Goal: Task Accomplishment & Management: Complete application form

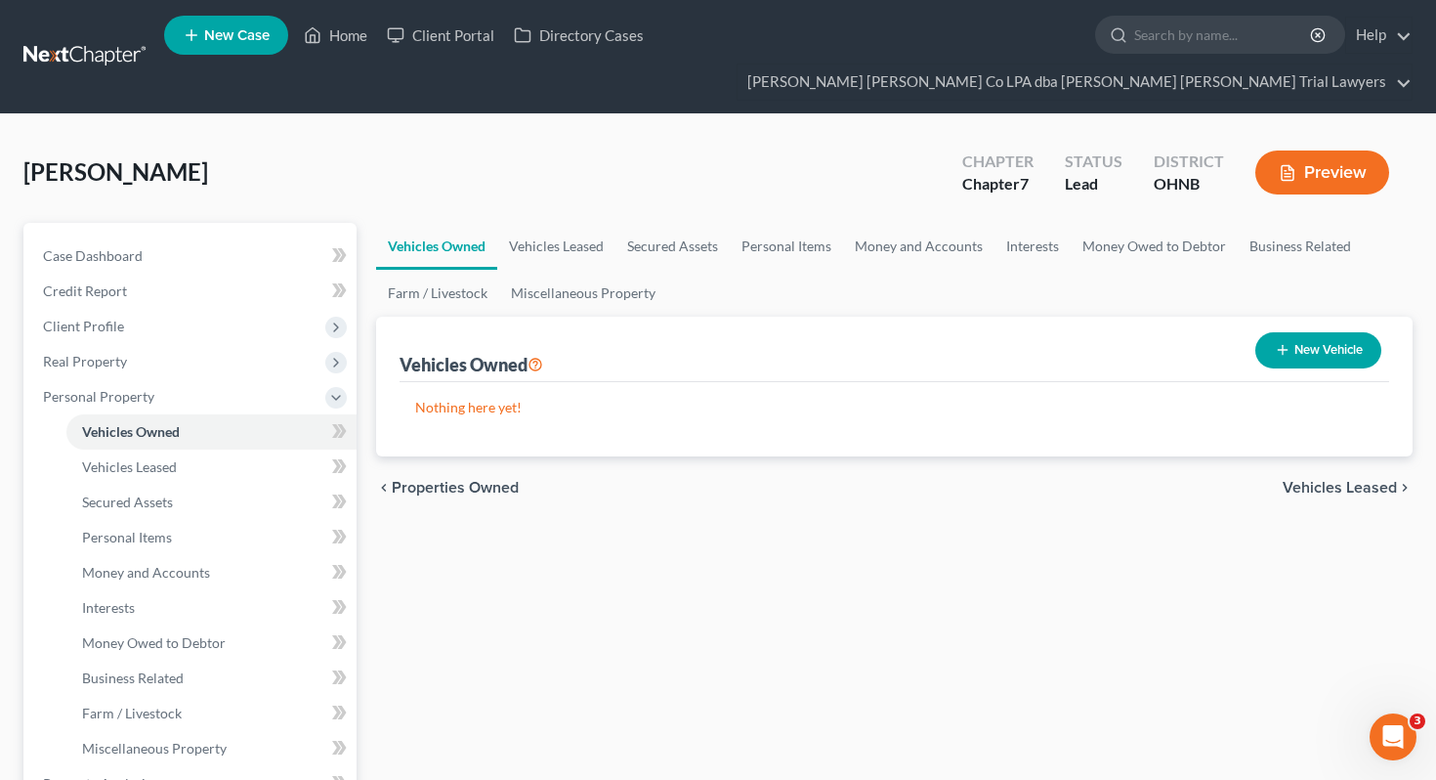
click at [1275, 332] on button "New Vehicle" at bounding box center [1319, 350] width 126 height 36
select select "0"
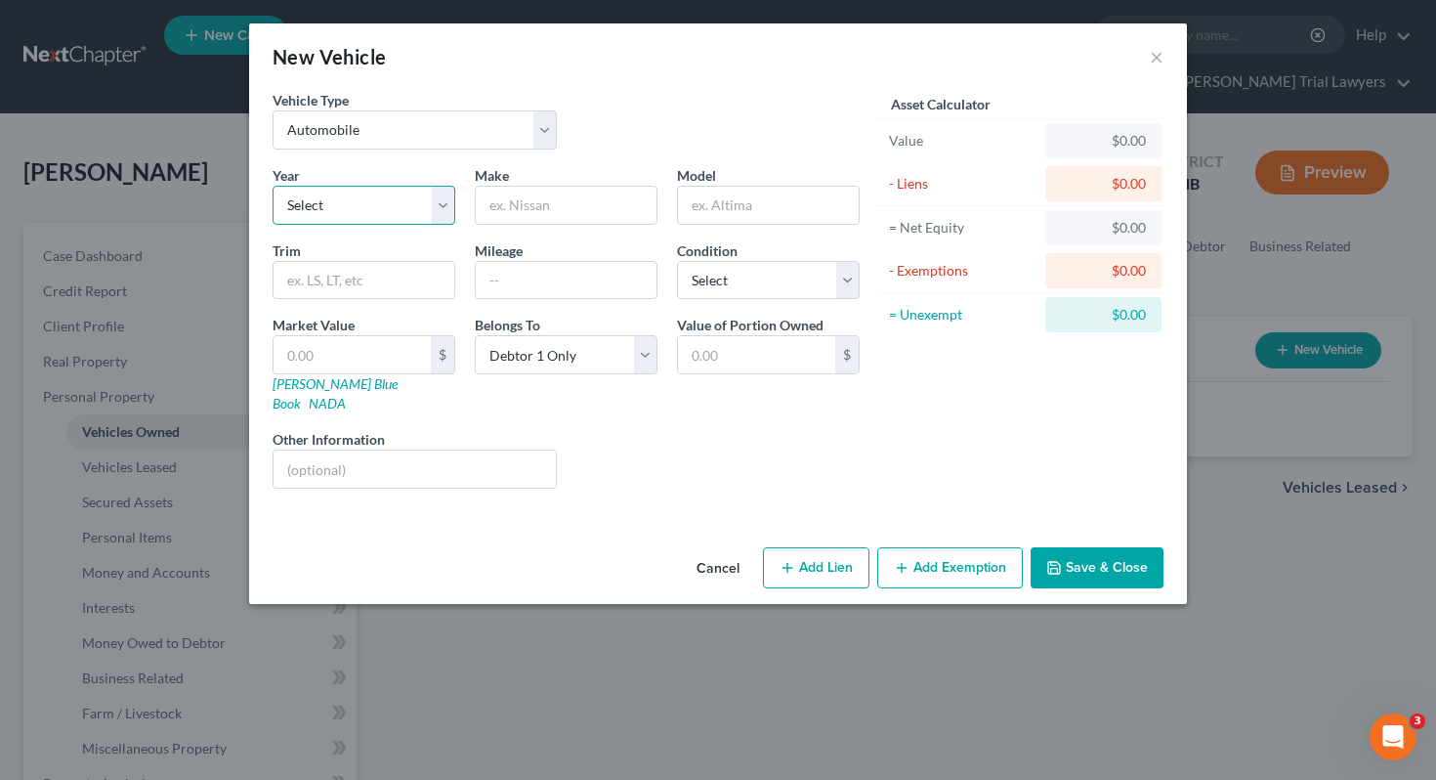
click at [417, 216] on select "Select 2026 2025 2024 2023 2022 2021 2020 2019 2018 2017 2016 2015 2014 2013 20…" at bounding box center [364, 205] width 183 height 39
select select "9"
click at [580, 207] on input "text" at bounding box center [566, 205] width 181 height 37
type input "Cadillac"
click at [726, 206] on input "text" at bounding box center [768, 205] width 181 height 37
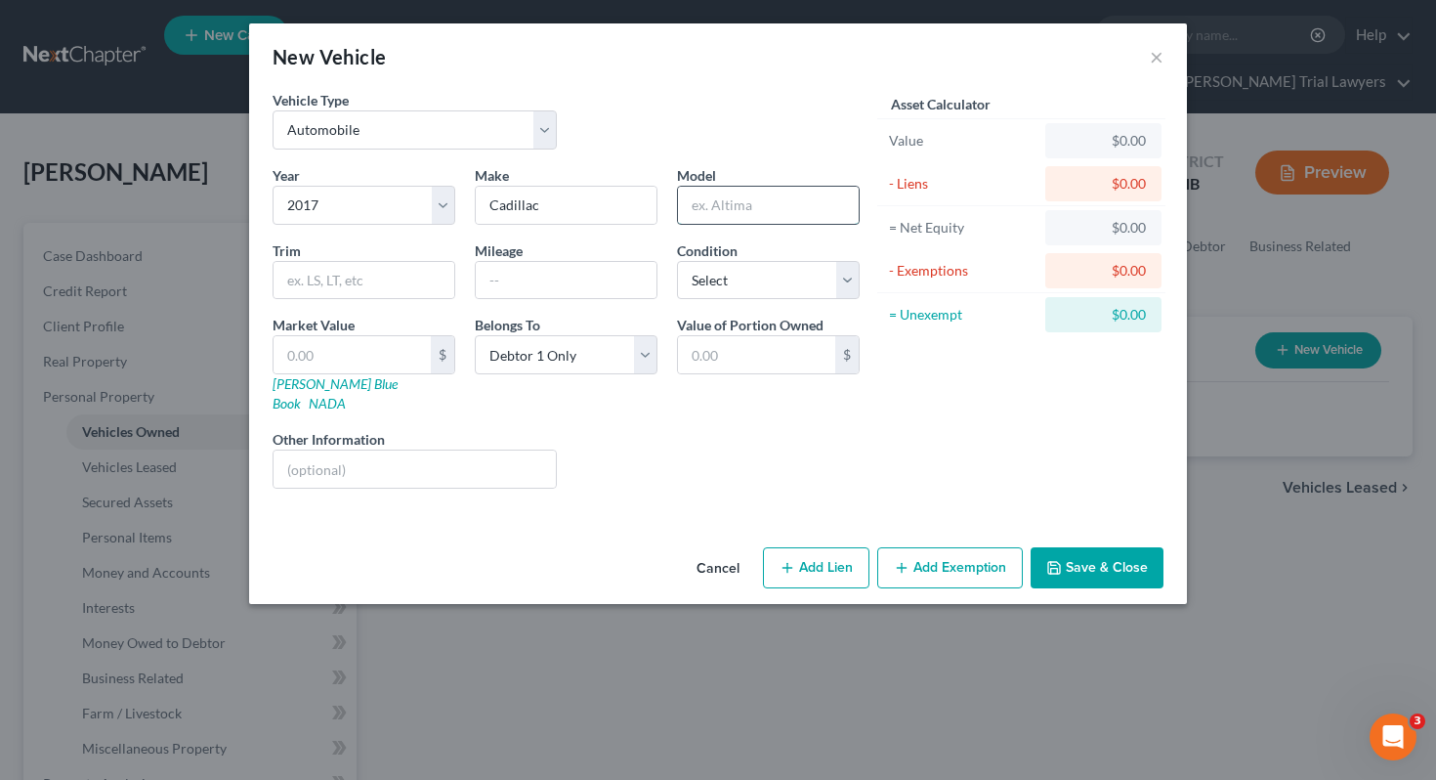
click at [726, 206] on input "text" at bounding box center [768, 205] width 181 height 37
type input "XT5"
click at [549, 278] on input "text" at bounding box center [566, 280] width 181 height 37
type input "100000"
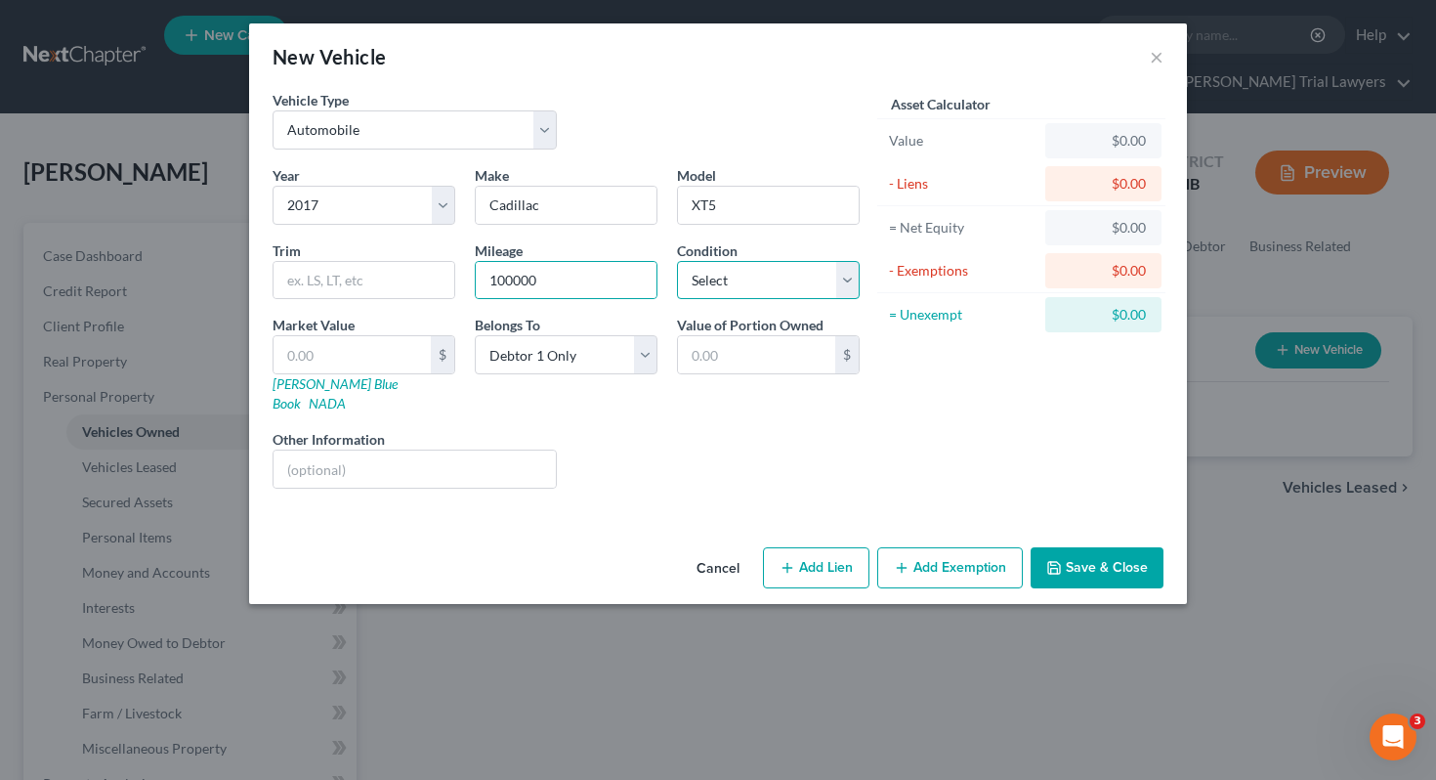
click at [706, 288] on select "Select Excellent Very Good Good Fair Poor" at bounding box center [768, 280] width 183 height 39
select select "3"
click at [325, 387] on link "[PERSON_NAME] Blue Book" at bounding box center [335, 393] width 125 height 36
click at [313, 353] on input "text" at bounding box center [352, 354] width 157 height 37
type input "9"
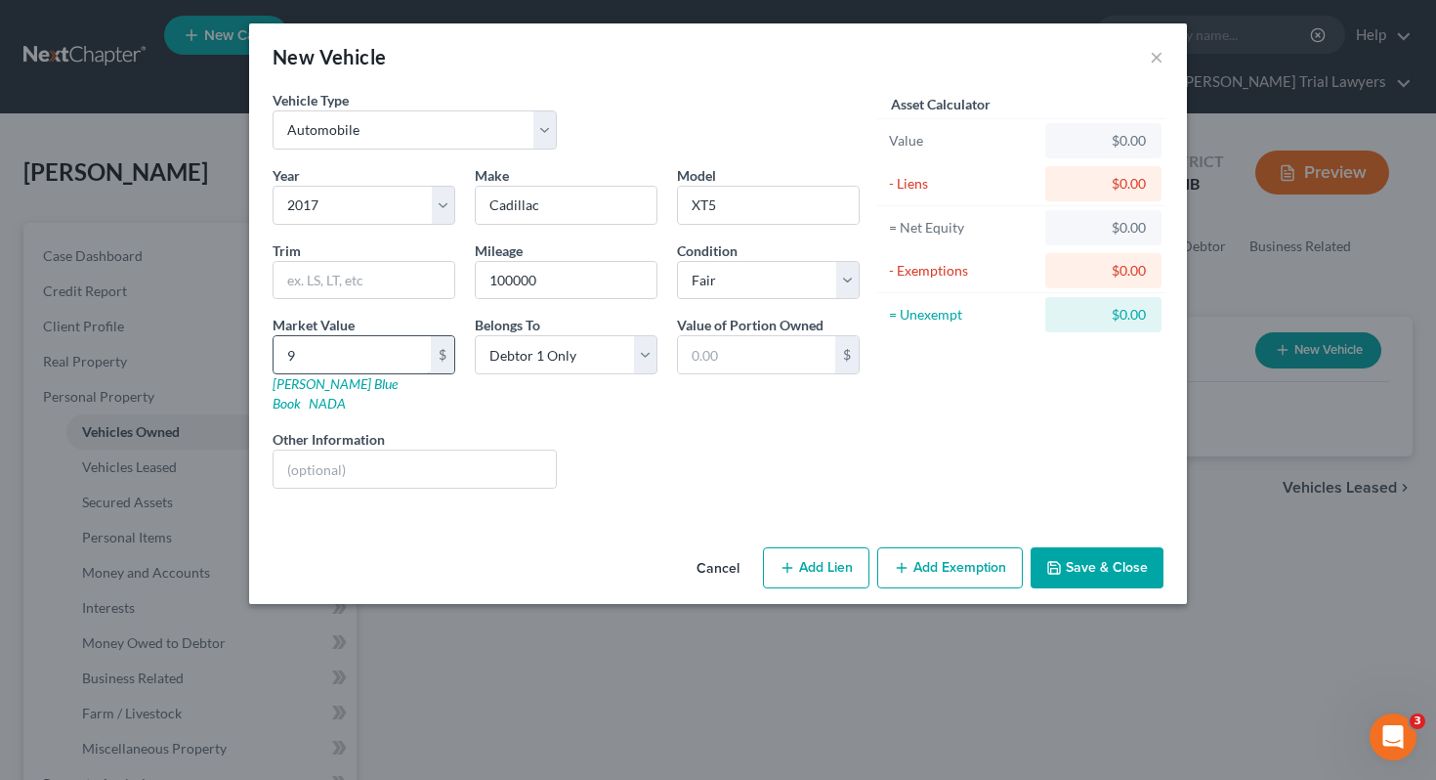
type input "9.00"
type input "92"
type input "92.00"
type input "929"
type input "929.00"
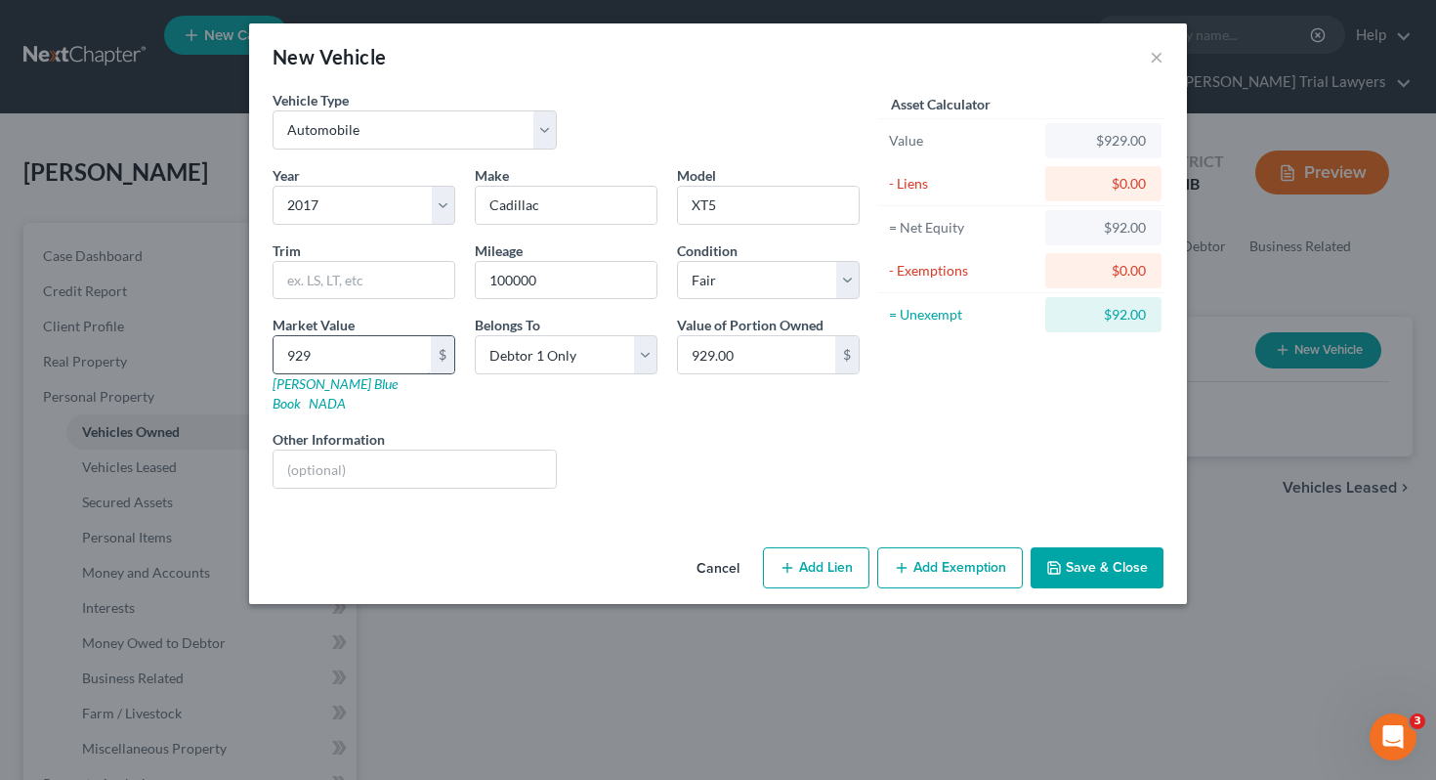
type input "9297"
type input "9,297.00"
type input "9,297"
click at [569, 361] on select "Select Debtor 1 Only Debtor 2 Only Debtor 1 And Debtor 2 Only At Least One Of T…" at bounding box center [566, 354] width 183 height 39
select select "3"
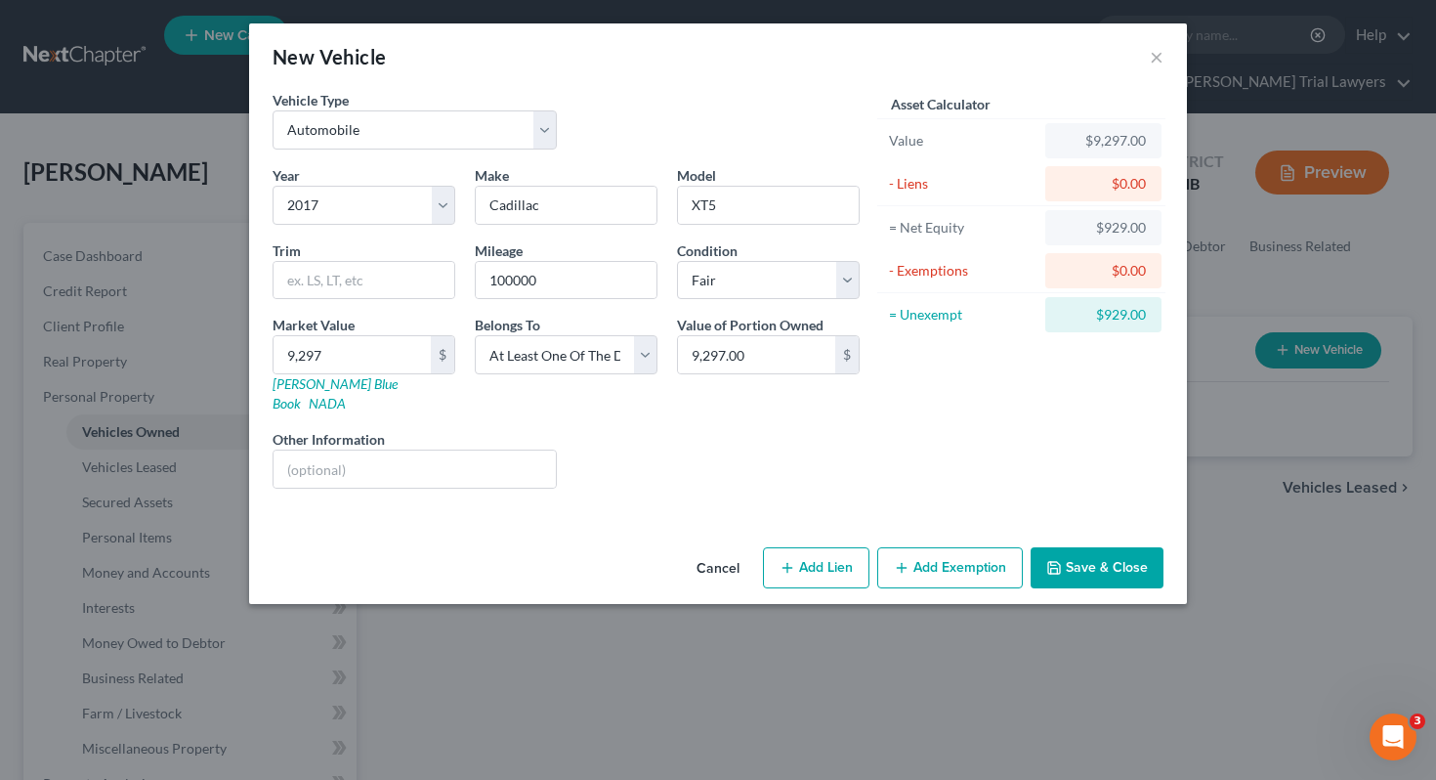
click at [938, 547] on button "Add Exemption" at bounding box center [950, 567] width 146 height 41
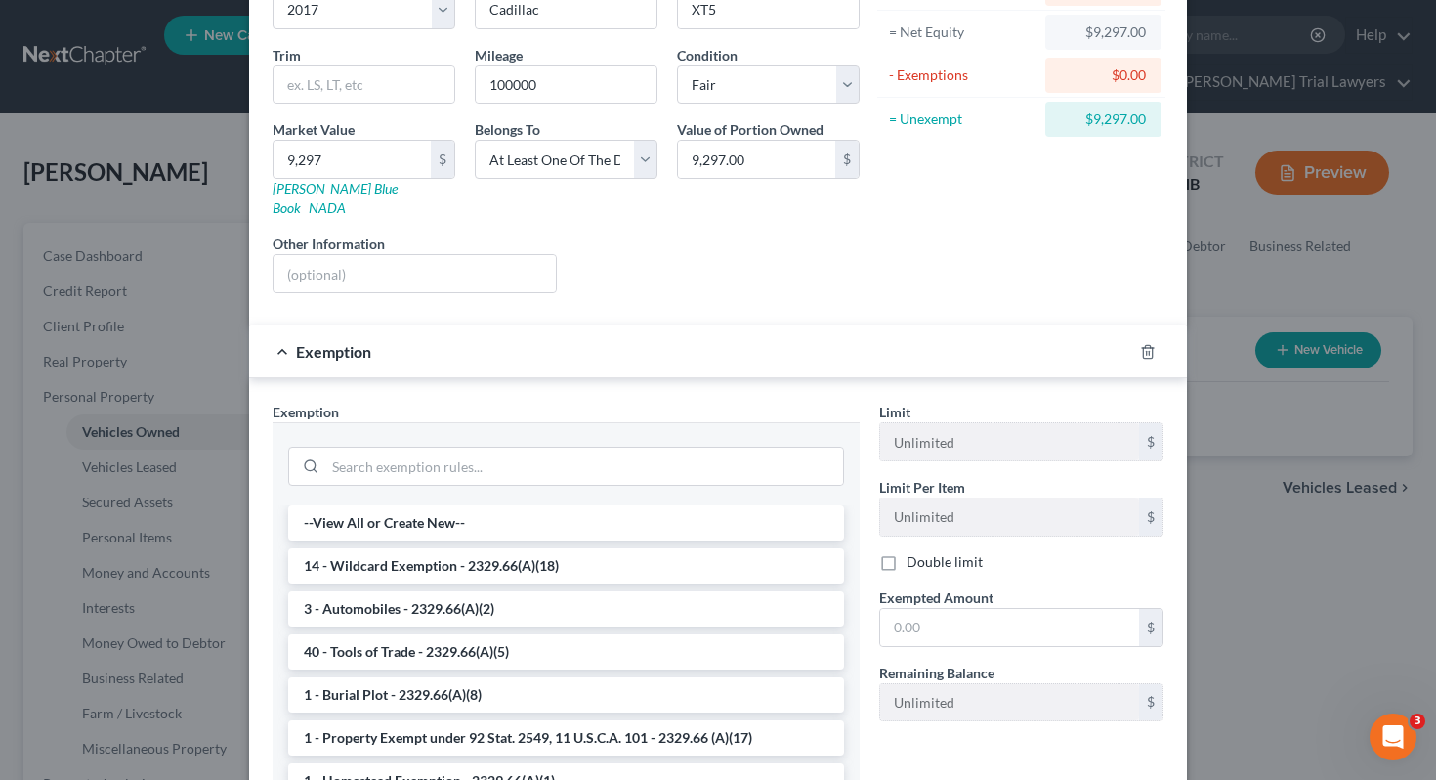
scroll to position [198, 0]
click at [919, 549] on label "Double limit" at bounding box center [945, 559] width 76 height 20
click at [919, 549] on input "Double limit" at bounding box center [921, 555] width 13 height 13
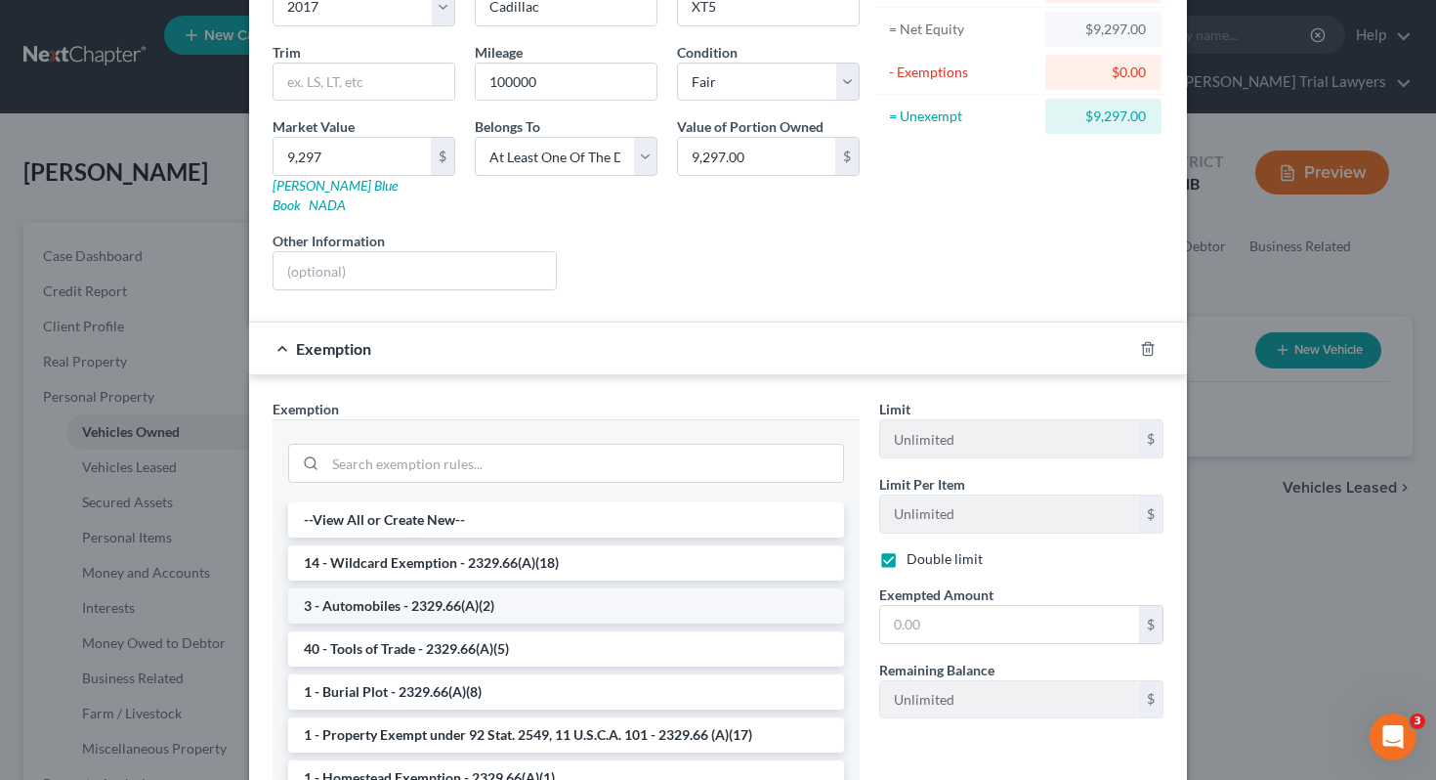
click at [745, 588] on li "3 - Automobiles - 2329.66(A)(2)" at bounding box center [566, 605] width 556 height 35
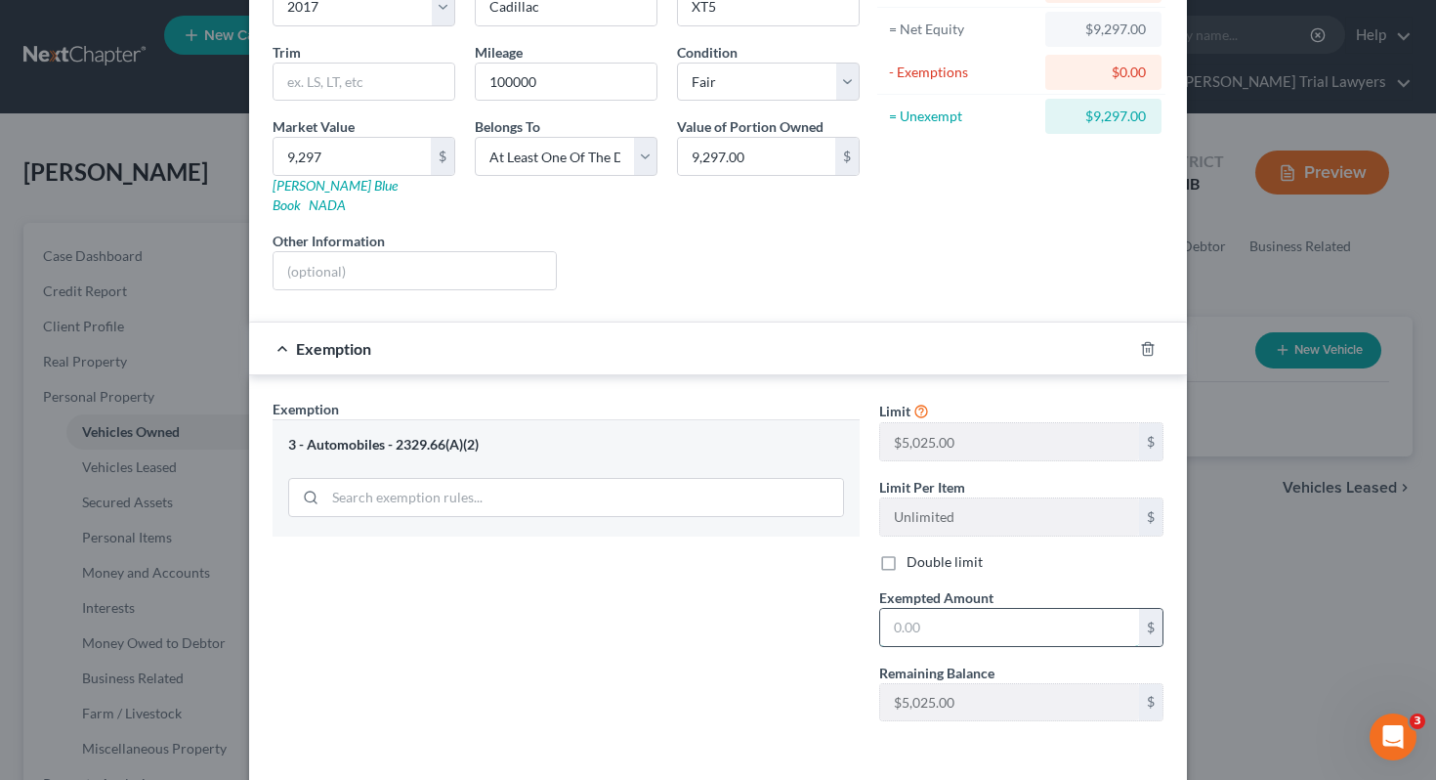
click at [941, 613] on input "text" at bounding box center [1009, 627] width 259 height 37
click at [907, 552] on label "Double limit" at bounding box center [945, 562] width 76 height 20
click at [915, 552] on input "Double limit" at bounding box center [921, 558] width 13 height 13
checkbox input "true"
click at [918, 609] on input "text" at bounding box center [1009, 627] width 259 height 37
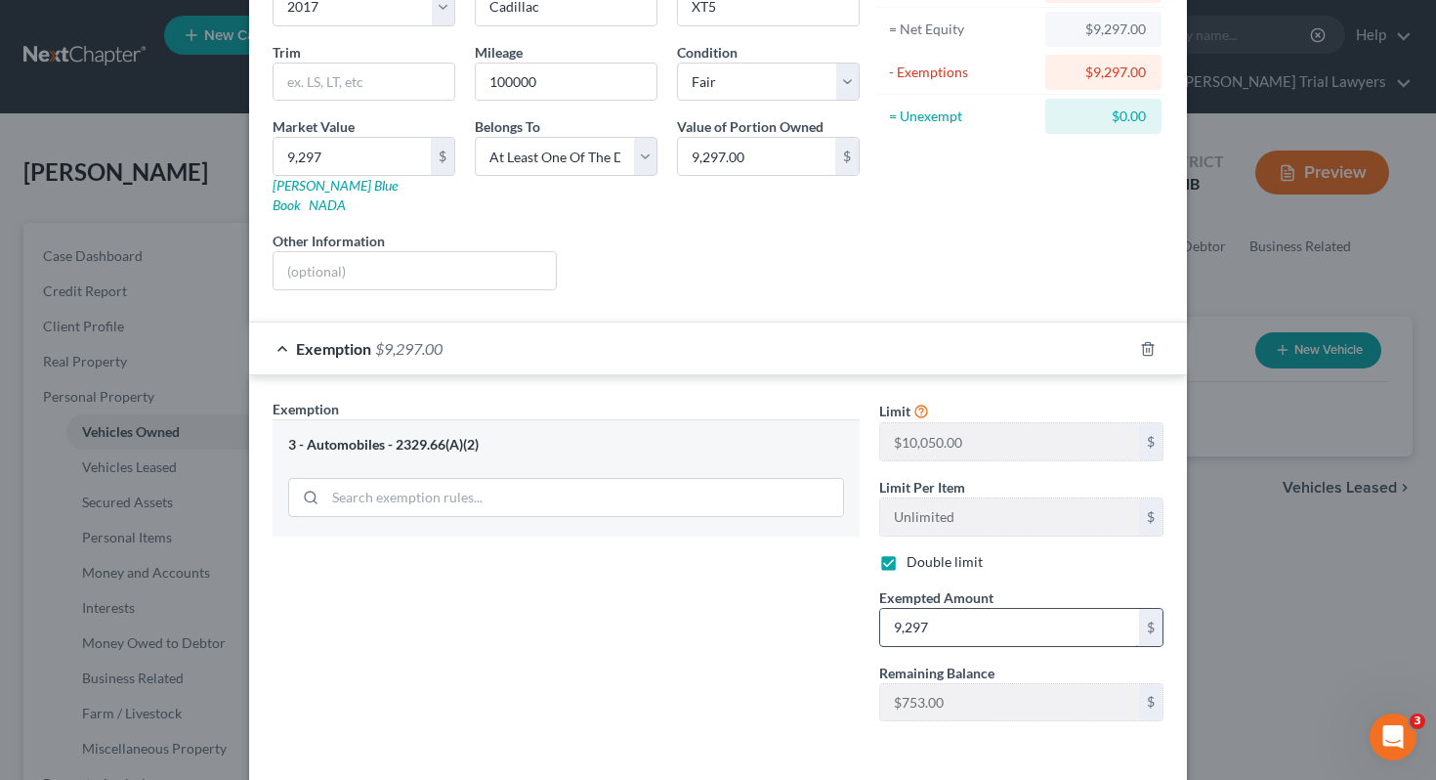
scroll to position [260, 0]
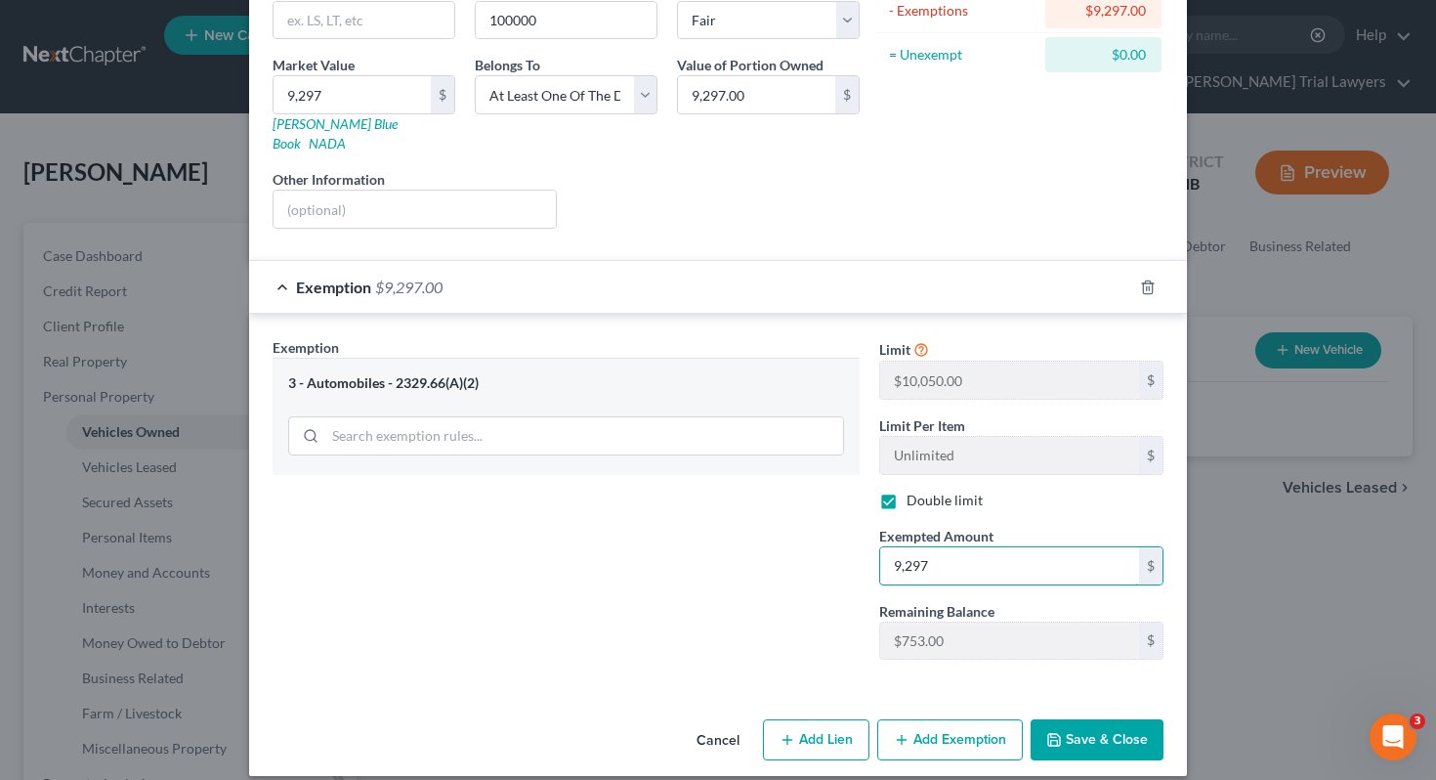
type input "9,297"
click at [1072, 719] on button "Save & Close" at bounding box center [1097, 739] width 133 height 41
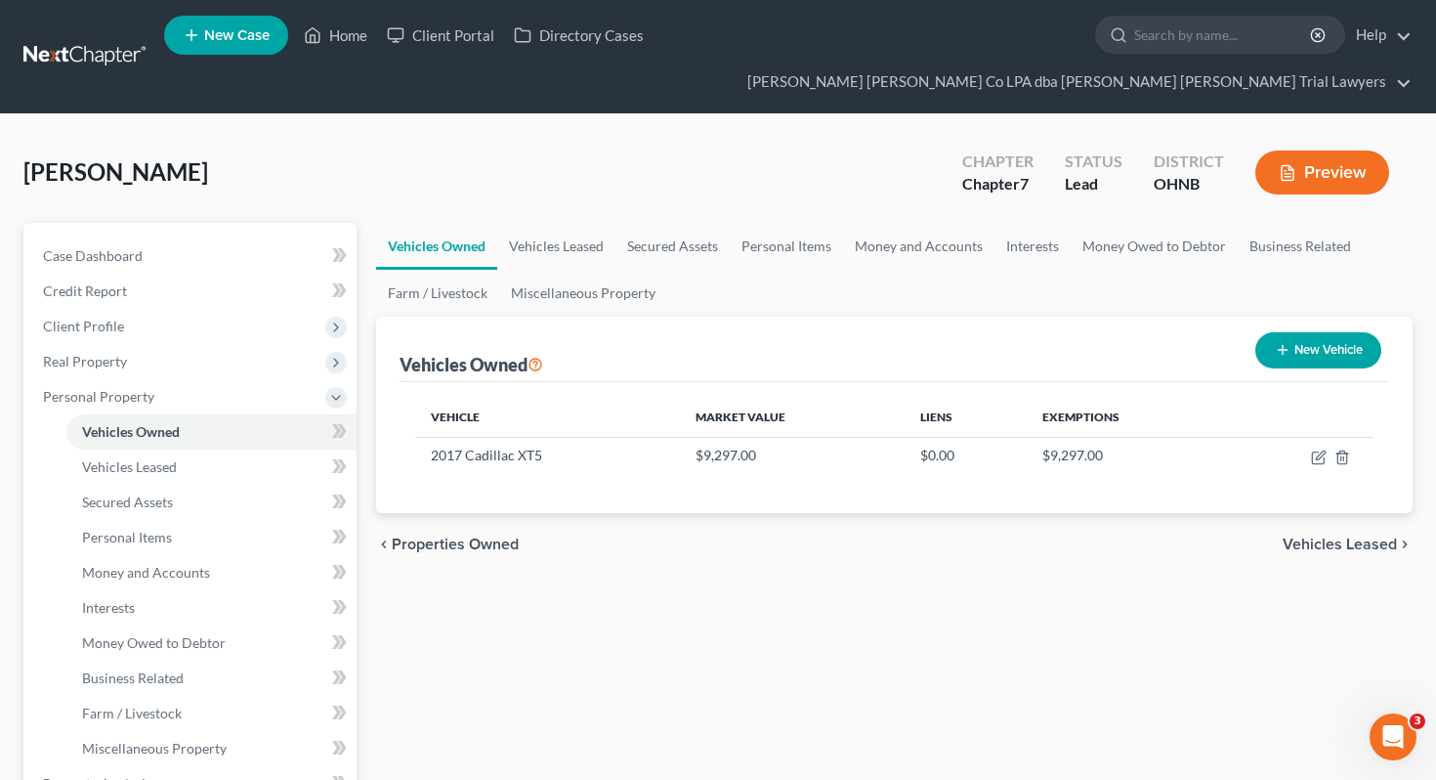
click at [1291, 332] on button "New Vehicle" at bounding box center [1319, 350] width 126 height 36
select select "0"
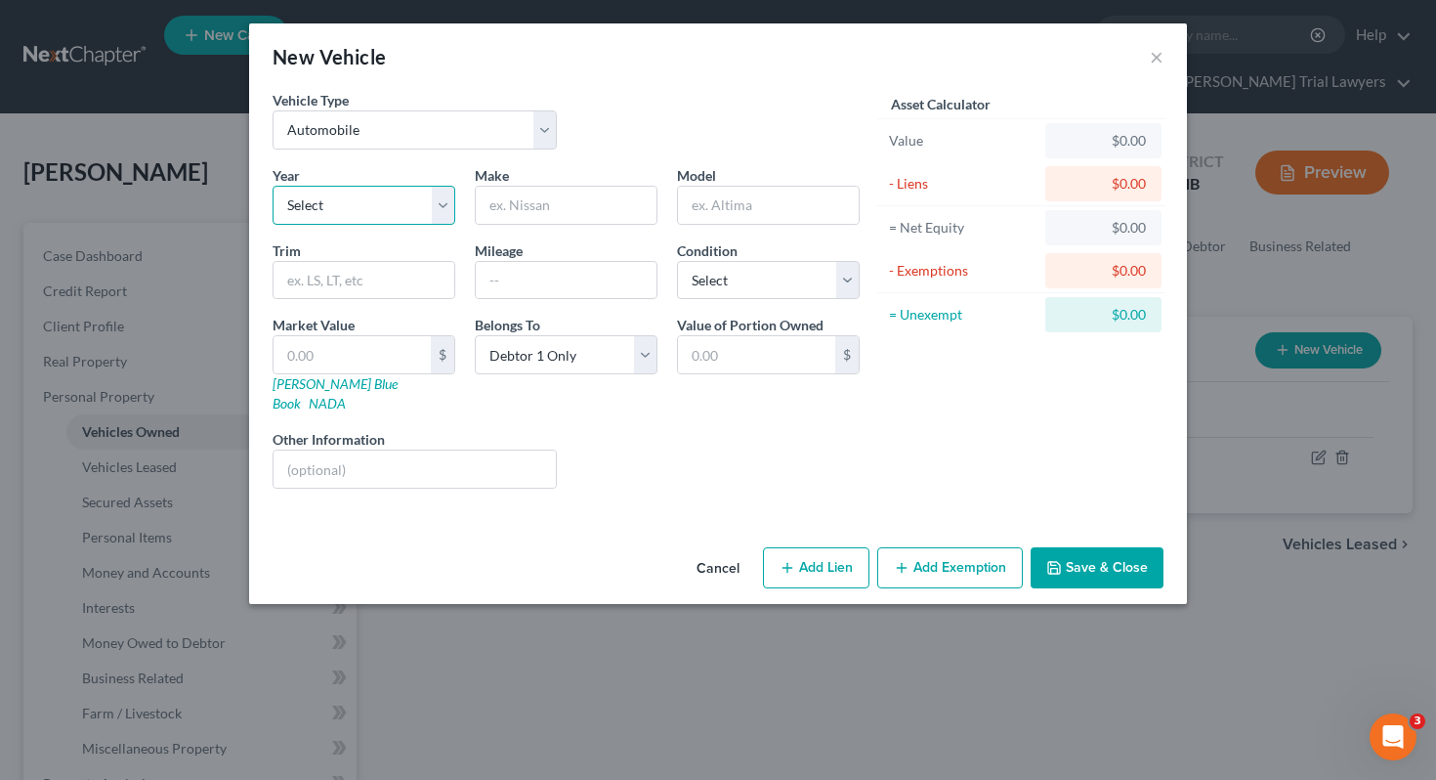
click at [386, 193] on select "Select 2026 2025 2024 2023 2022 2021 2020 2019 2018 2017 2016 2015 2014 2013 20…" at bounding box center [364, 205] width 183 height 39
select select "16"
click at [565, 204] on input "text" at bounding box center [566, 205] width 181 height 37
type input "Kia"
click at [743, 182] on div "Model" at bounding box center [768, 195] width 202 height 60
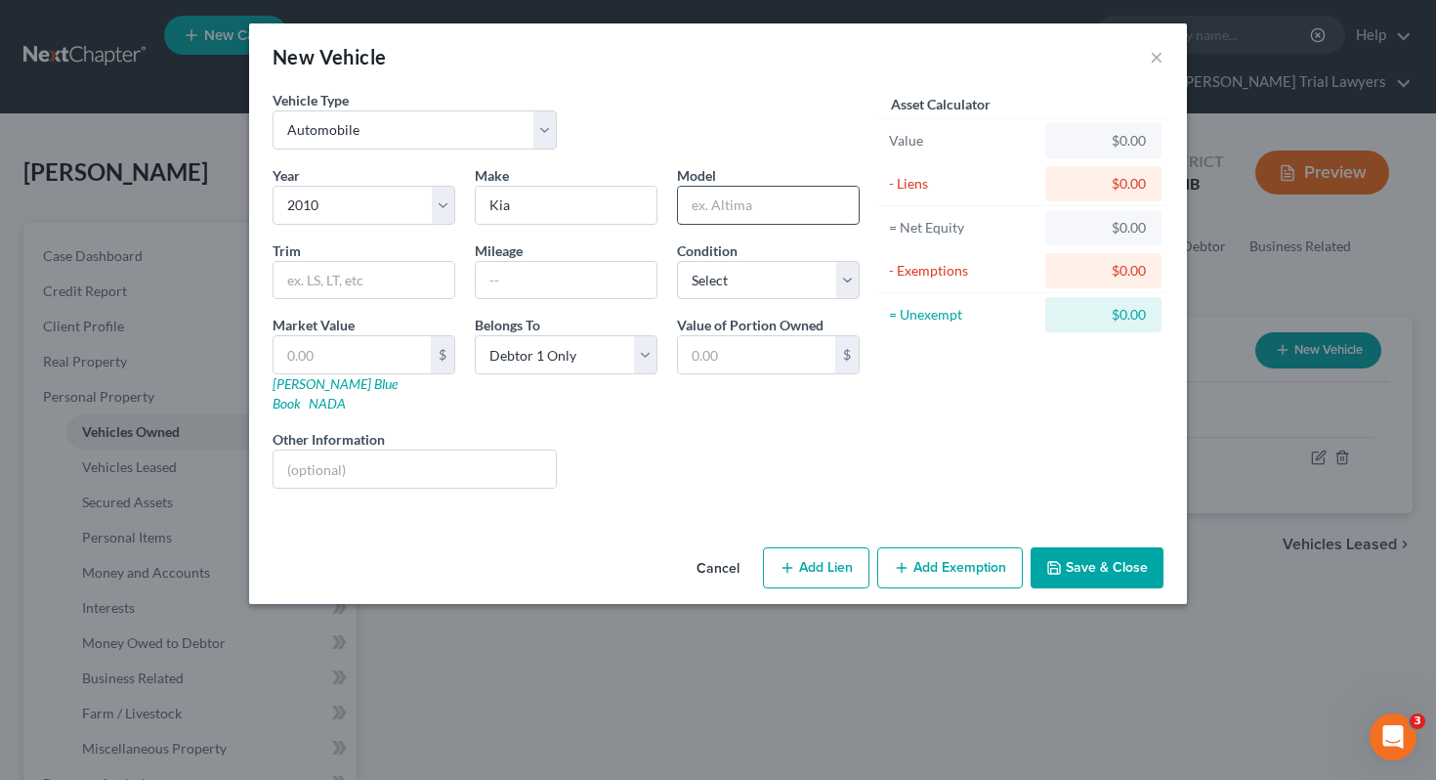
click at [743, 206] on input "text" at bounding box center [768, 205] width 181 height 37
type input "Forte"
click at [413, 280] on input "text" at bounding box center [364, 280] width 181 height 37
click at [504, 292] on input "text" at bounding box center [566, 280] width 181 height 37
type input "110000"
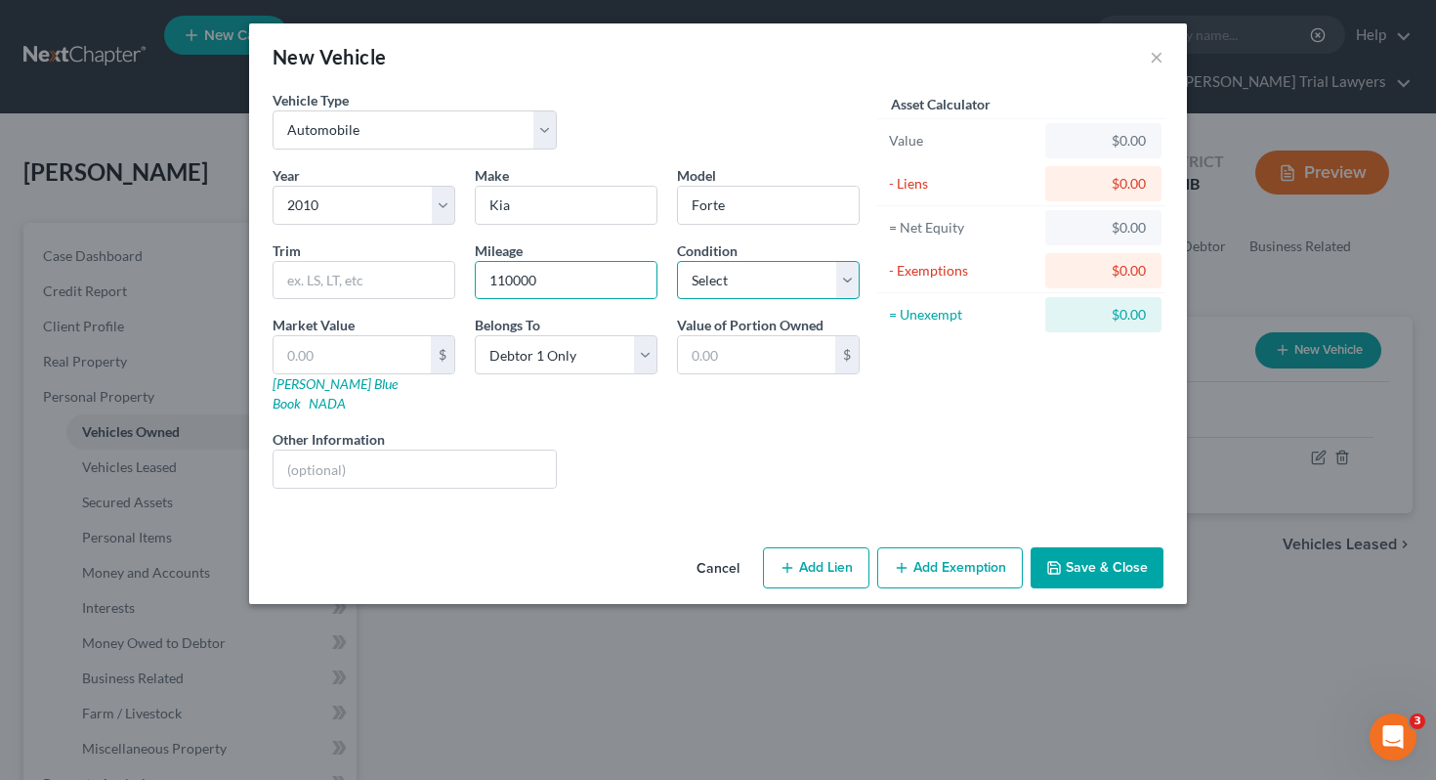
click at [695, 298] on select "Select Excellent Very Good Good Fair Poor" at bounding box center [768, 280] width 183 height 39
select select "3"
click at [328, 388] on link "[PERSON_NAME] Blue Book" at bounding box center [335, 393] width 125 height 36
click at [338, 385] on link "[PERSON_NAME] Blue Book" at bounding box center [335, 393] width 125 height 36
click at [325, 345] on input "text" at bounding box center [352, 354] width 157 height 37
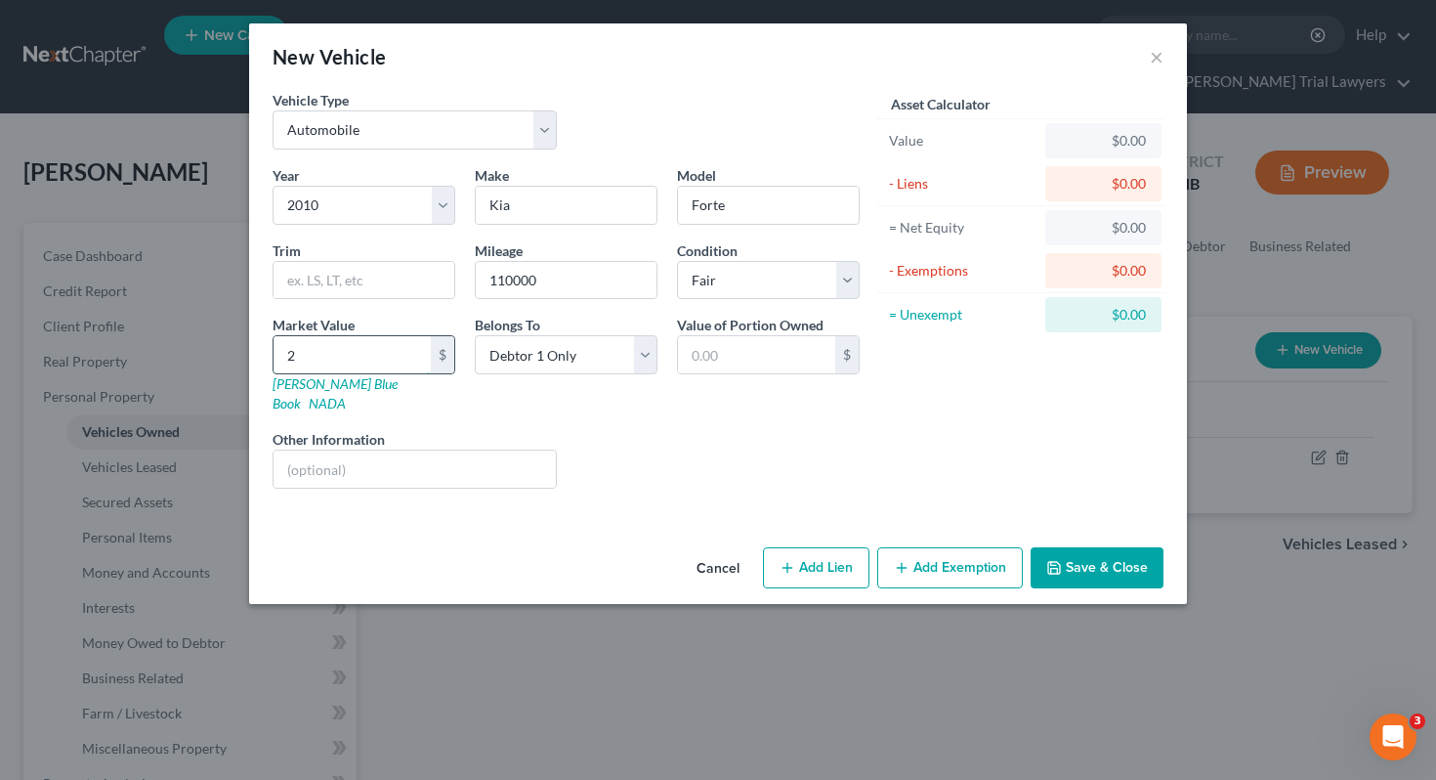
type input "23"
type input "23.00"
type input "239"
type input "239.00"
type input "2393"
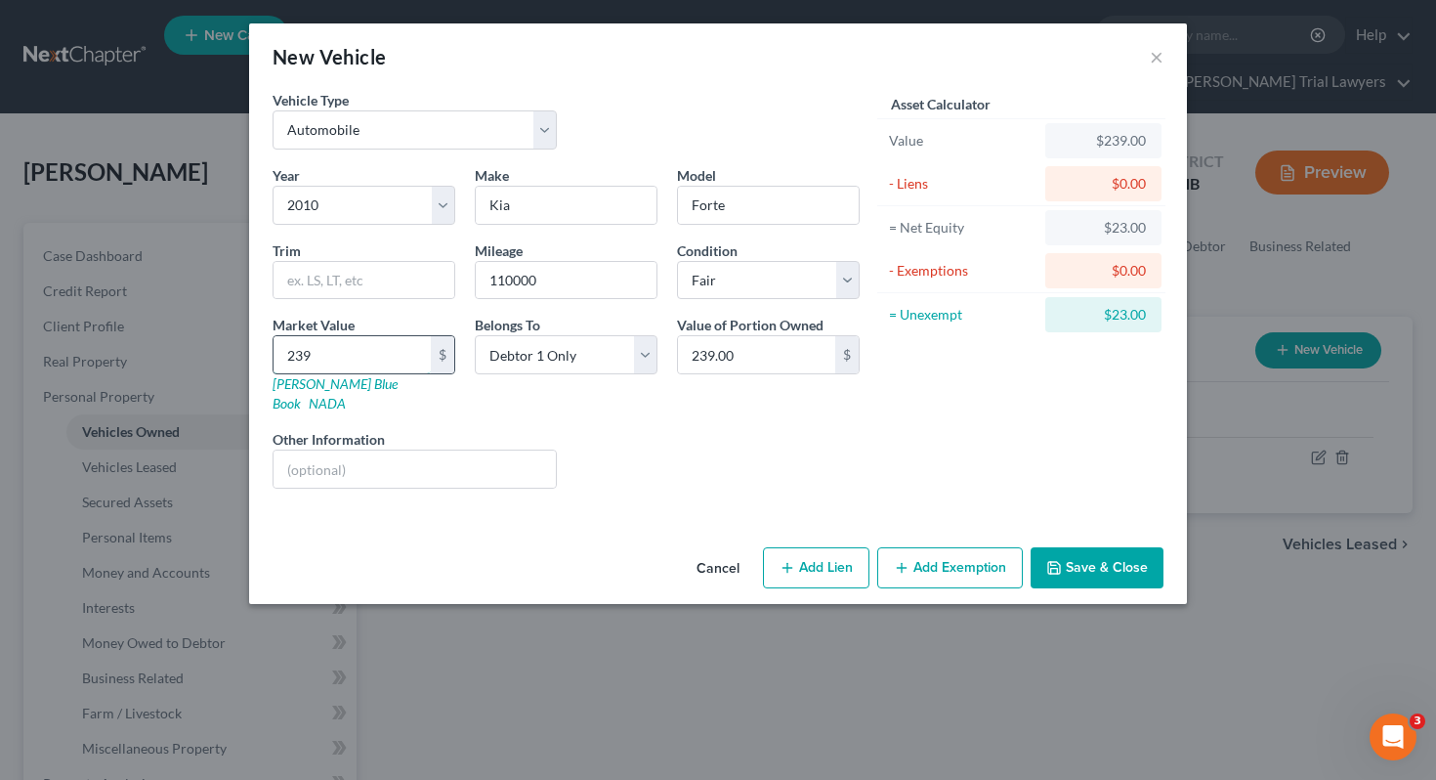
type input "2,393.00"
type input "2,393"
click at [910, 560] on icon "button" at bounding box center [902, 568] width 16 height 16
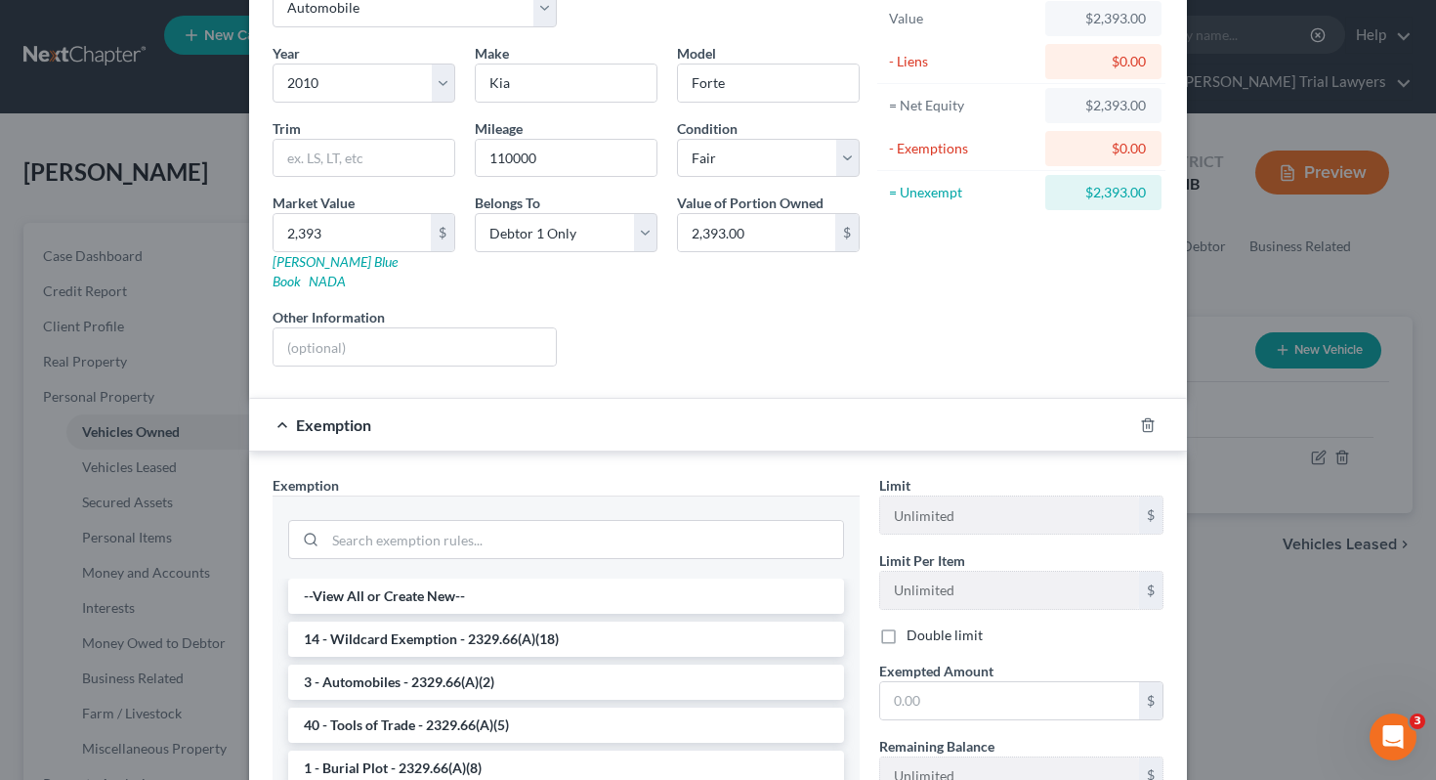
scroll to position [127, 0]
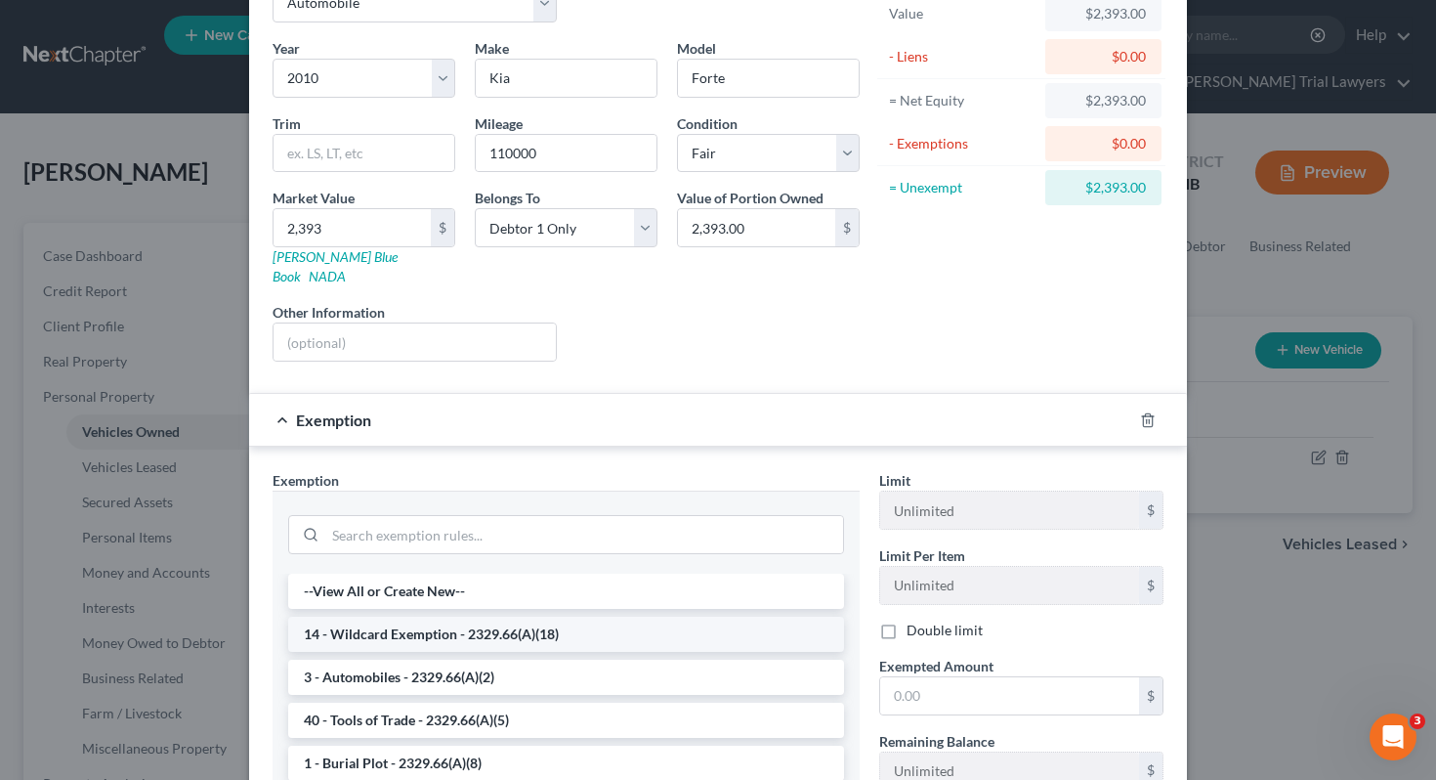
click at [702, 617] on li "14 - Wildcard Exemption - 2329.66(A)(18)" at bounding box center [566, 634] width 556 height 35
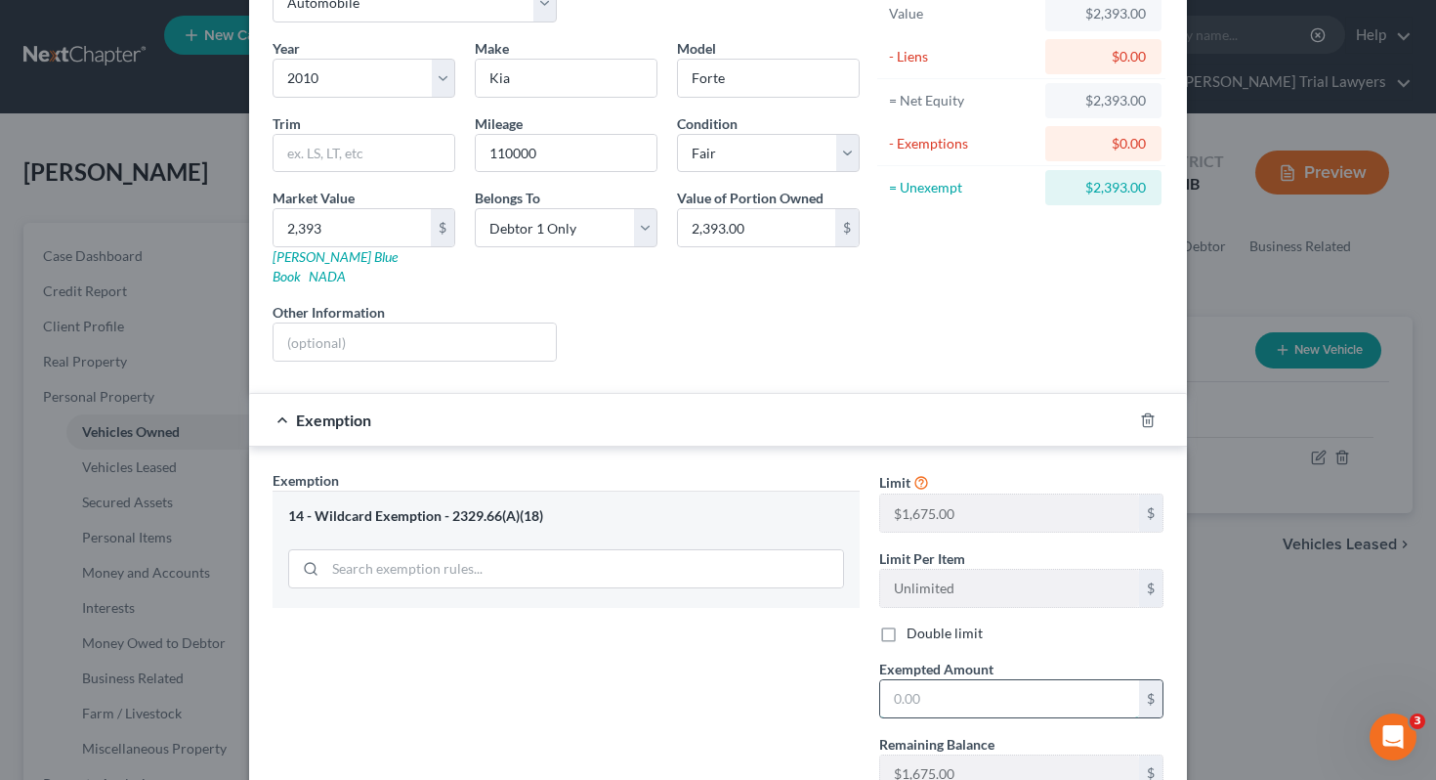
click at [907, 680] on input "text" at bounding box center [1009, 698] width 259 height 37
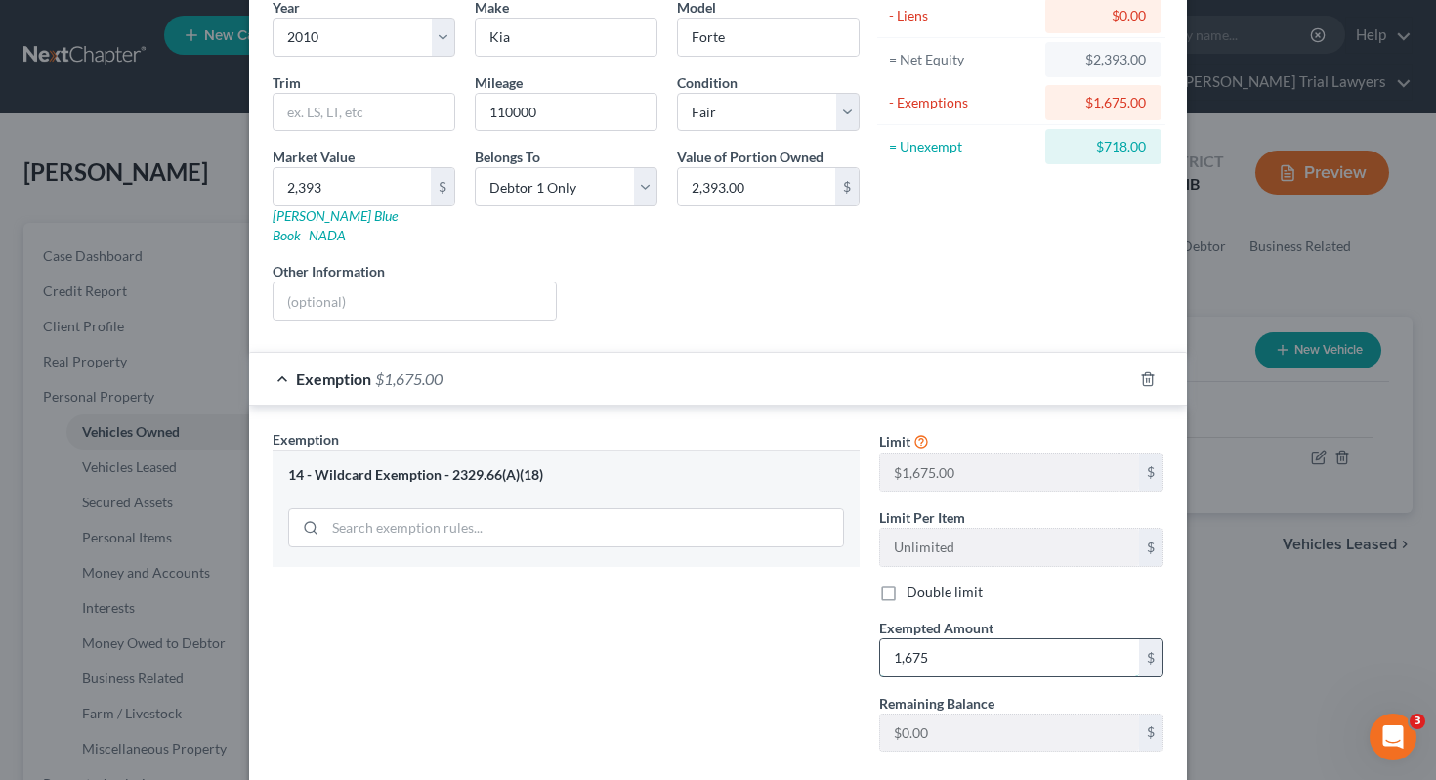
scroll to position [260, 0]
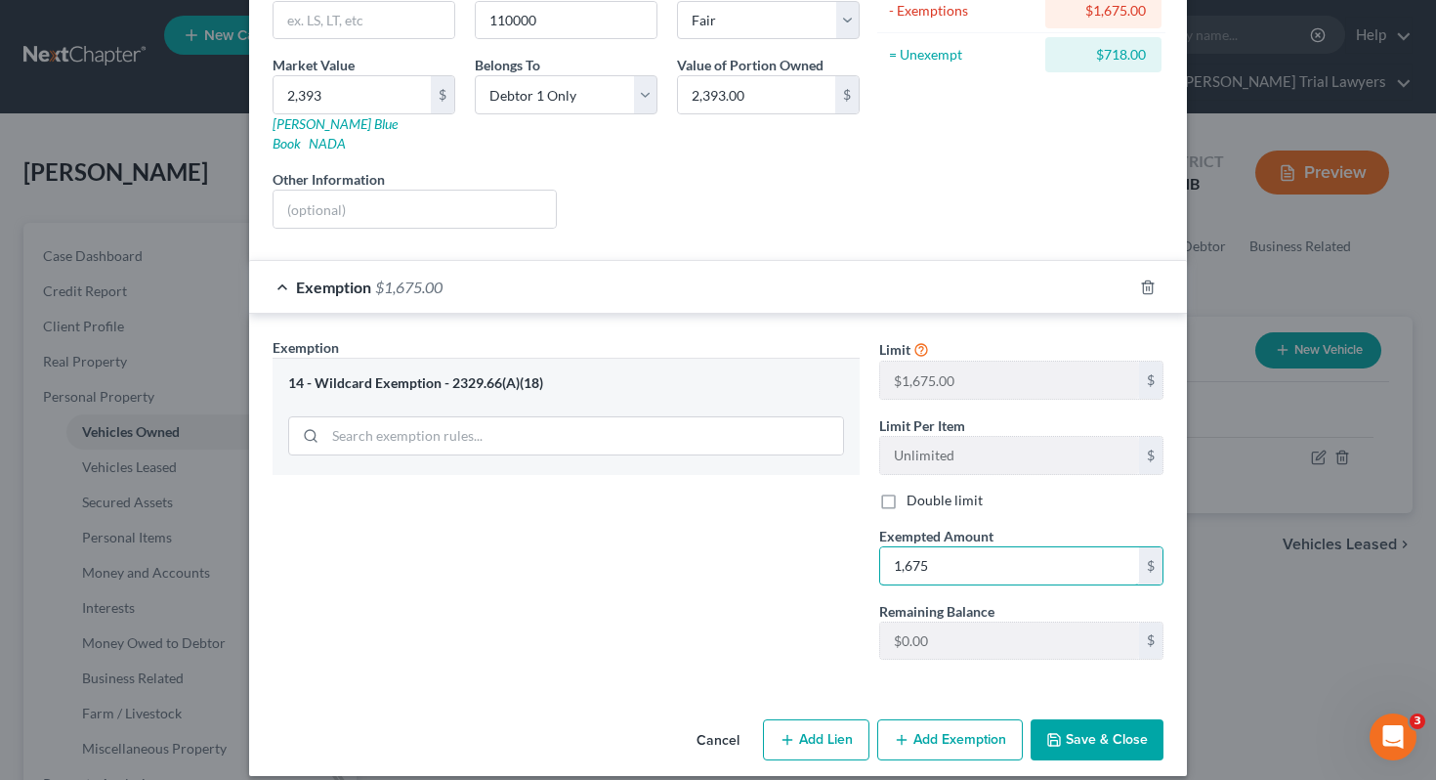
type input "1,675"
click at [1083, 723] on button "Save & Close" at bounding box center [1097, 739] width 133 height 41
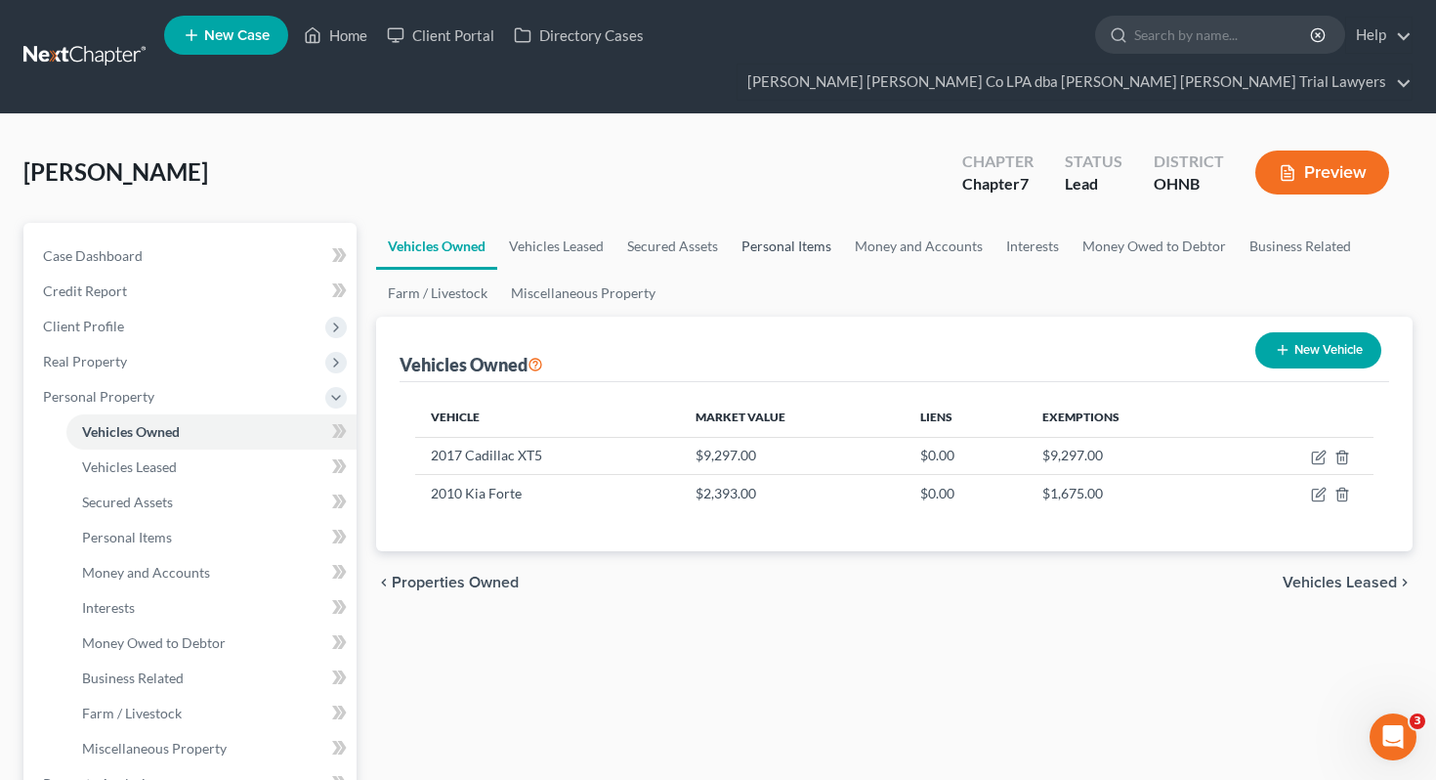
click at [768, 223] on link "Personal Items" at bounding box center [786, 246] width 113 height 47
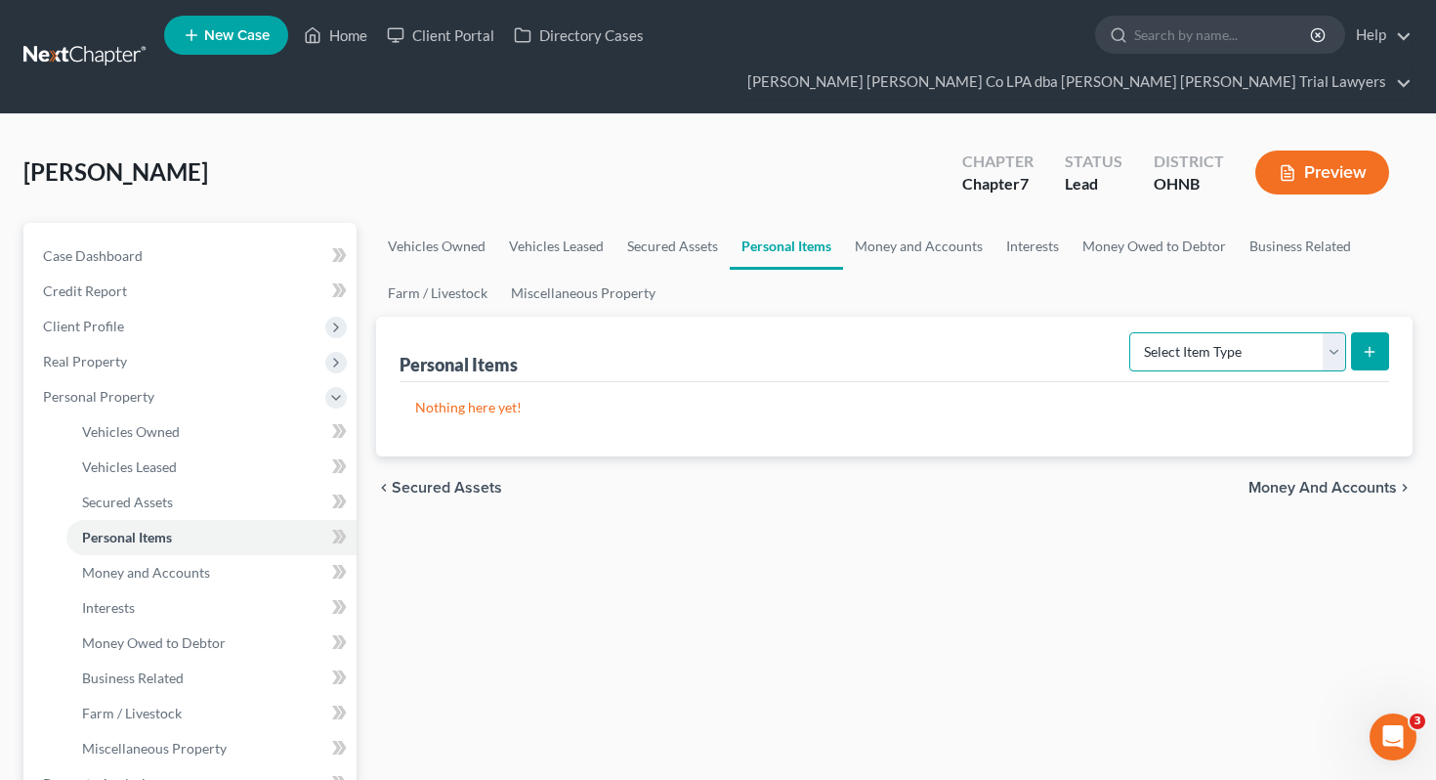
click at [1191, 332] on select "Select Item Type Clothing Collectibles Of Value Electronics Firearms Household …" at bounding box center [1237, 351] width 217 height 39
select select "clothing"
click at [1376, 332] on button "submit" at bounding box center [1370, 351] width 38 height 38
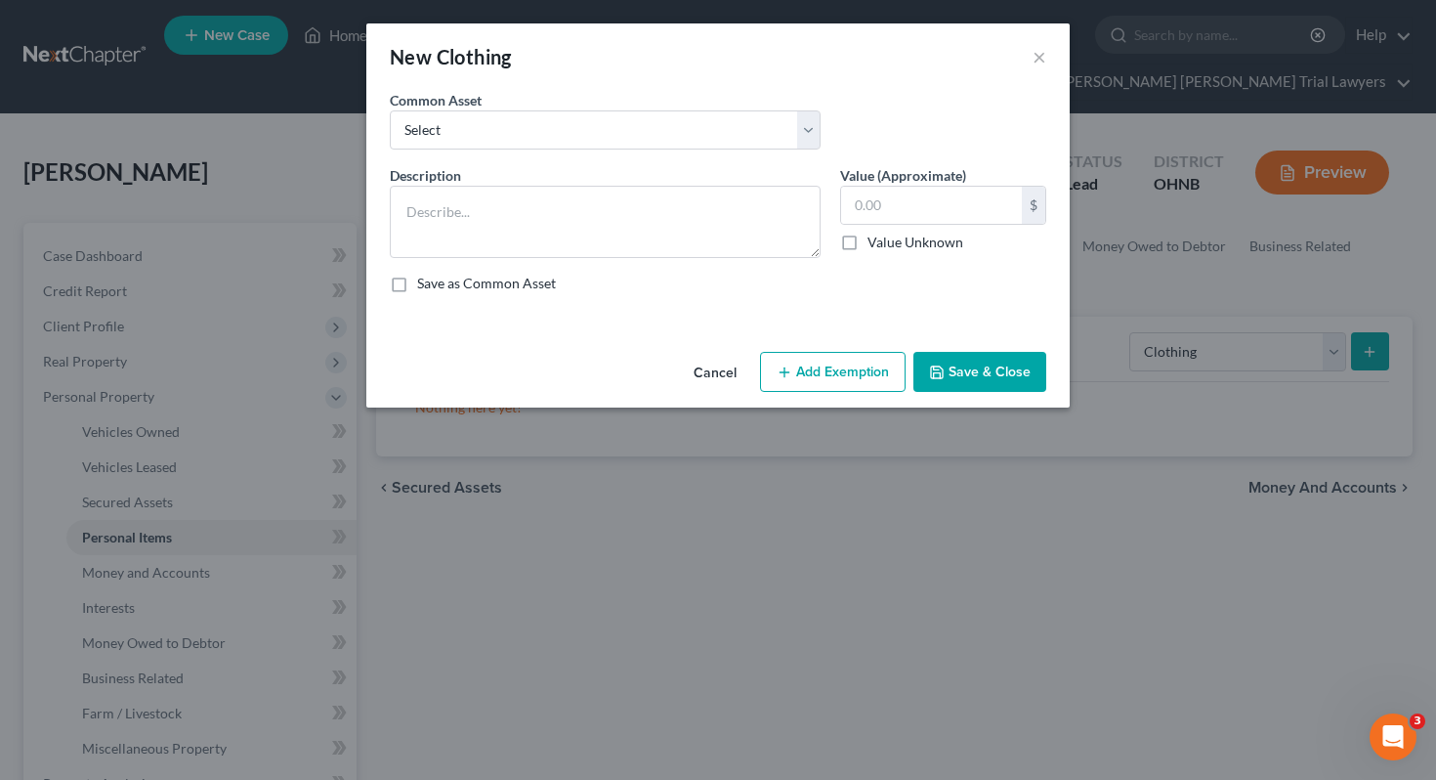
click at [686, 161] on div "Common Asset Select Normal work & daily wearing apparel" at bounding box center [718, 127] width 676 height 75
click at [681, 144] on select "Select Normal work & daily wearing apparel" at bounding box center [605, 129] width 431 height 39
select select "0"
type textarea "Normal work & daily wearing apparel"
type input "500.00"
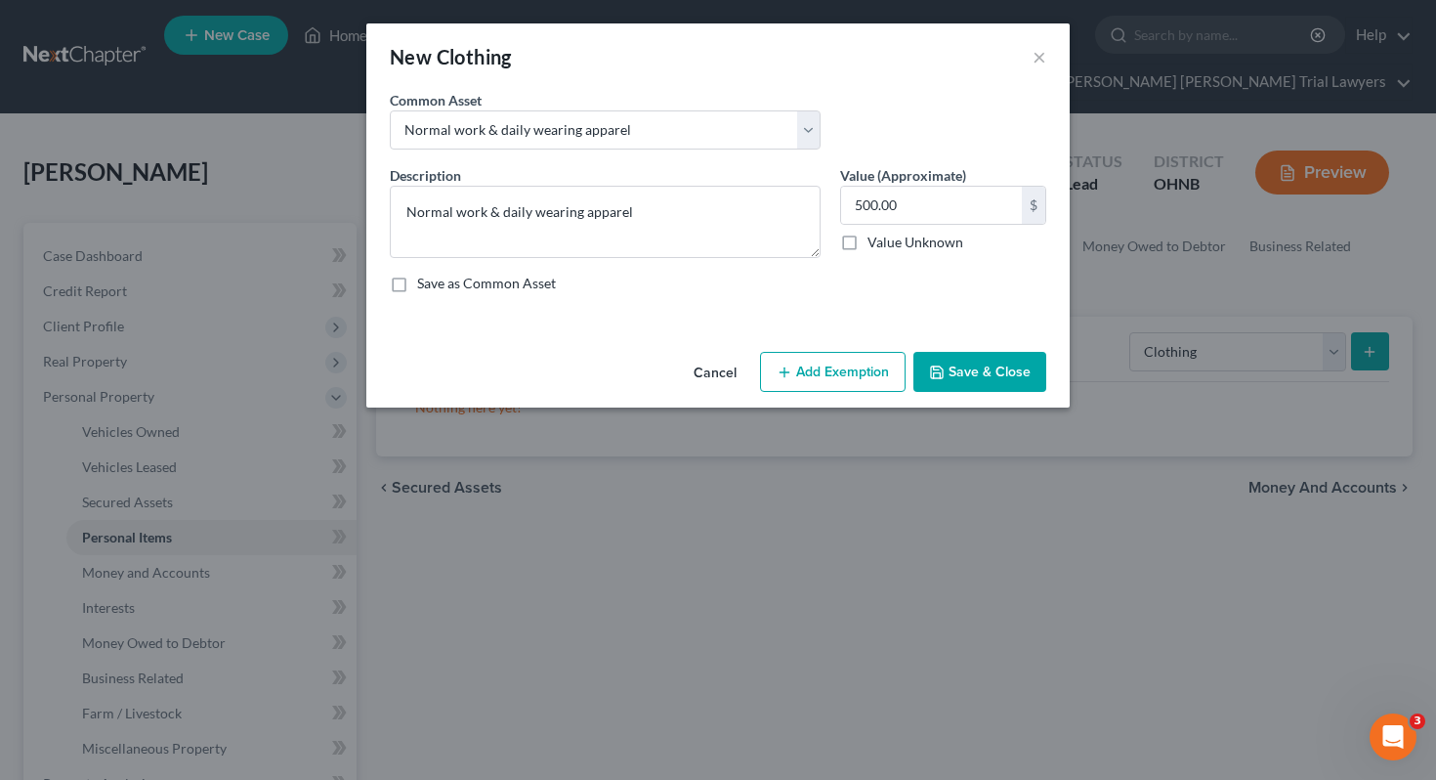
click at [846, 370] on button "Add Exemption" at bounding box center [833, 372] width 146 height 41
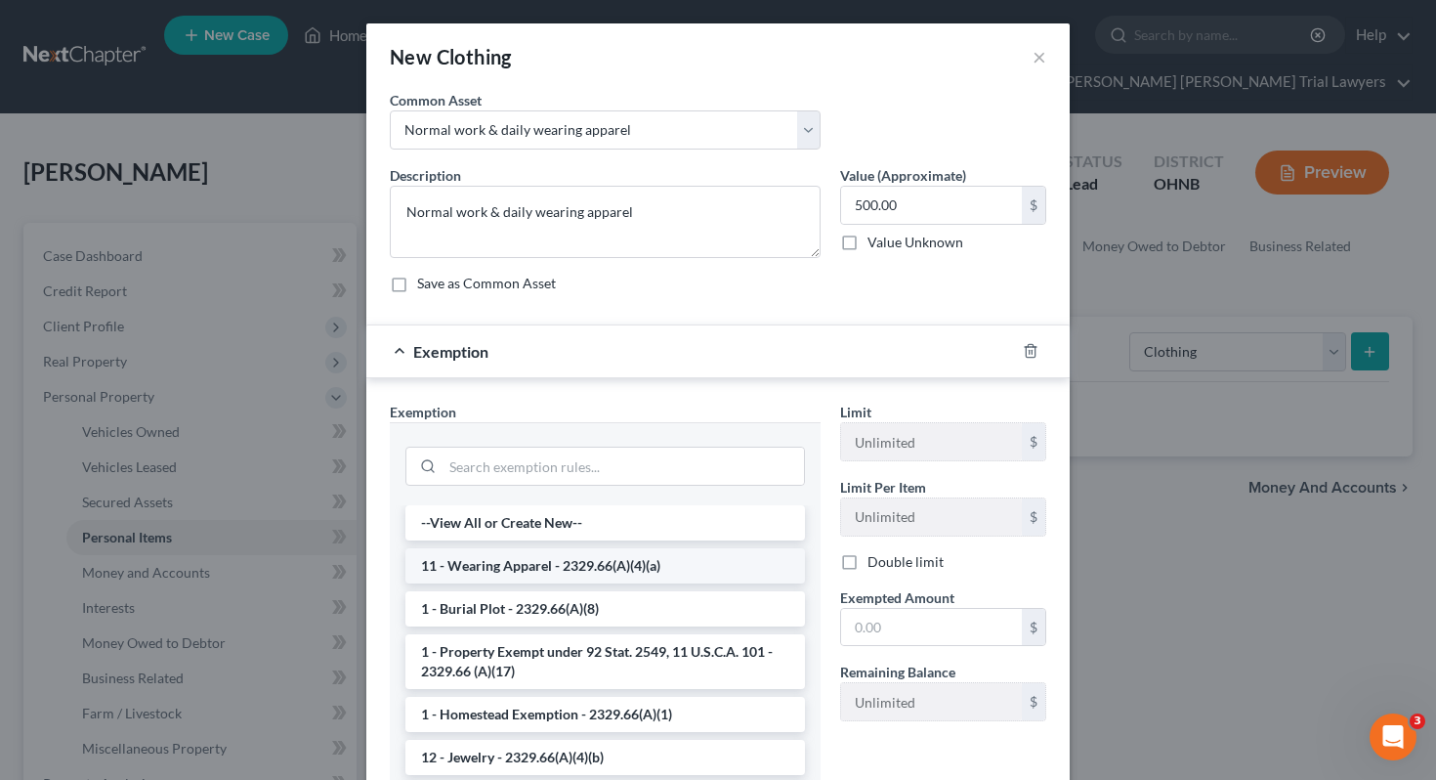
click at [618, 568] on li "11 - Wearing Apparel - 2329.66(A)(4)(a)" at bounding box center [605, 565] width 400 height 35
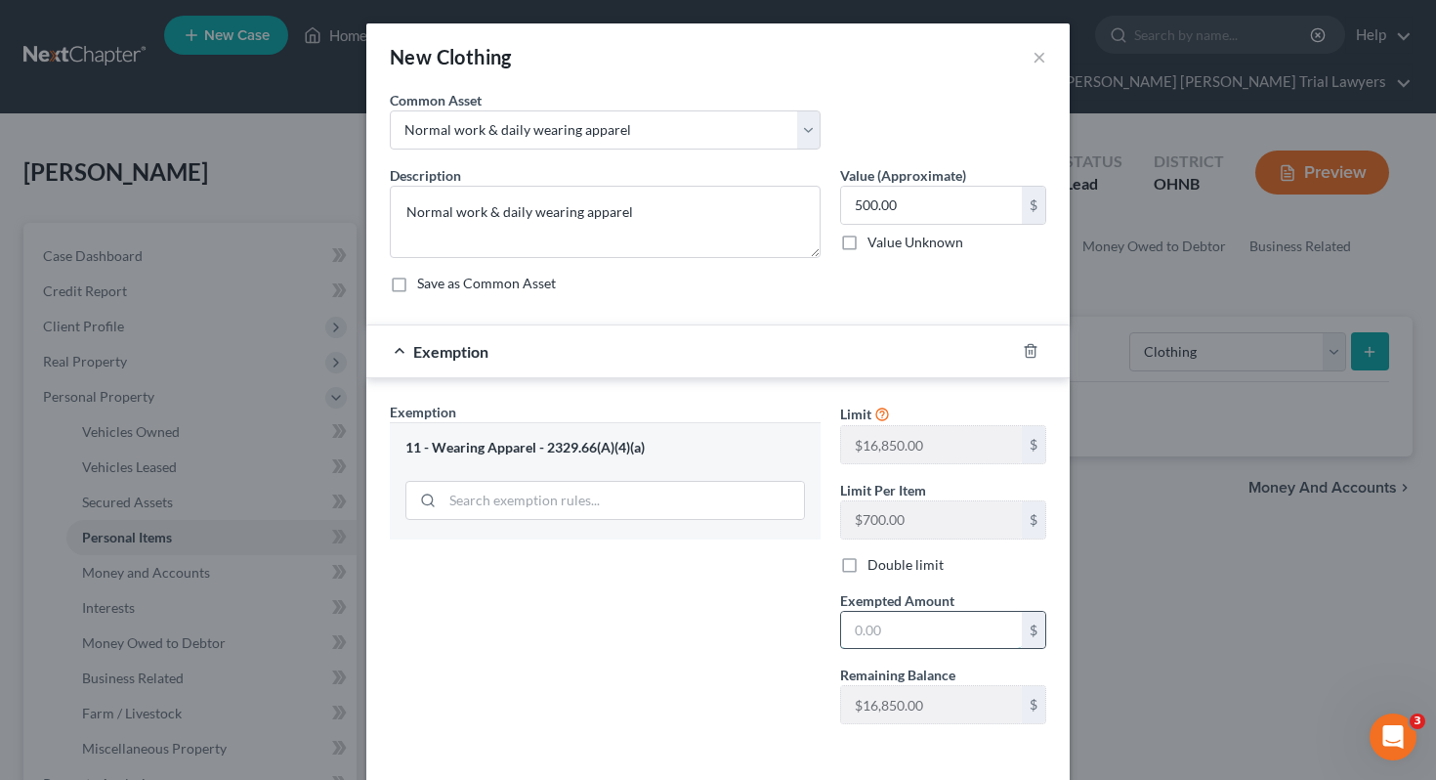
click at [871, 635] on input "text" at bounding box center [931, 630] width 181 height 37
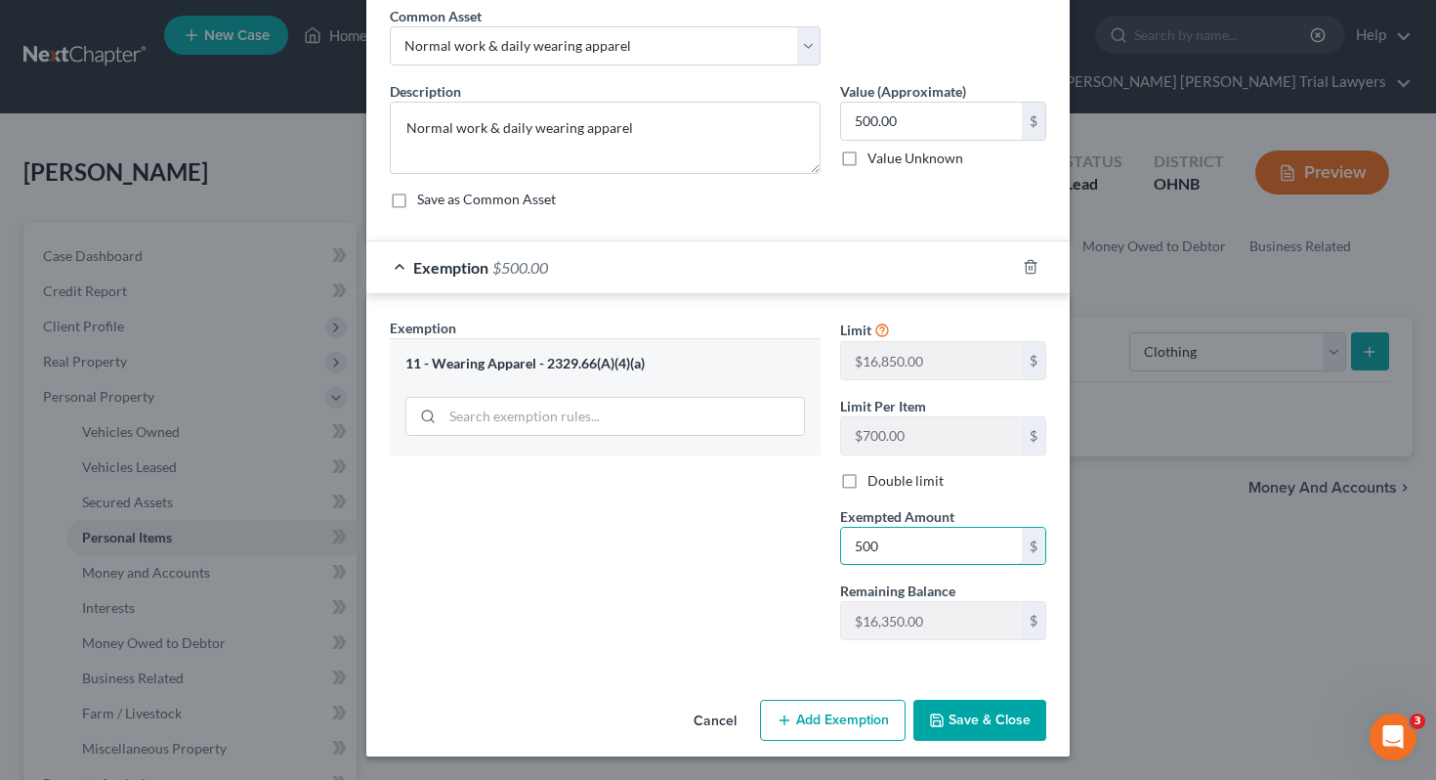
type input "500"
click at [834, 634] on div "Remaining Balance $16,850.00 $" at bounding box center [943, 610] width 226 height 60
click at [953, 720] on button "Save & Close" at bounding box center [980, 720] width 133 height 41
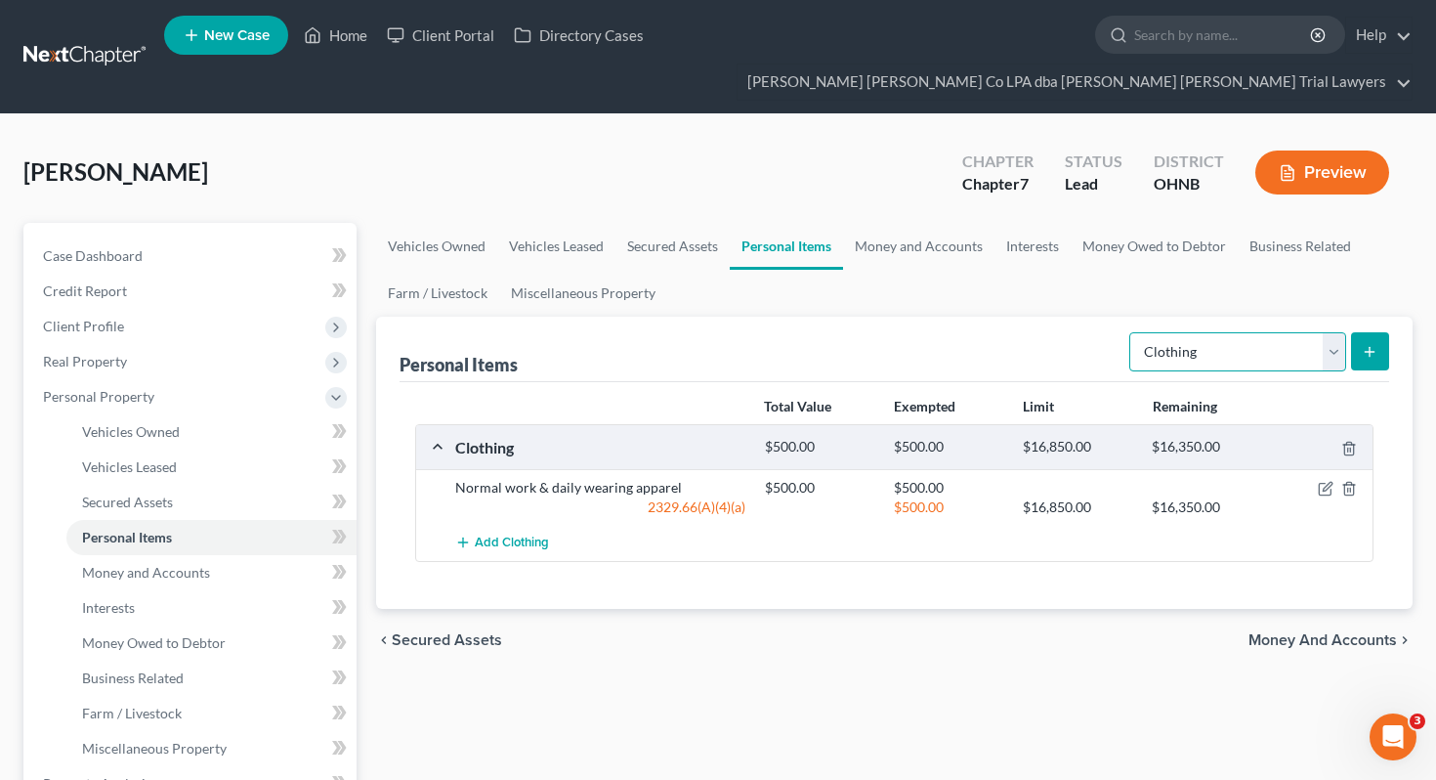
click at [1211, 332] on select "Select Item Type Clothing Collectibles Of Value Electronics Firearms Household …" at bounding box center [1237, 351] width 217 height 39
select select "electronics"
click at [1399, 317] on div "Personal Items Select Item Type Clothing Collectibles Of Value Electronics Fire…" at bounding box center [895, 463] width 1038 height 292
click at [1356, 332] on button "submit" at bounding box center [1370, 351] width 38 height 38
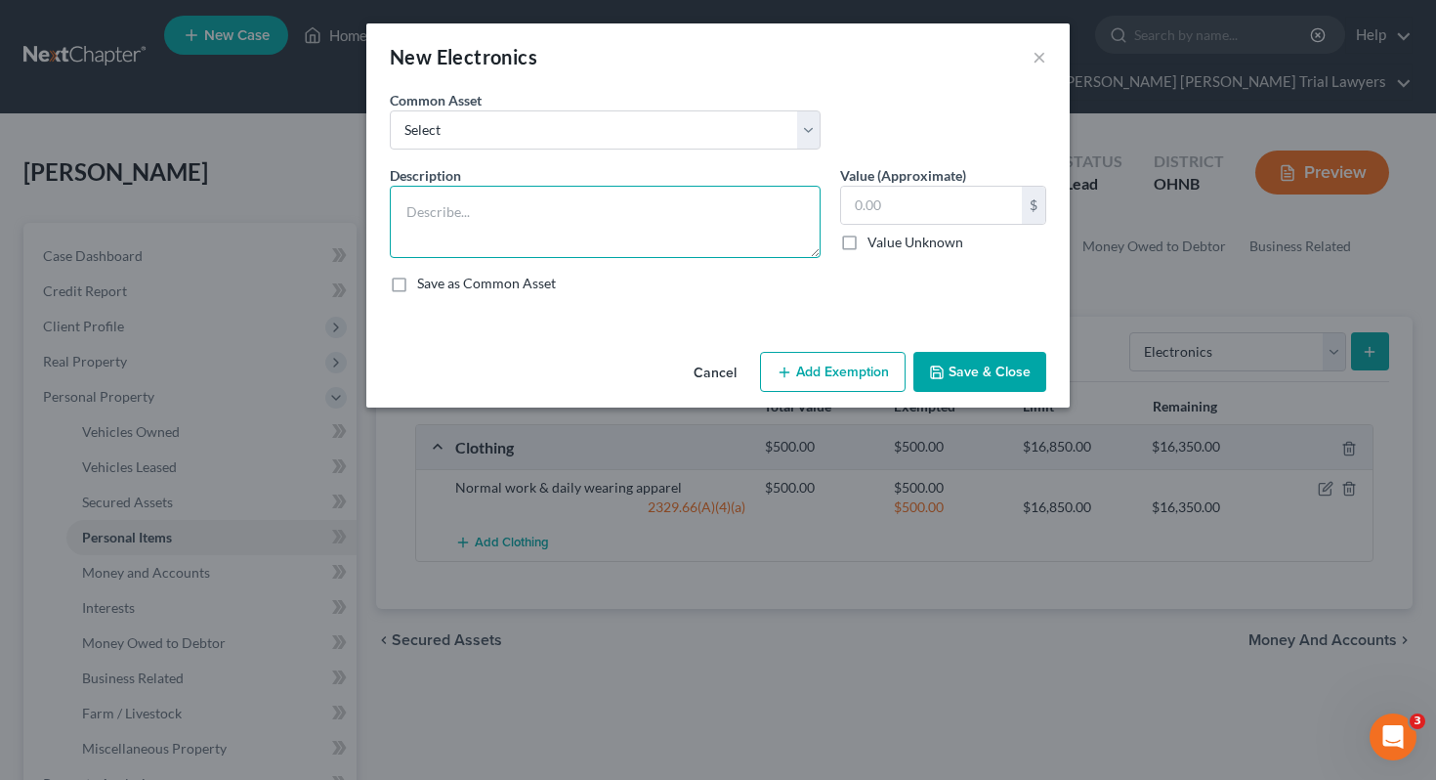
click at [706, 234] on textarea at bounding box center [605, 222] width 431 height 72
type textarea "4 TVS"
click at [874, 204] on input "text" at bounding box center [931, 205] width 181 height 37
type input "500"
click at [863, 357] on button "Add Exemption" at bounding box center [833, 372] width 146 height 41
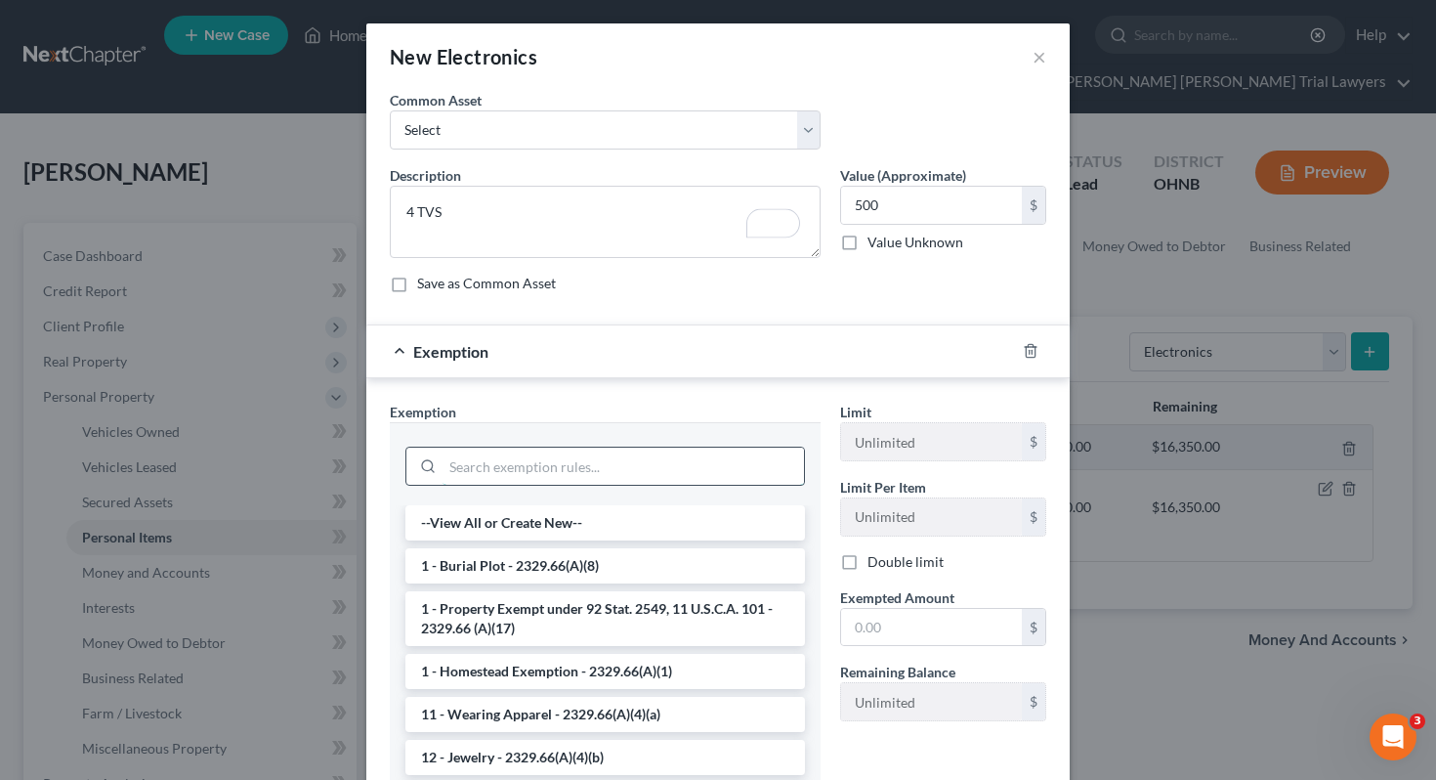
click at [724, 459] on input "search" at bounding box center [624, 465] width 362 height 37
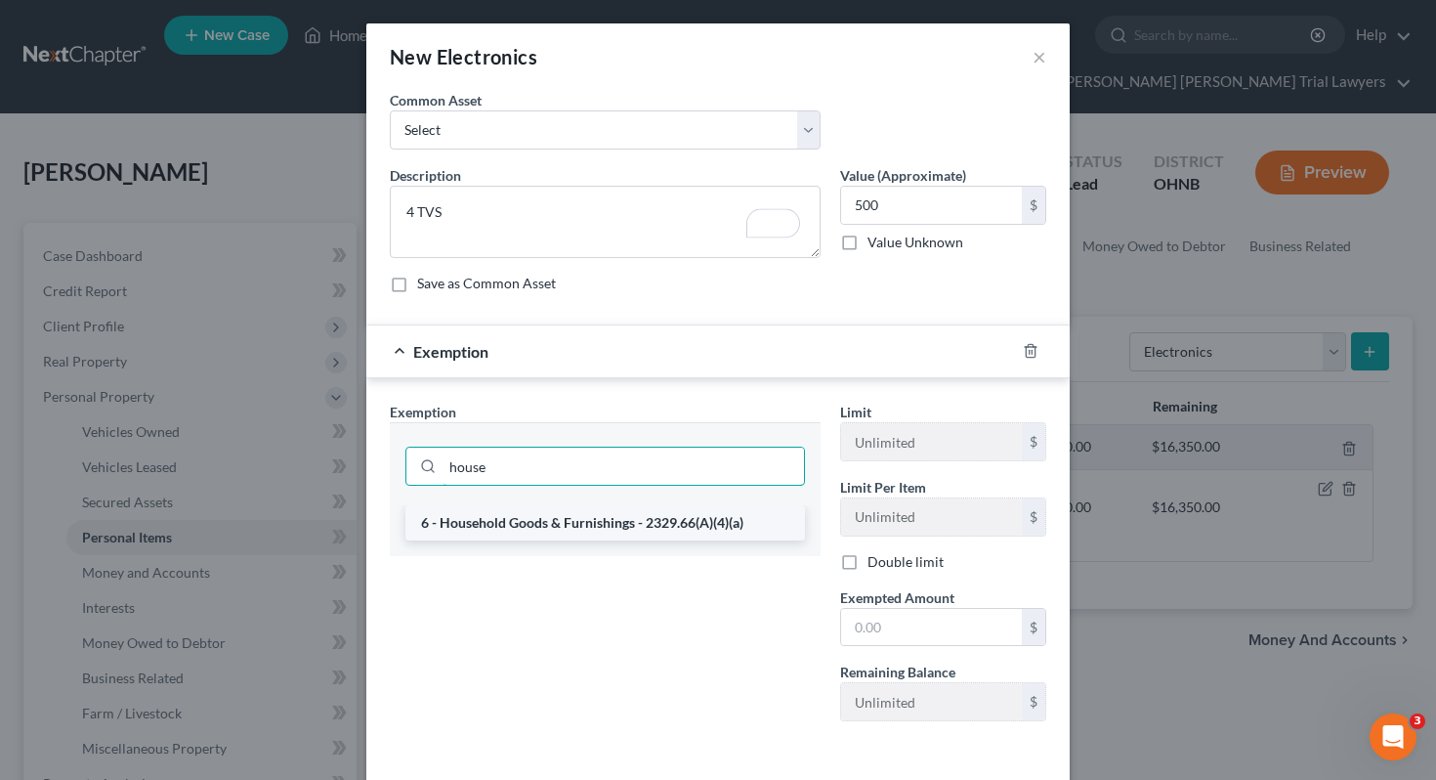
type input "house"
click at [746, 515] on li "6 - Household Goods & Furnishings - 2329.66(A)(4)(a)" at bounding box center [605, 522] width 400 height 35
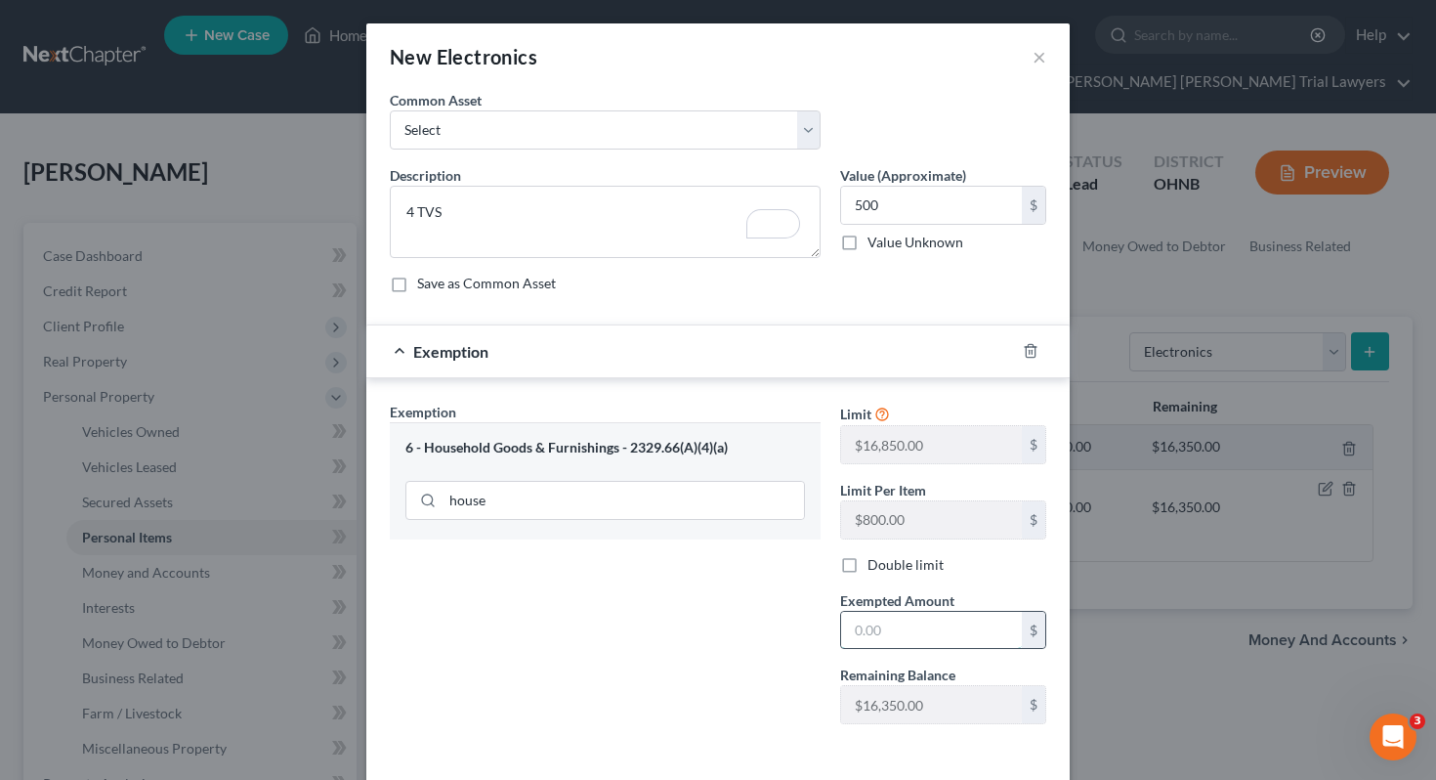
click at [866, 627] on input "text" at bounding box center [931, 630] width 181 height 37
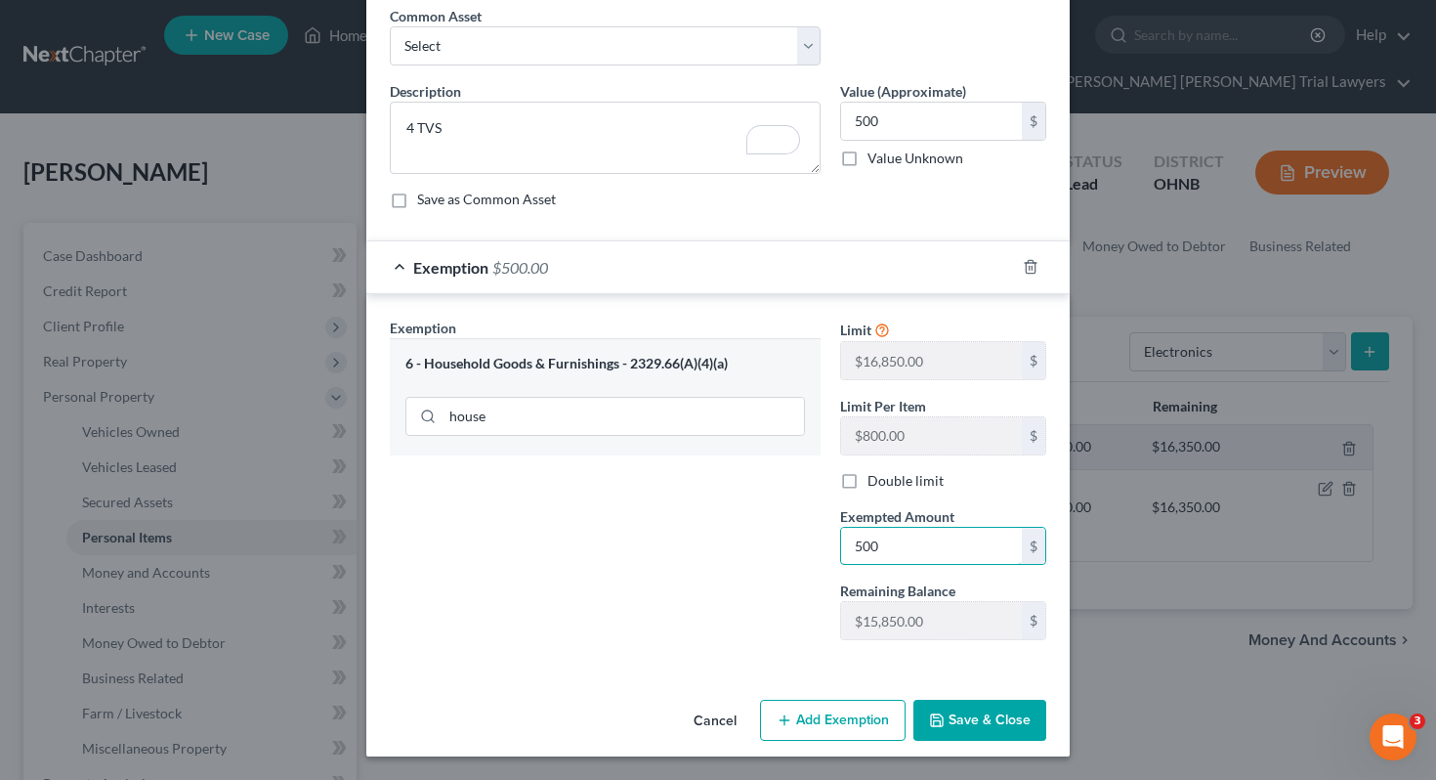
type input "500"
click at [766, 587] on div "Exemption Set must be selected for CA. Exemption * 6 - Household Goods & Furnis…" at bounding box center [605, 487] width 450 height 338
click at [948, 728] on button "Save & Close" at bounding box center [980, 720] width 133 height 41
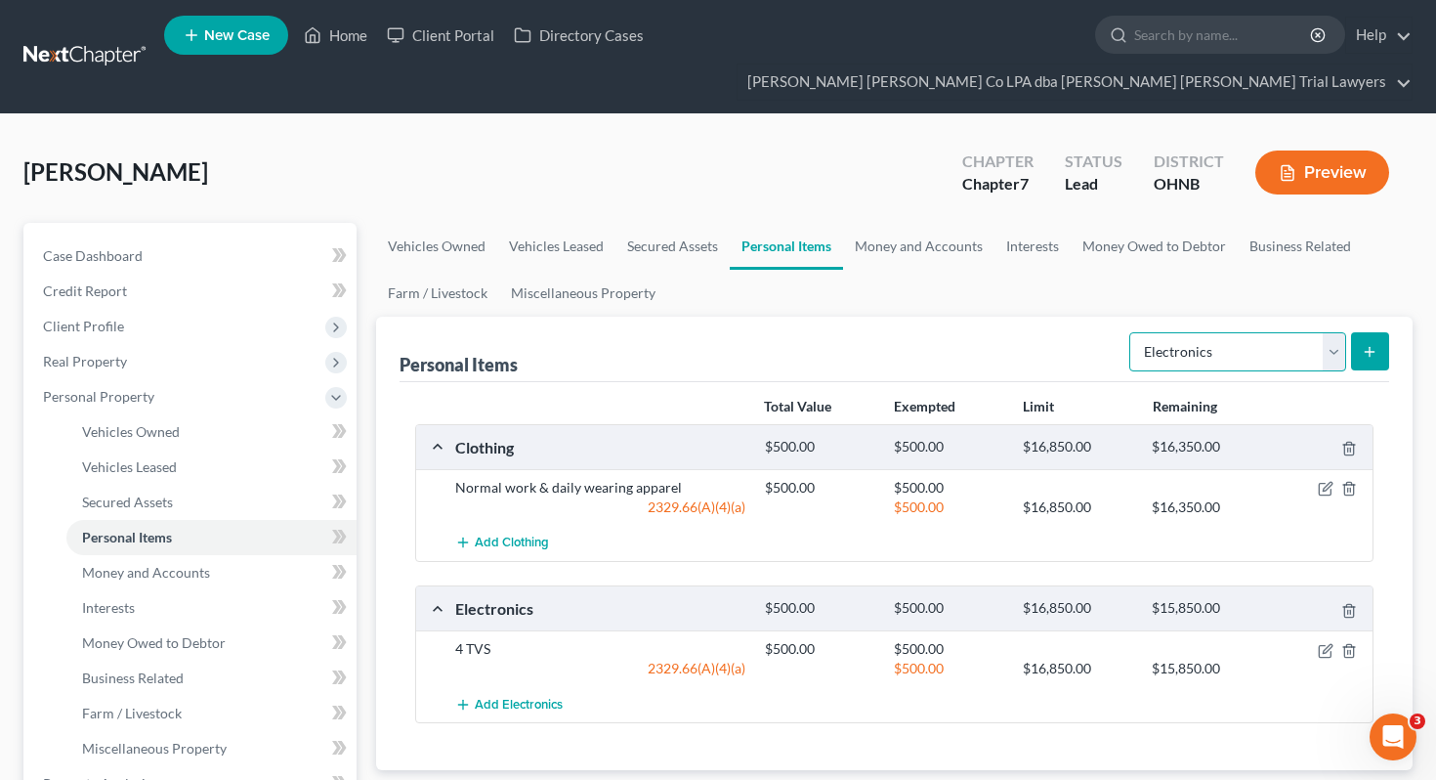
click at [1224, 332] on select "Select Item Type Clothing Collectibles Of Value Electronics Firearms Household …" at bounding box center [1237, 351] width 217 height 39
select select "household_goods"
click at [1370, 332] on button "submit" at bounding box center [1370, 351] width 38 height 38
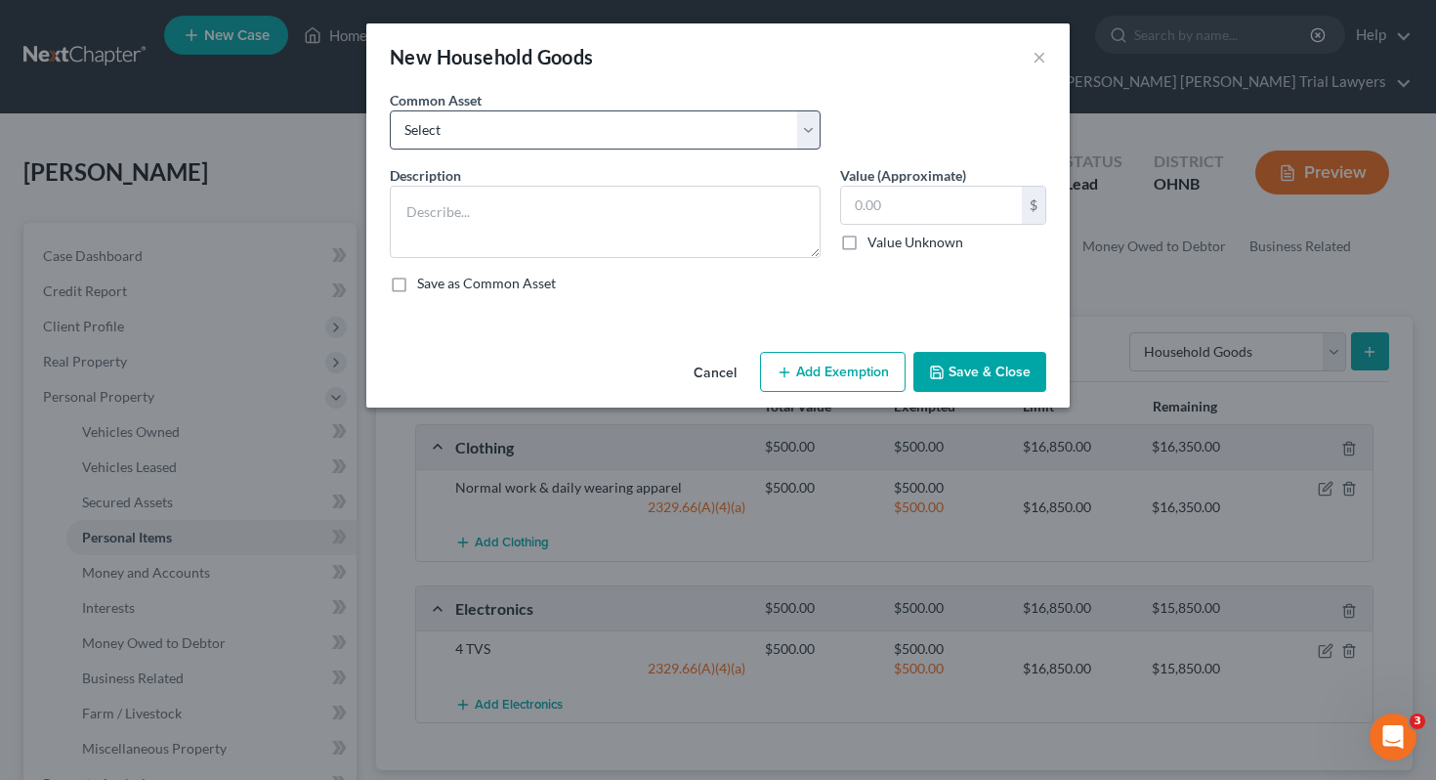
click at [788, 149] on div "Common Asset Select Household goods including but not limited to: Kitchen table…" at bounding box center [718, 127] width 676 height 75
click at [788, 149] on select "Select Household goods including but not limited to: Kitchen table & chairs, di…" at bounding box center [605, 129] width 431 height 39
select select "0"
type textarea "Household goods including but not limited to: Kitchen table & chairs, dishes, u…"
type input "2,500.00"
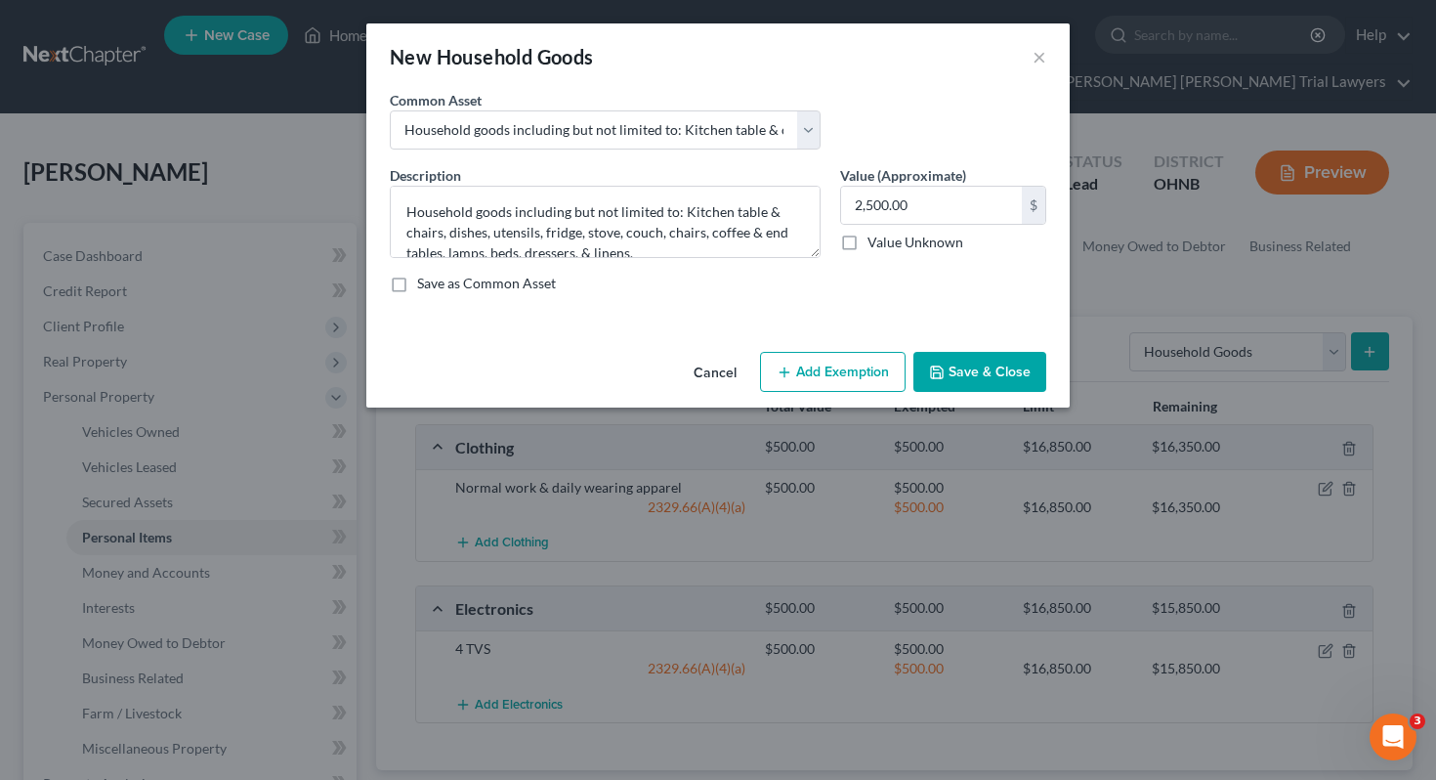
click at [830, 374] on button "Add Exemption" at bounding box center [833, 372] width 146 height 41
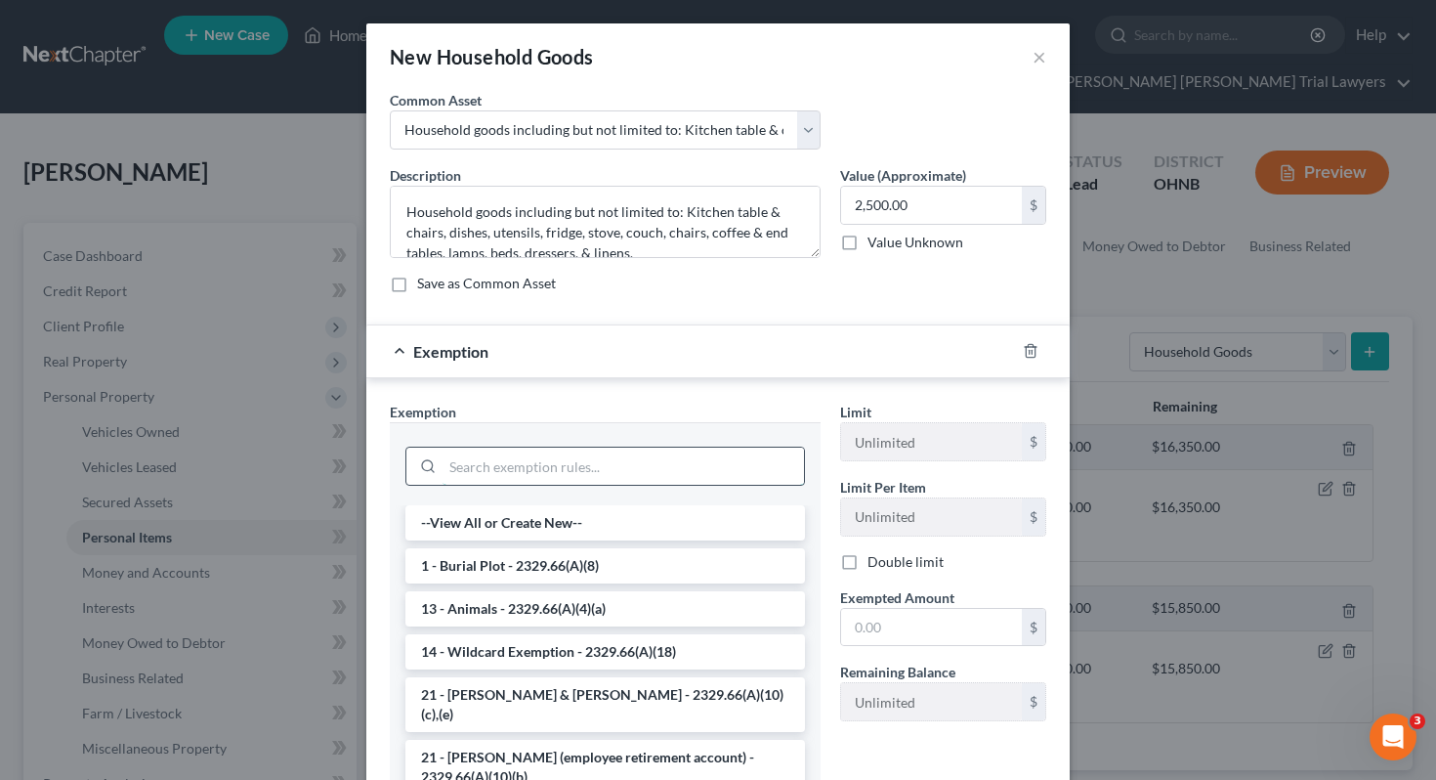
click at [697, 473] on input "search" at bounding box center [624, 465] width 362 height 37
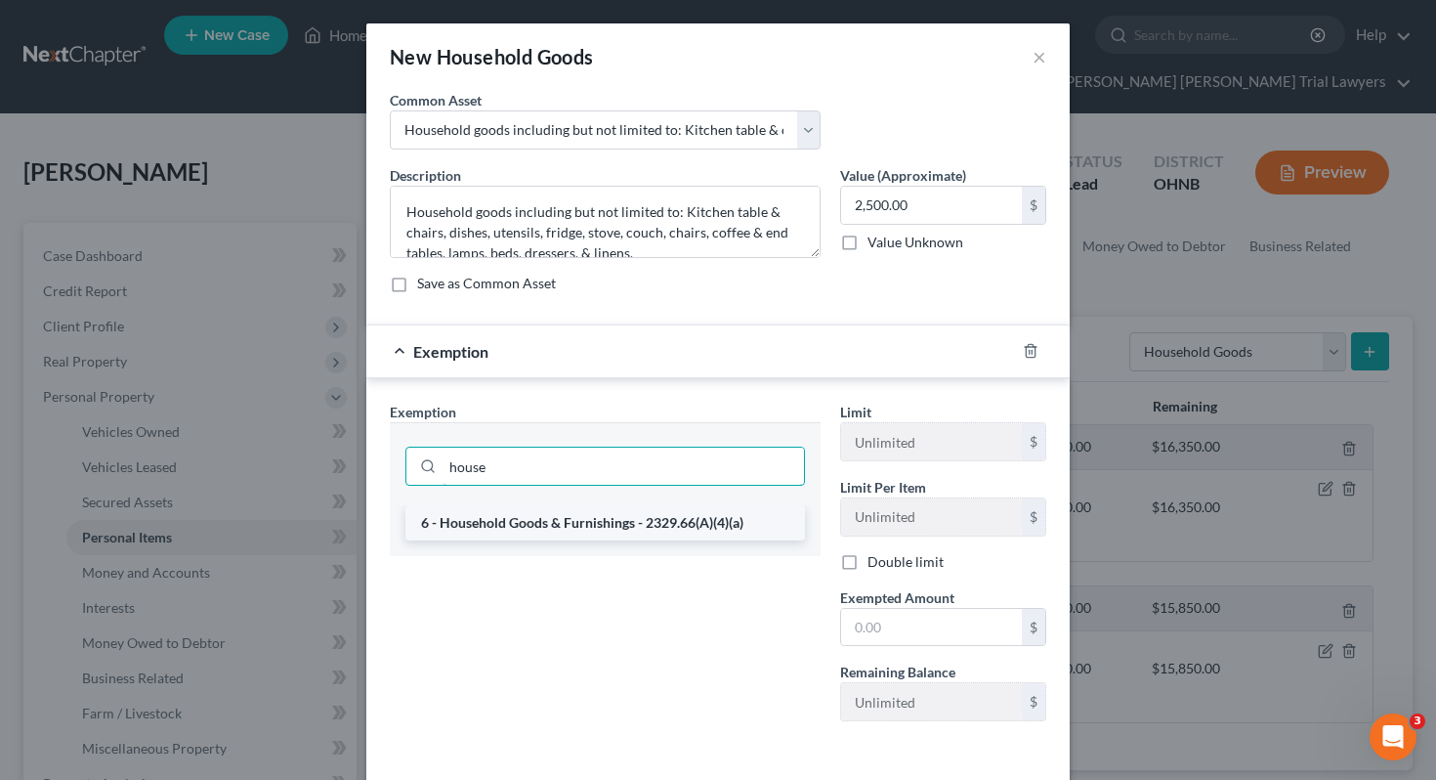
type input "house"
click at [705, 516] on li "6 - Household Goods & Furnishings - 2329.66(A)(4)(a)" at bounding box center [605, 522] width 400 height 35
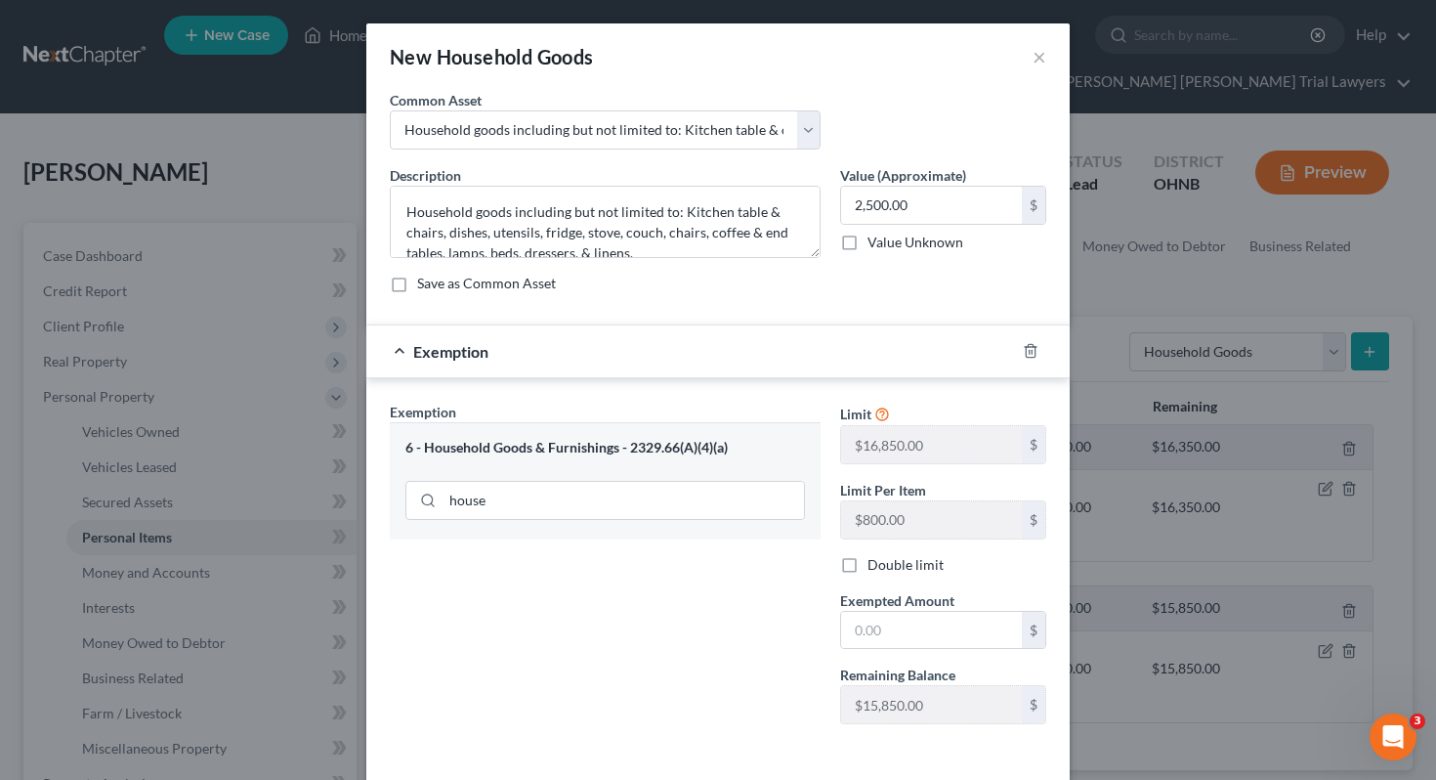
click at [909, 650] on div "Limit $16,850.00 $ Limit Per Item $800.00 $ Double limit Exempted Amount * $ Re…" at bounding box center [943, 571] width 226 height 338
click at [905, 634] on input "text" at bounding box center [931, 630] width 181 height 37
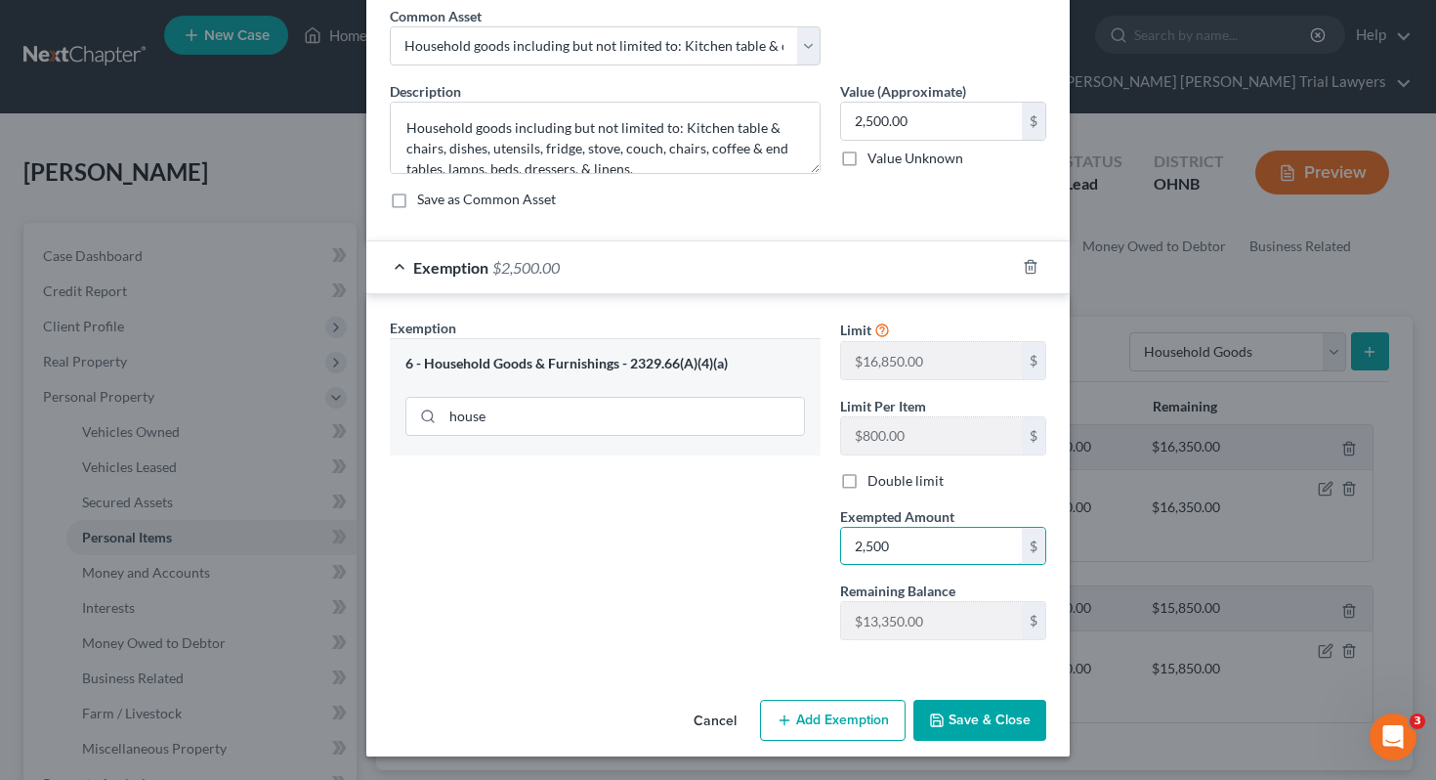
type input "2,500"
click at [945, 715] on icon "button" at bounding box center [937, 720] width 16 height 16
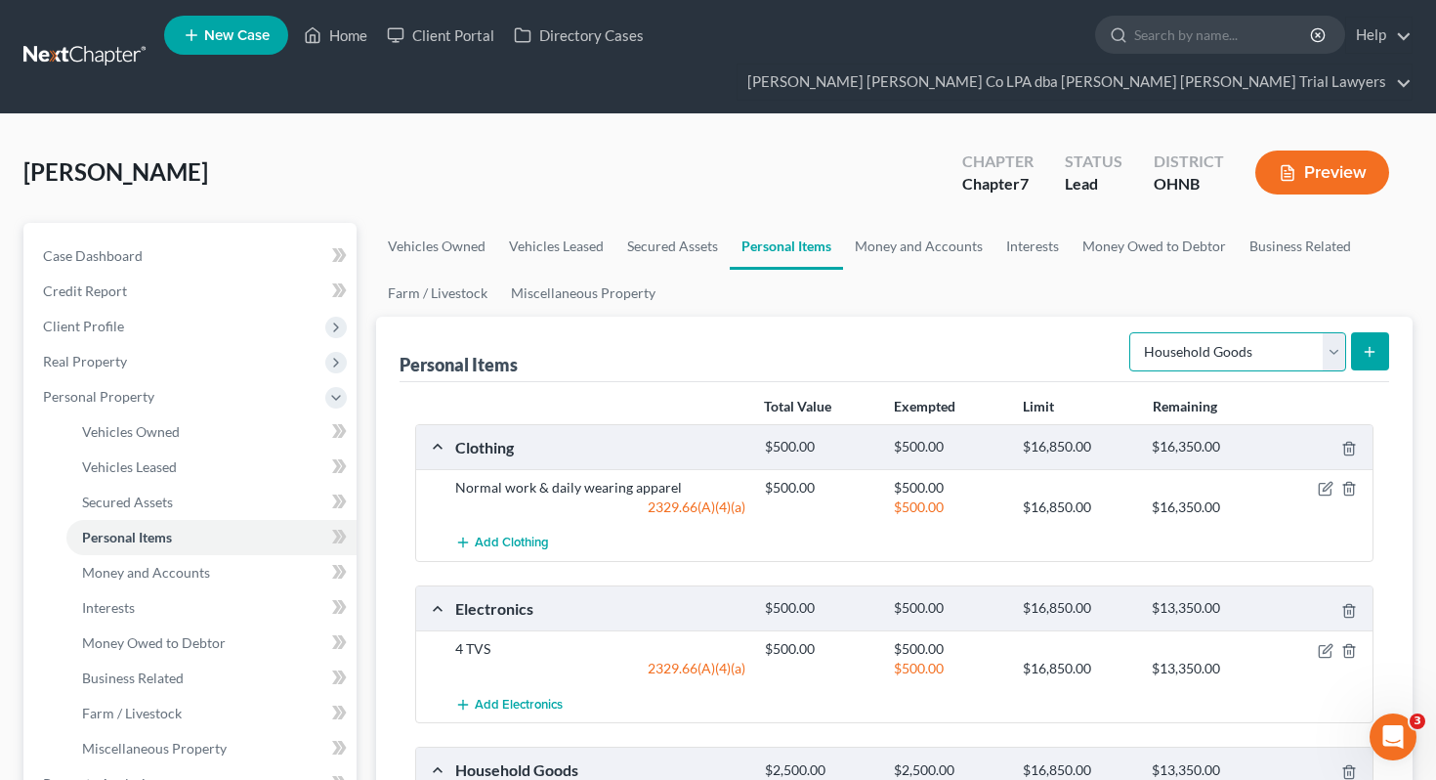
click at [1224, 332] on select "Select Item Type Clothing Collectibles Of Value Electronics Firearms Household …" at bounding box center [1237, 351] width 217 height 39
select select "jewelry"
click at [1357, 332] on button "submit" at bounding box center [1370, 351] width 38 height 38
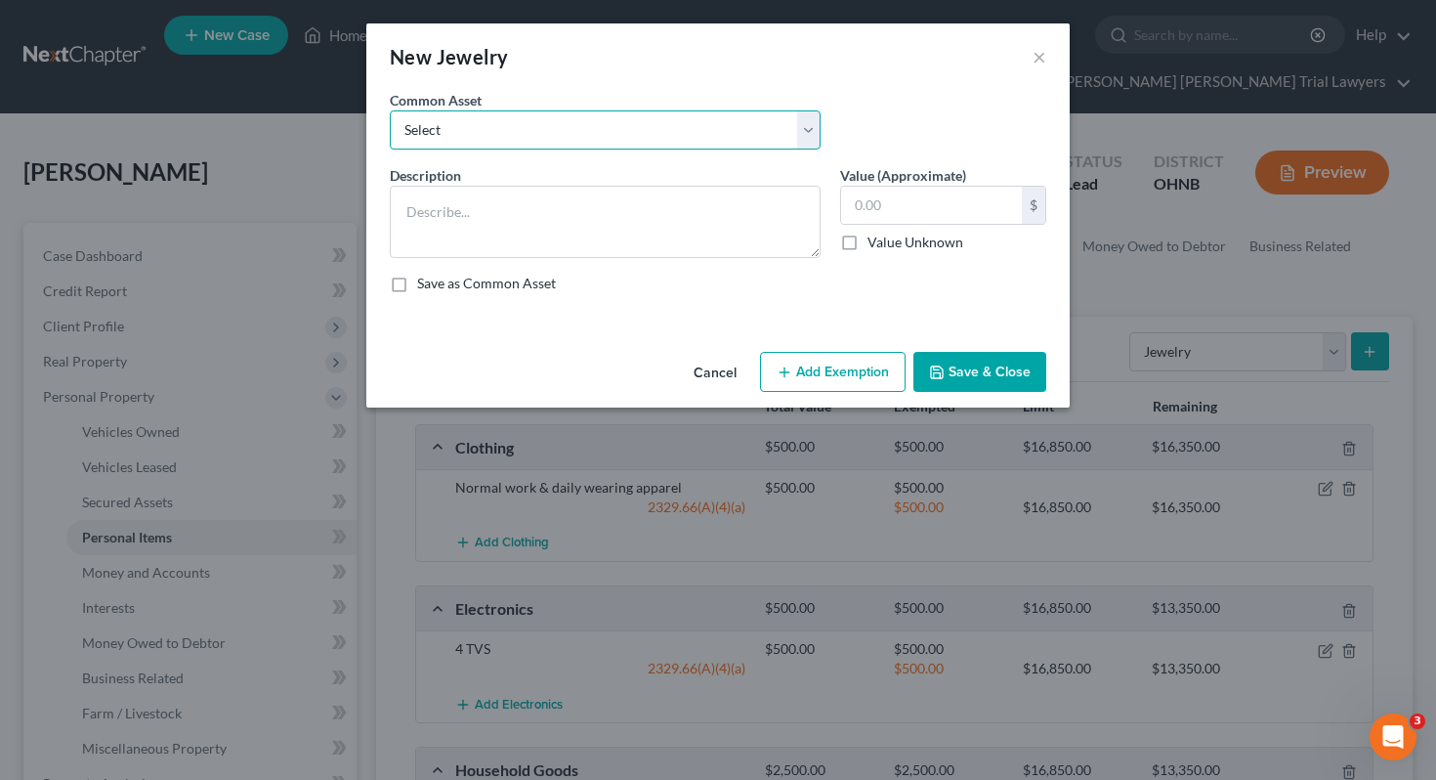
click at [709, 147] on select "Select Assorted items of inexpensive jewelry Wedding bands and assorted items o…" at bounding box center [605, 129] width 431 height 39
select select "2"
type textarea "Assorted items of inexpensive jewelry"
type input "750.00"
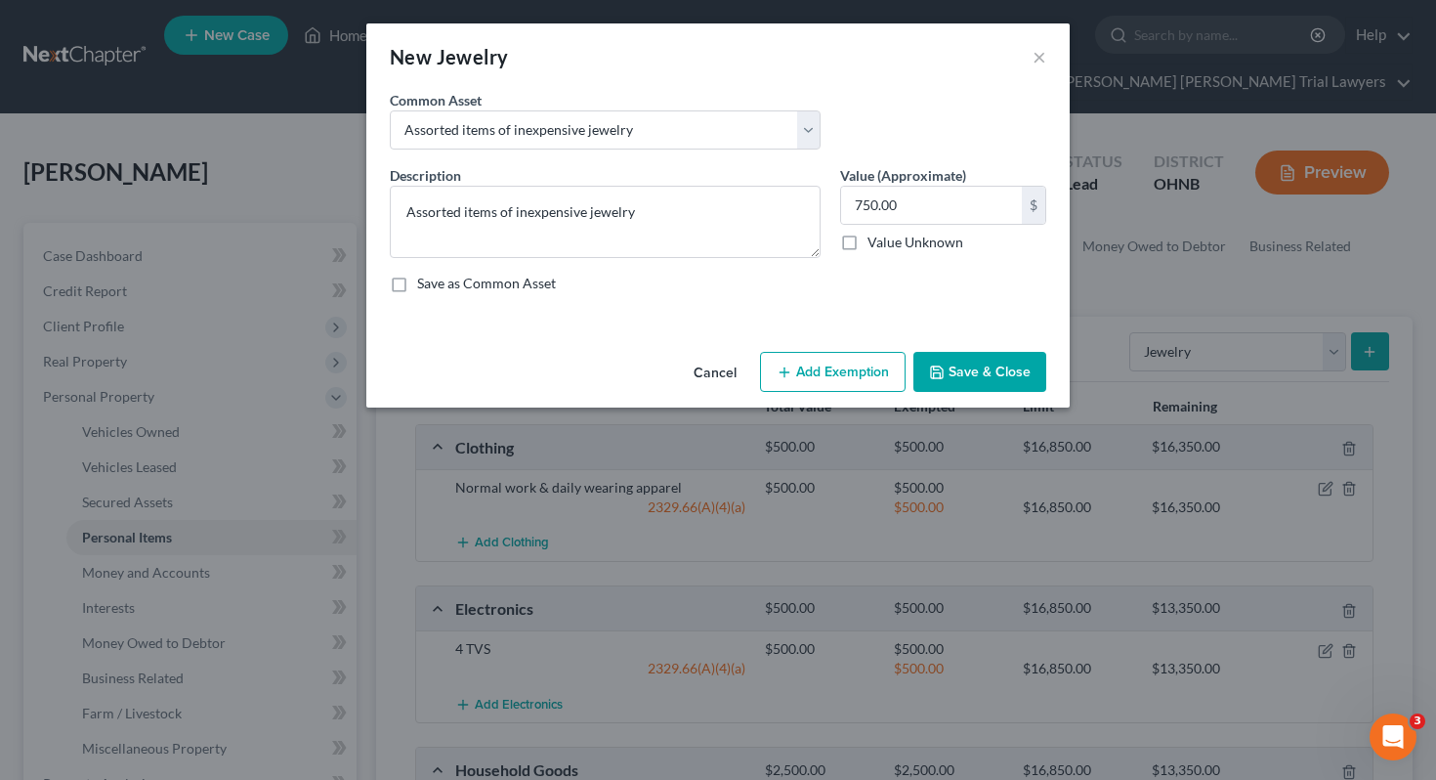
click at [795, 362] on button "Add Exemption" at bounding box center [833, 372] width 146 height 41
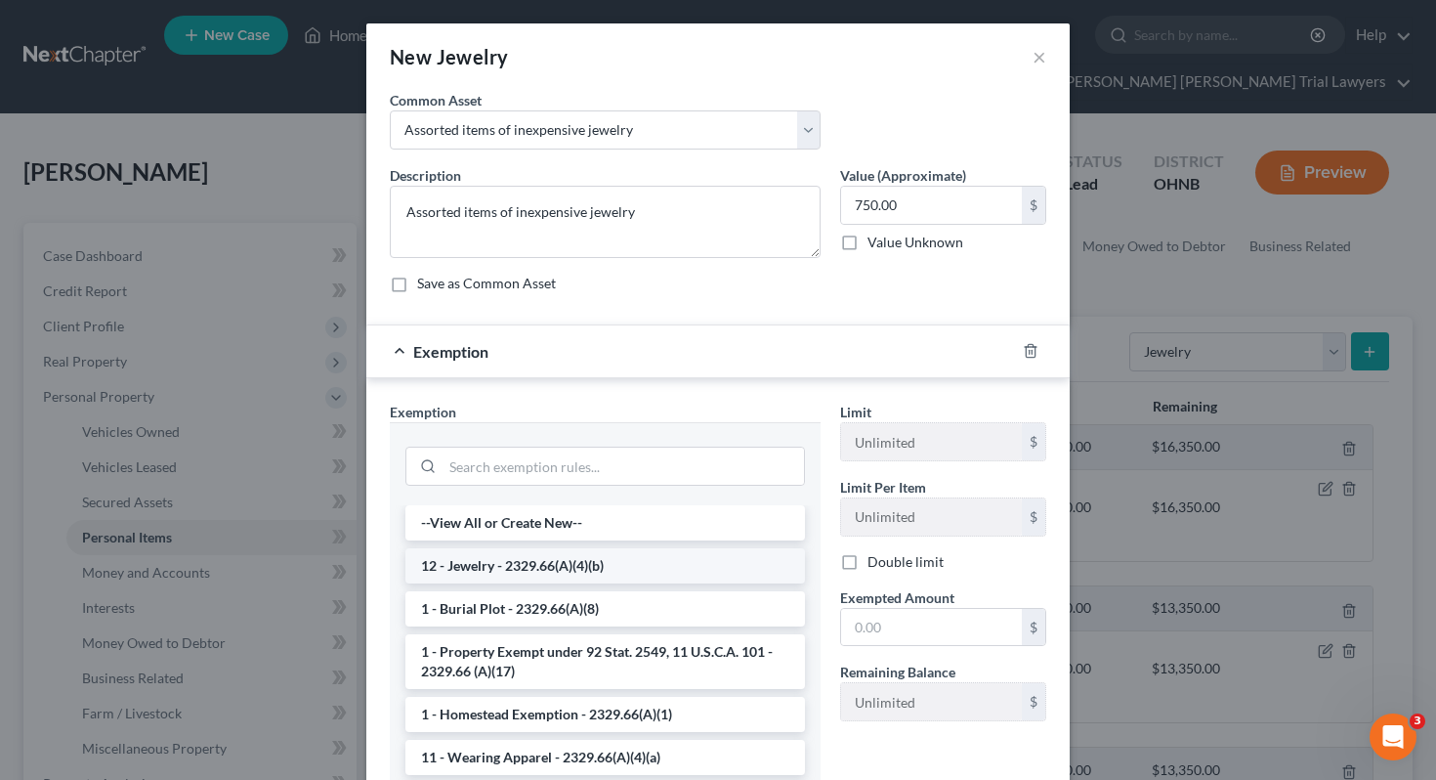
click at [699, 562] on li "12 - Jewelry - 2329.66(A)(4)(b)" at bounding box center [605, 565] width 400 height 35
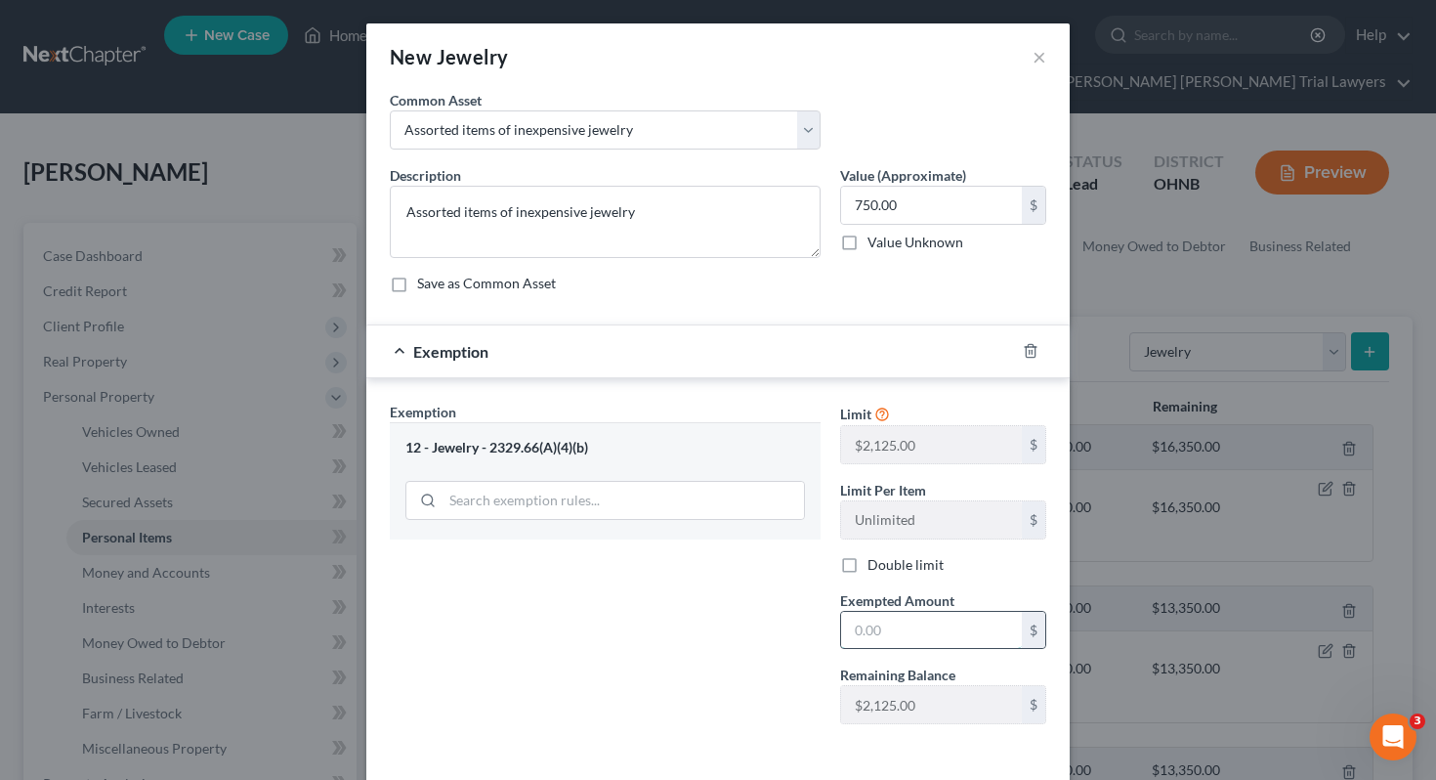
click at [889, 633] on input "text" at bounding box center [931, 630] width 181 height 37
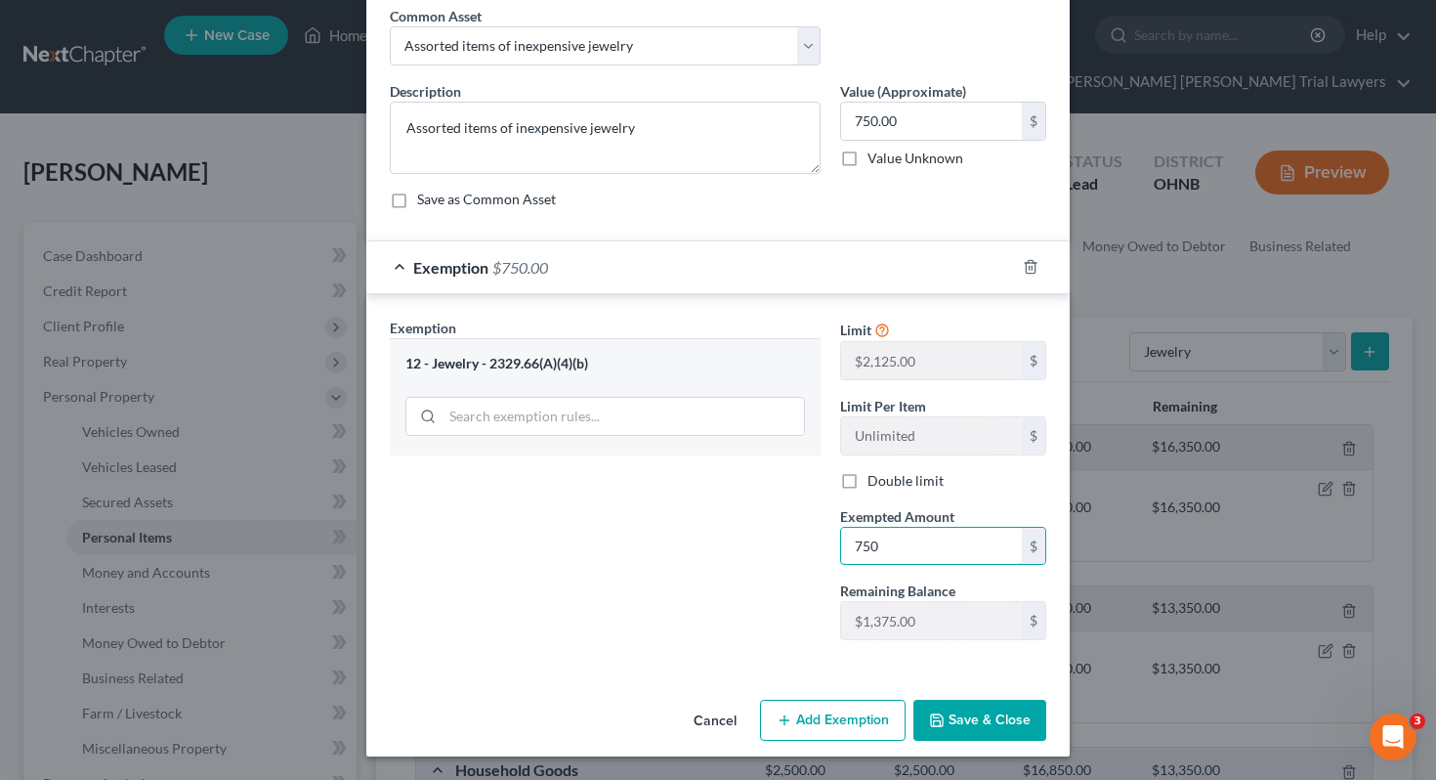
type input "750"
click at [983, 717] on button "Save & Close" at bounding box center [980, 720] width 133 height 41
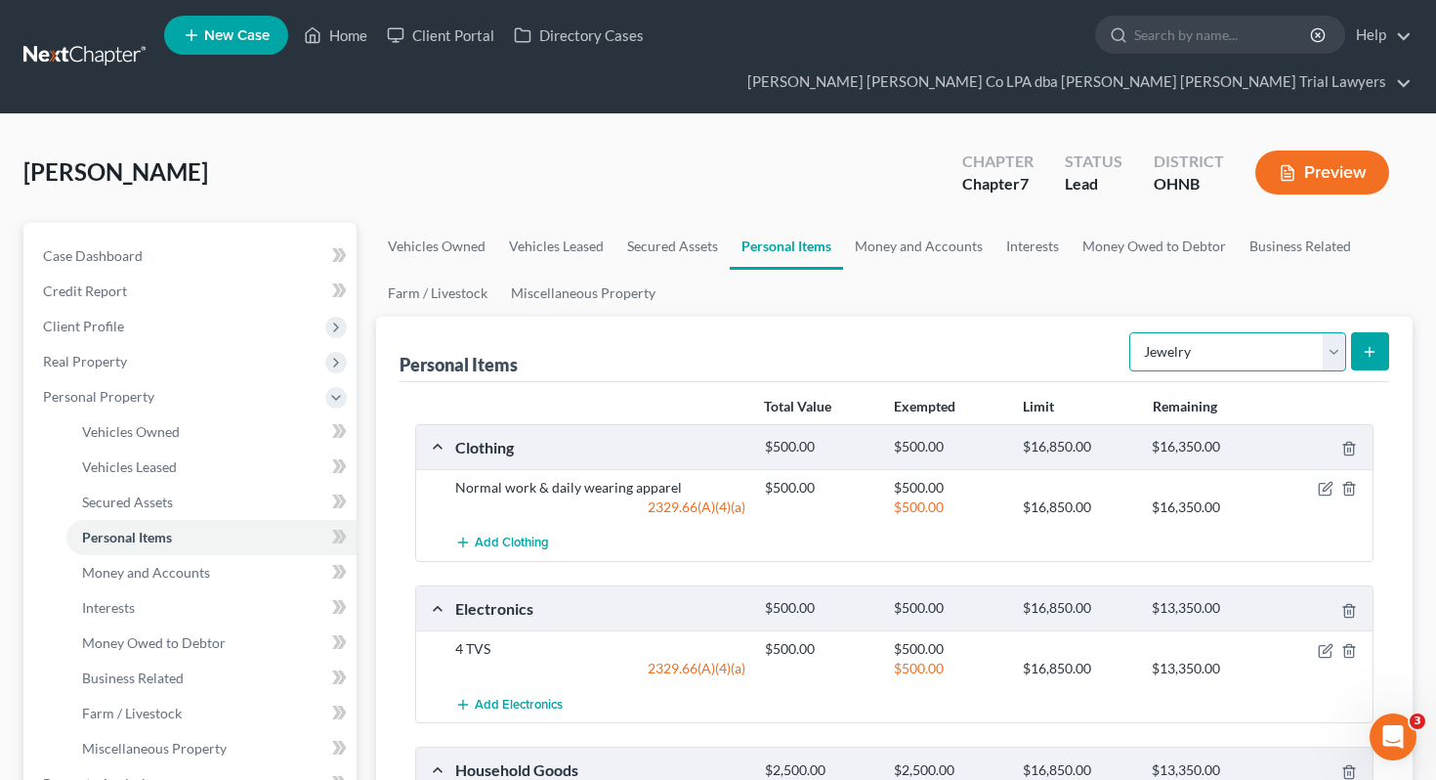
click at [1195, 332] on select "Select Item Type Clothing Collectibles Of Value Electronics Firearms Household …" at bounding box center [1237, 351] width 217 height 39
select select "pets"
click at [1364, 344] on icon "submit" at bounding box center [1370, 352] width 16 height 16
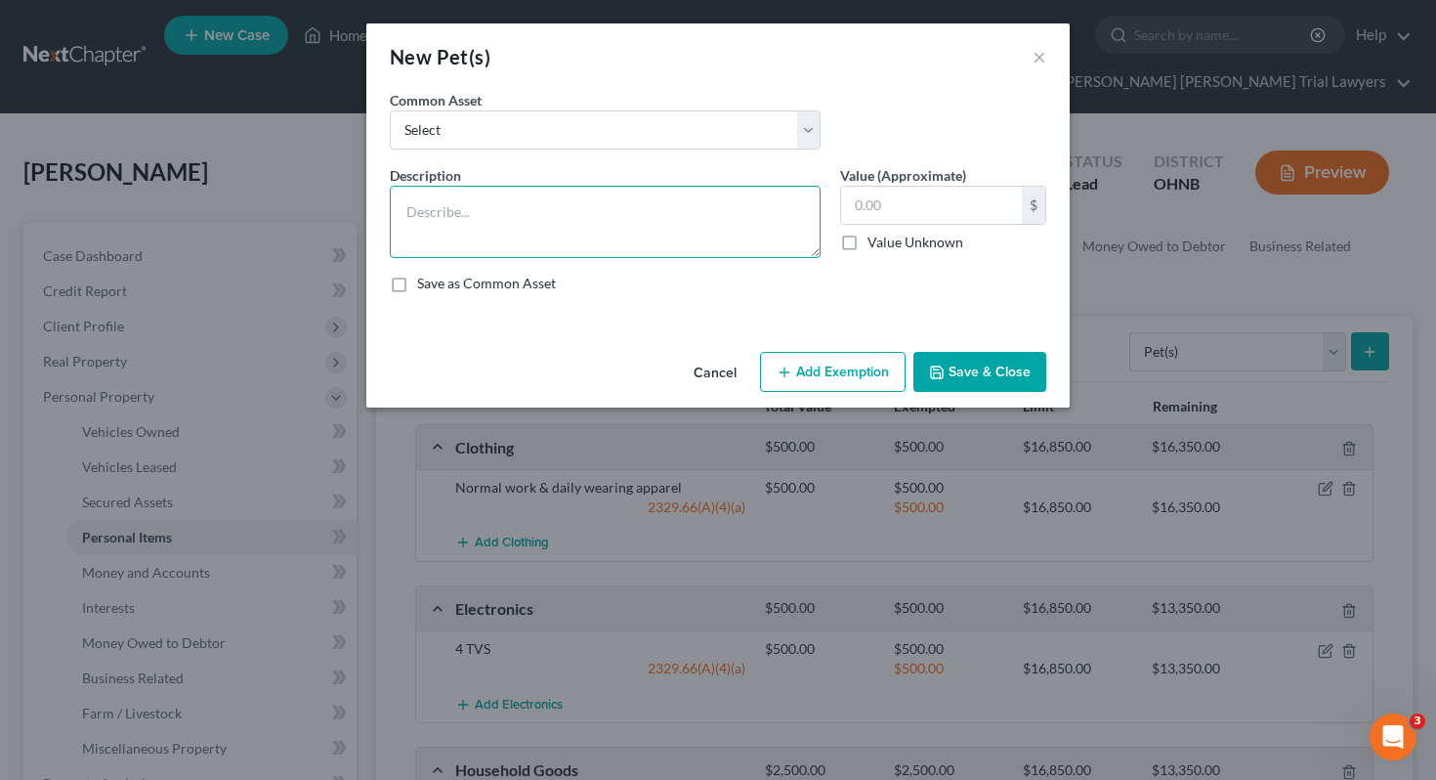
click at [644, 205] on textarea at bounding box center [605, 222] width 431 height 72
type textarea "1 Dogs"
click at [890, 234] on label "Value Unknown" at bounding box center [916, 243] width 96 height 20
click at [888, 234] on input "Value Unknown" at bounding box center [881, 239] width 13 height 13
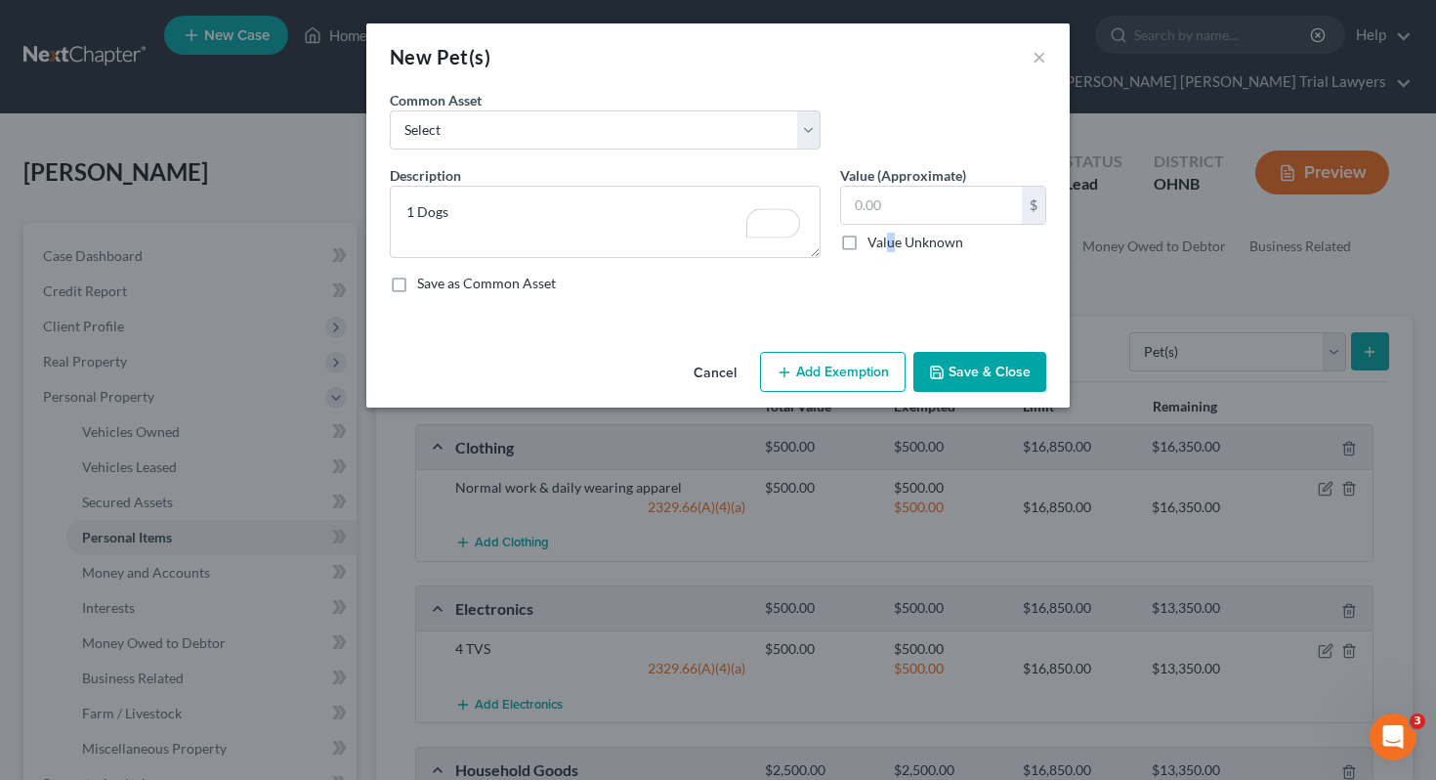
checkbox input "true"
type input "0.00"
click at [952, 380] on button "Save & Close" at bounding box center [980, 372] width 133 height 41
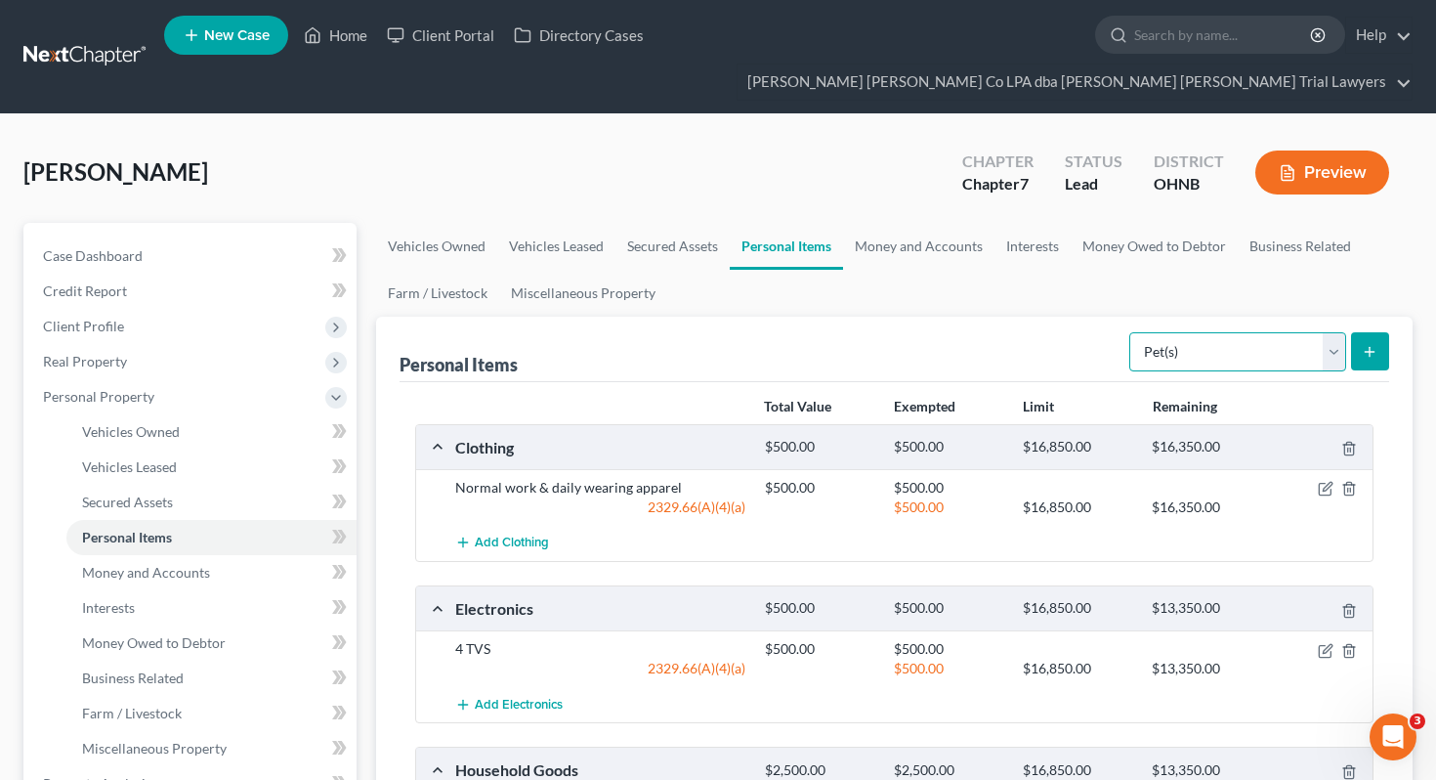
click at [1227, 332] on select "Select Item Type Clothing Collectibles Of Value Electronics Firearms Household …" at bounding box center [1237, 351] width 217 height 39
select select "sports_and_hobby_equipment"
click at [1383, 332] on button "submit" at bounding box center [1370, 351] width 38 height 38
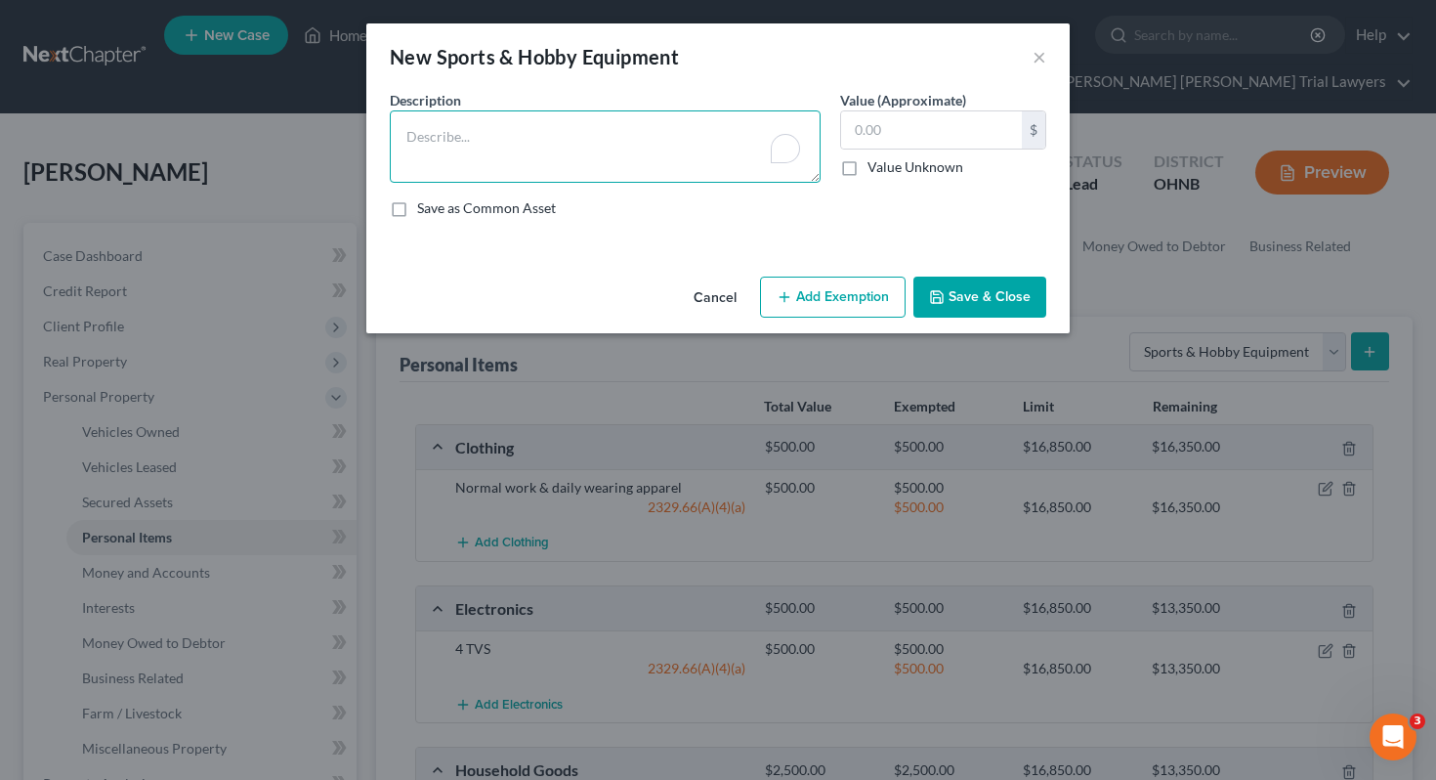
click at [655, 131] on textarea "To enrich screen reader interactions, please activate Accessibility in Grammarl…" at bounding box center [605, 146] width 431 height 72
type textarea "Golf Clubs"
click at [844, 131] on input "text" at bounding box center [931, 129] width 181 height 37
type input "500"
click at [811, 284] on button "Add Exemption" at bounding box center [833, 297] width 146 height 41
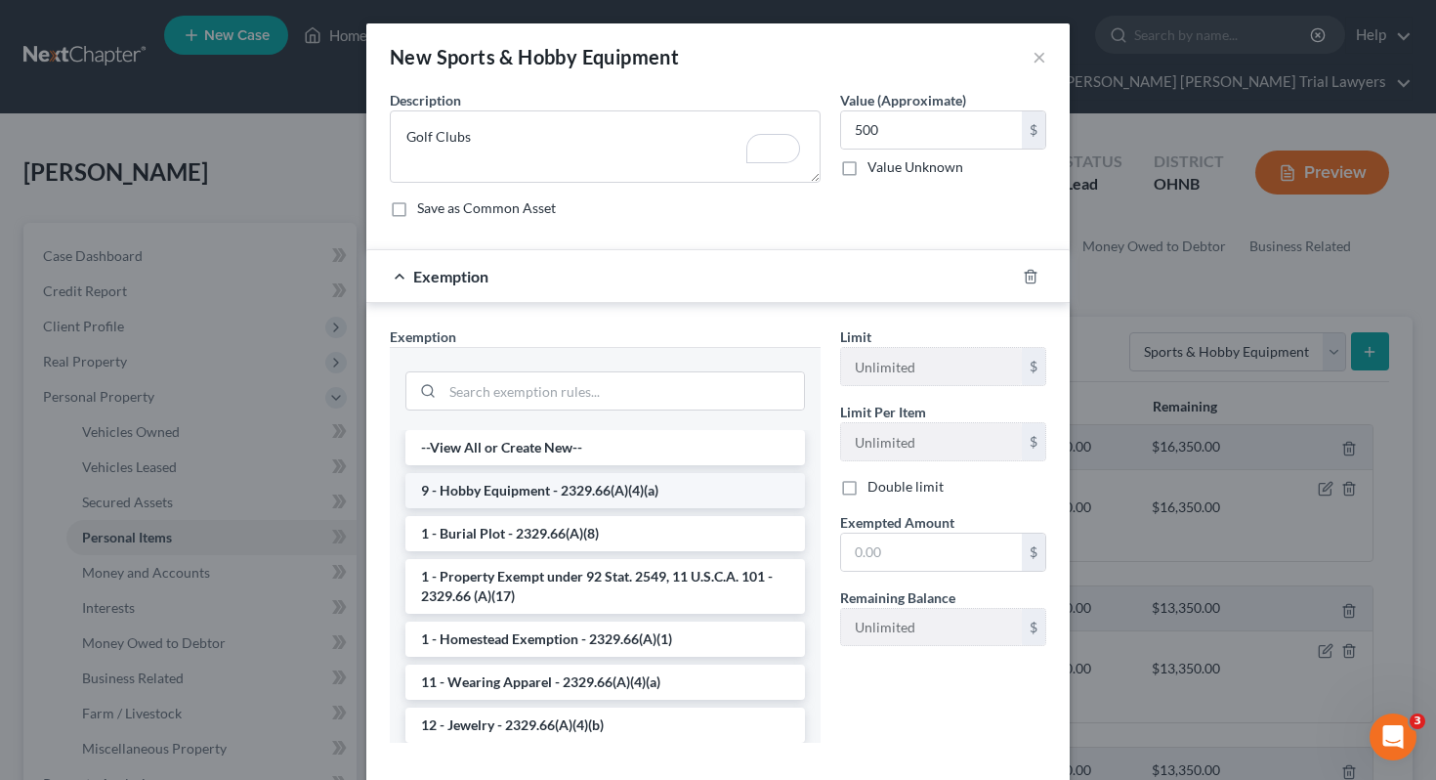
click at [674, 487] on li "9 - Hobby Equipment - 2329.66(A)(4)(a)" at bounding box center [605, 490] width 400 height 35
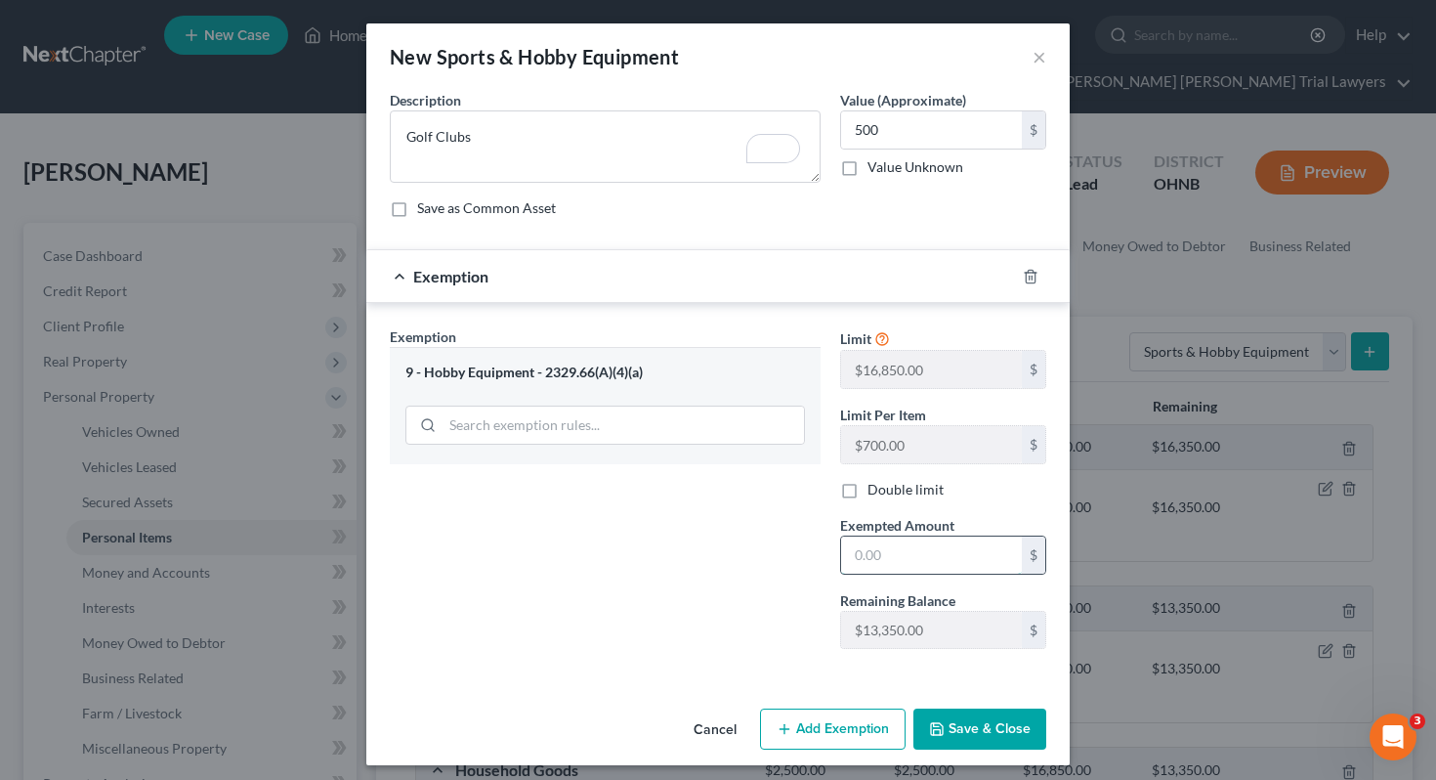
click at [873, 549] on input "text" at bounding box center [931, 554] width 181 height 37
type input "500"
click at [688, 587] on div "Exemption Set must be selected for CA. Exemption * 9 - Hobby Equipment - 2329.6…" at bounding box center [605, 495] width 450 height 338
click at [1015, 727] on button "Save & Close" at bounding box center [980, 728] width 133 height 41
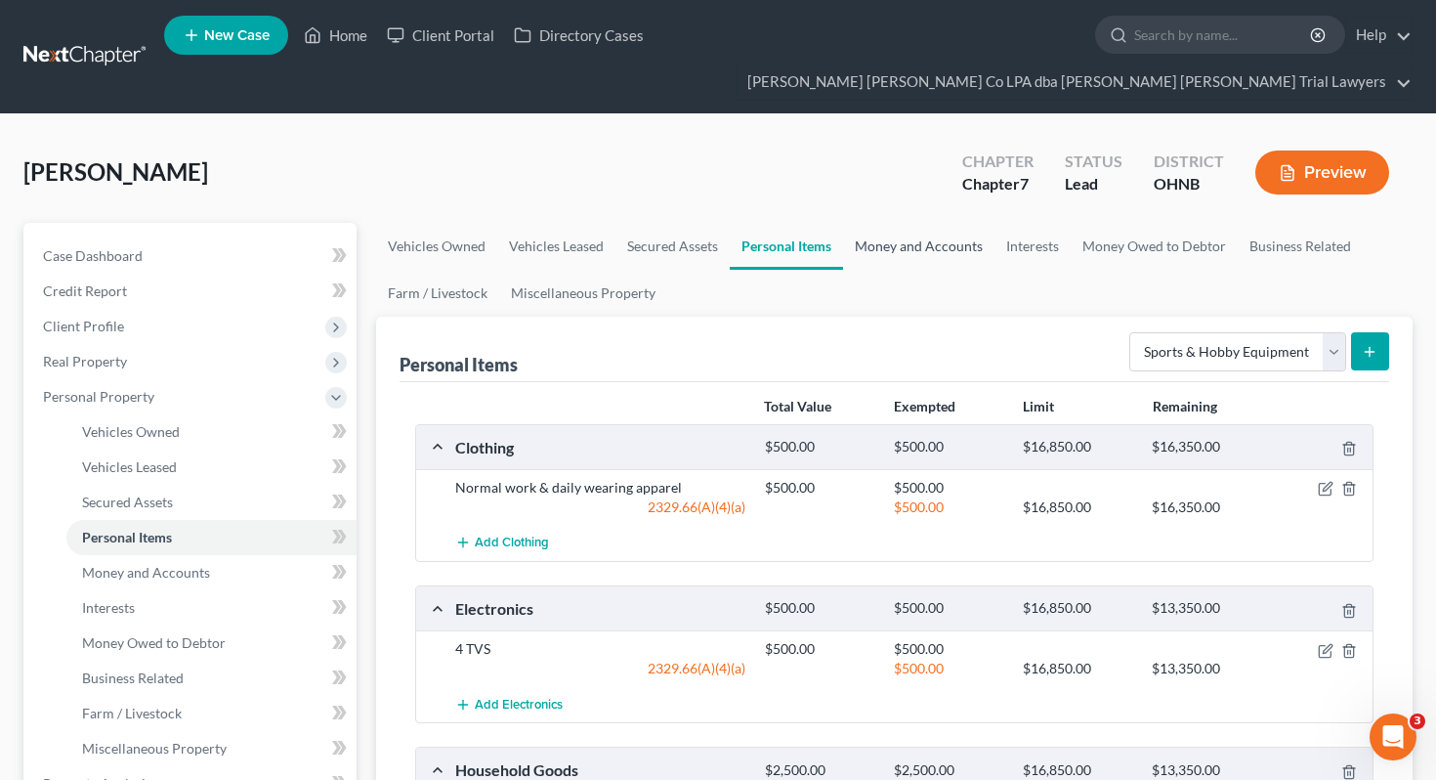
click at [939, 223] on link "Money and Accounts" at bounding box center [918, 246] width 151 height 47
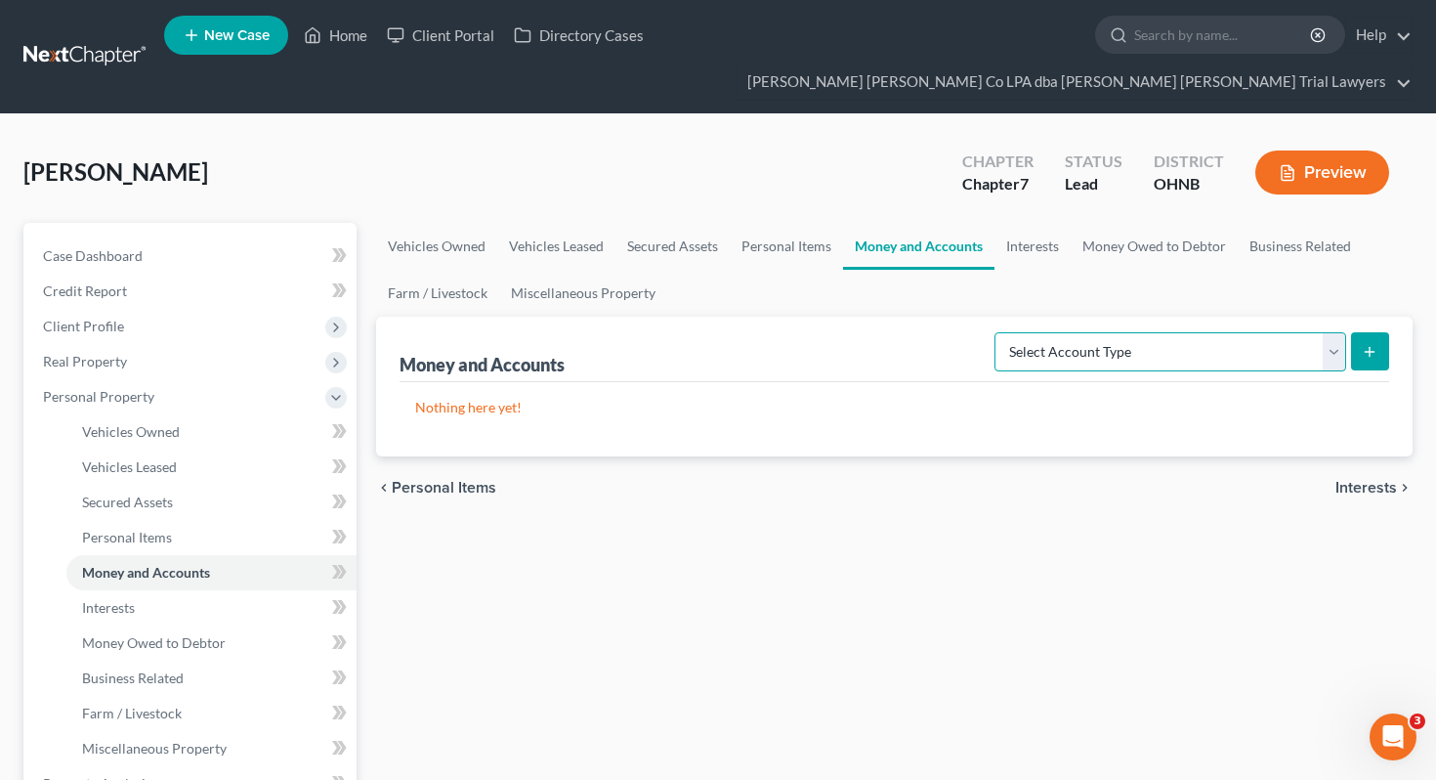
click at [1107, 332] on select "Select Account Type Brokerage Cash on Hand Certificates of Deposit Checking Acc…" at bounding box center [1171, 351] width 352 height 39
select select "cash_on_hand"
click at [1378, 332] on button "submit" at bounding box center [1370, 351] width 38 height 38
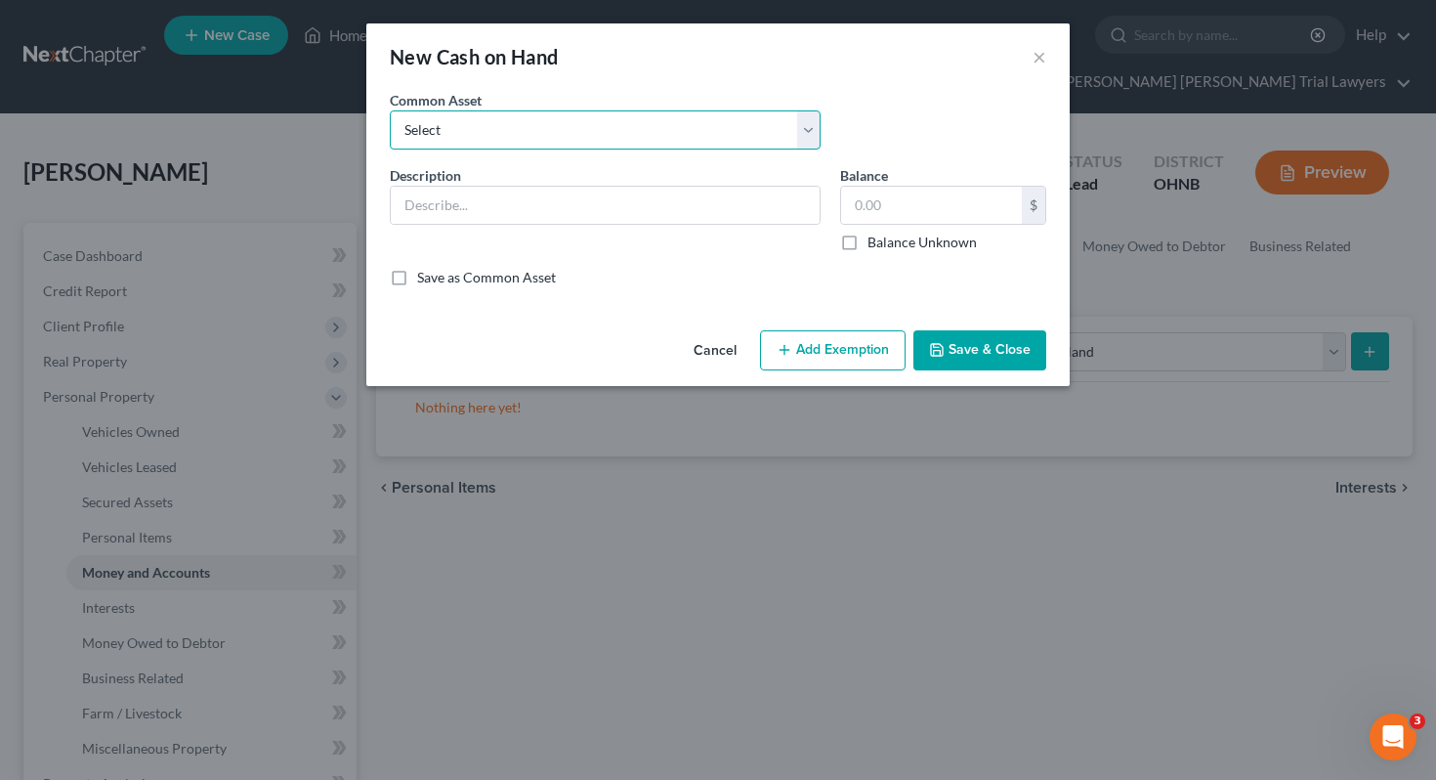
click at [777, 123] on select "Select Cash on hand, day of filing" at bounding box center [605, 129] width 431 height 39
select select "0"
type input "Cash on hand, day of filing"
type input "0.00"
checkbox input "true"
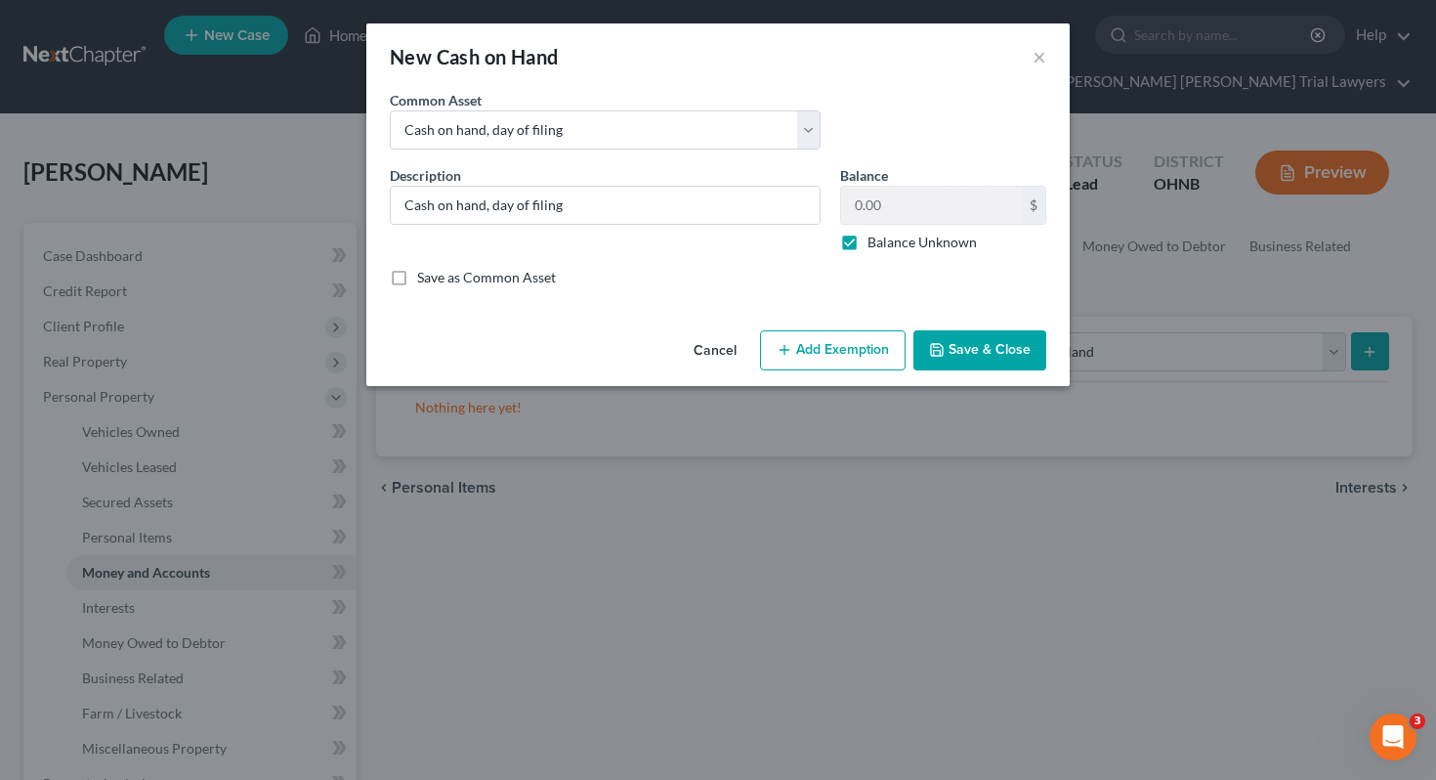
click at [988, 370] on div "Cancel Add Exemption Save & Close" at bounding box center [717, 354] width 703 height 64
click at [967, 338] on button "Save & Close" at bounding box center [980, 350] width 133 height 41
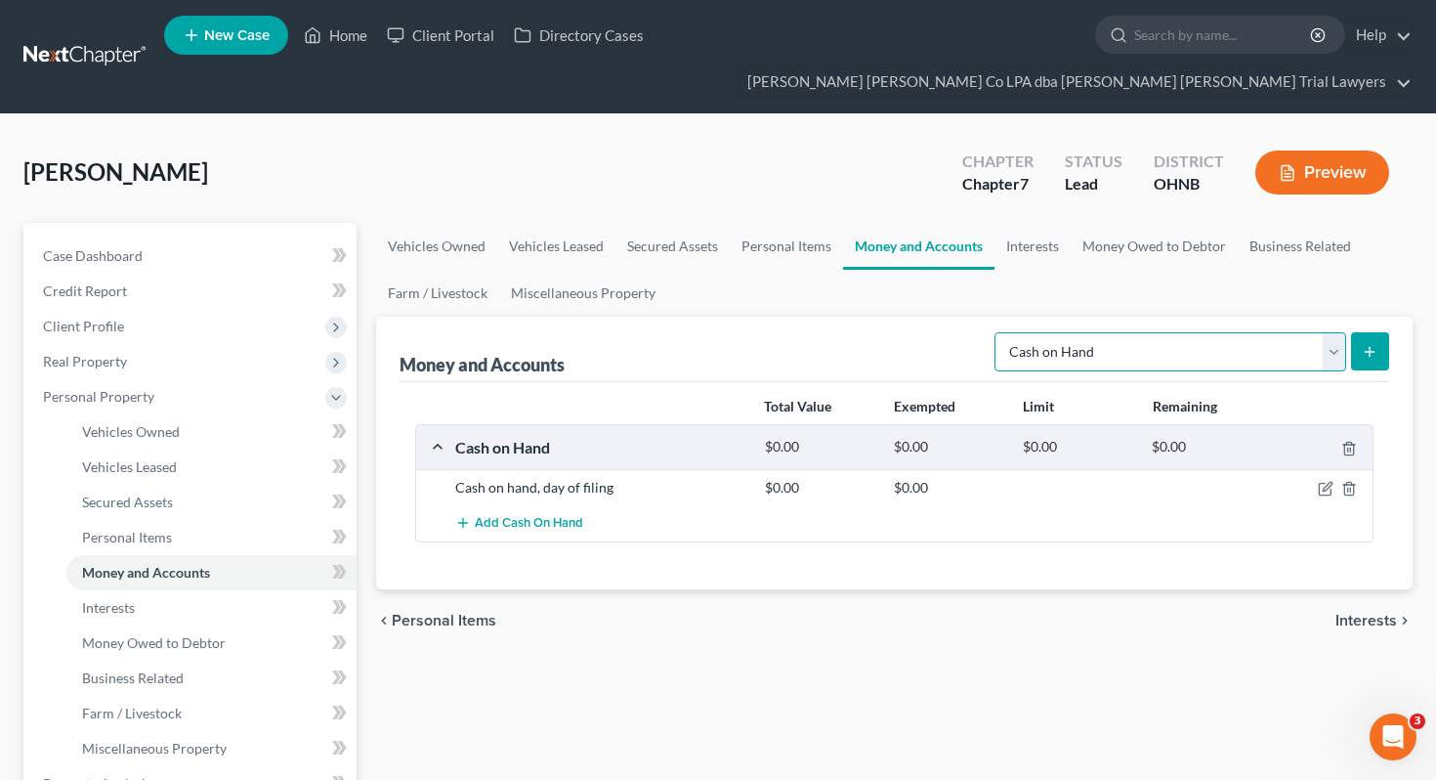
click at [1094, 332] on select "Select Account Type Brokerage Cash on Hand Certificates of Deposit Checking Acc…" at bounding box center [1171, 351] width 352 height 39
select select "checking"
click at [1383, 332] on button "submit" at bounding box center [1370, 351] width 38 height 38
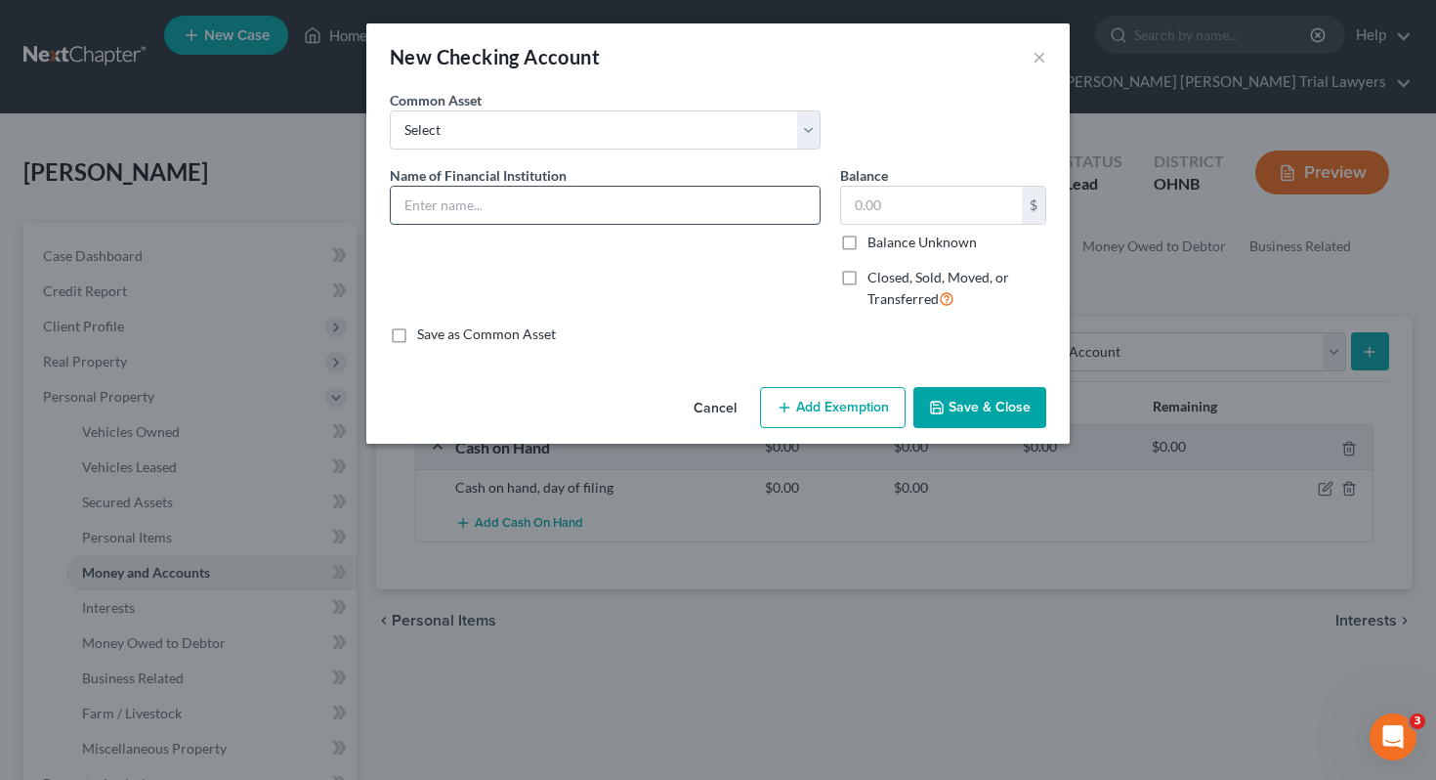
click at [584, 213] on input "text" at bounding box center [605, 205] width 429 height 37
type input "Superior Credit Union"
click at [900, 236] on label "Balance Unknown" at bounding box center [922, 243] width 109 height 20
click at [888, 236] on input "Balance Unknown" at bounding box center [881, 239] width 13 height 13
checkbox input "true"
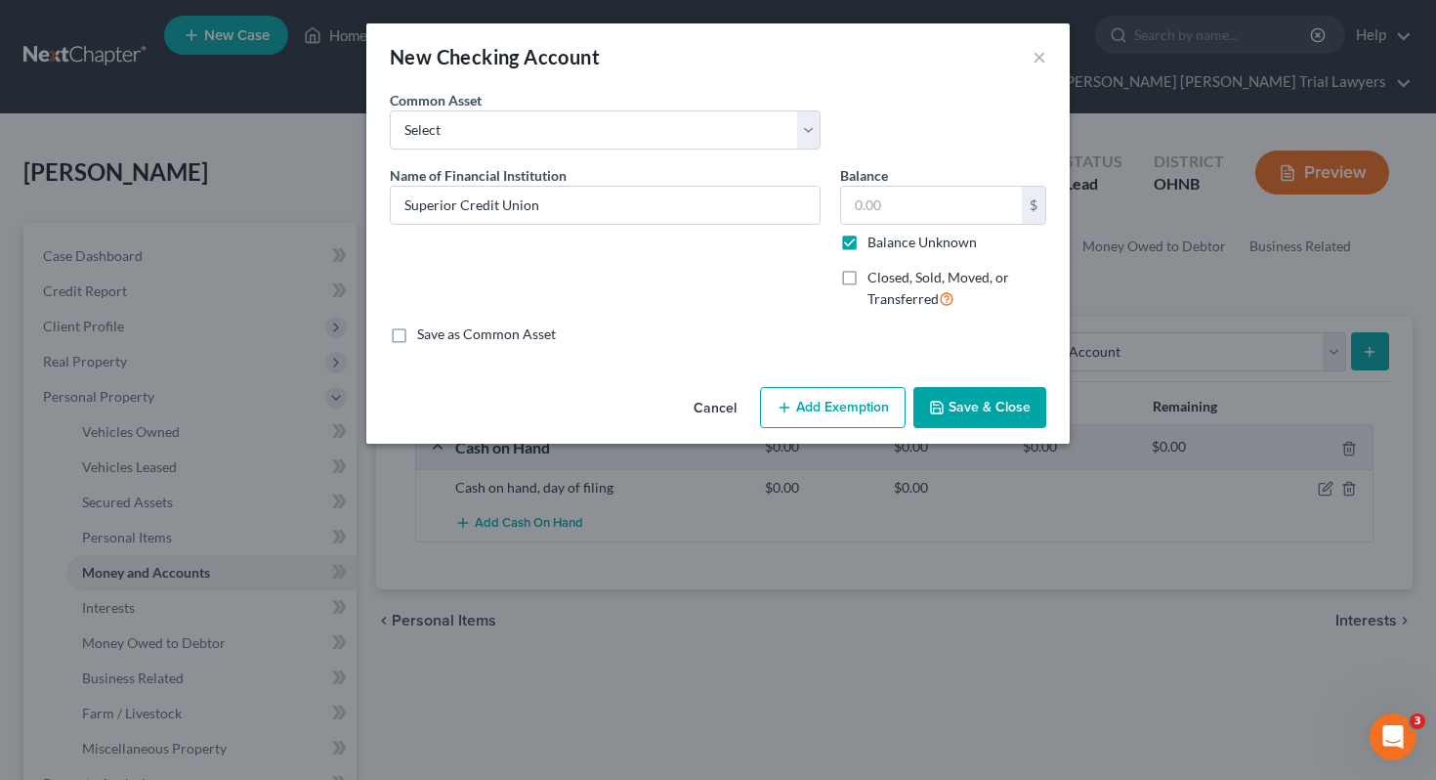
type input "0.00"
click at [948, 395] on button "Save & Close" at bounding box center [980, 407] width 133 height 41
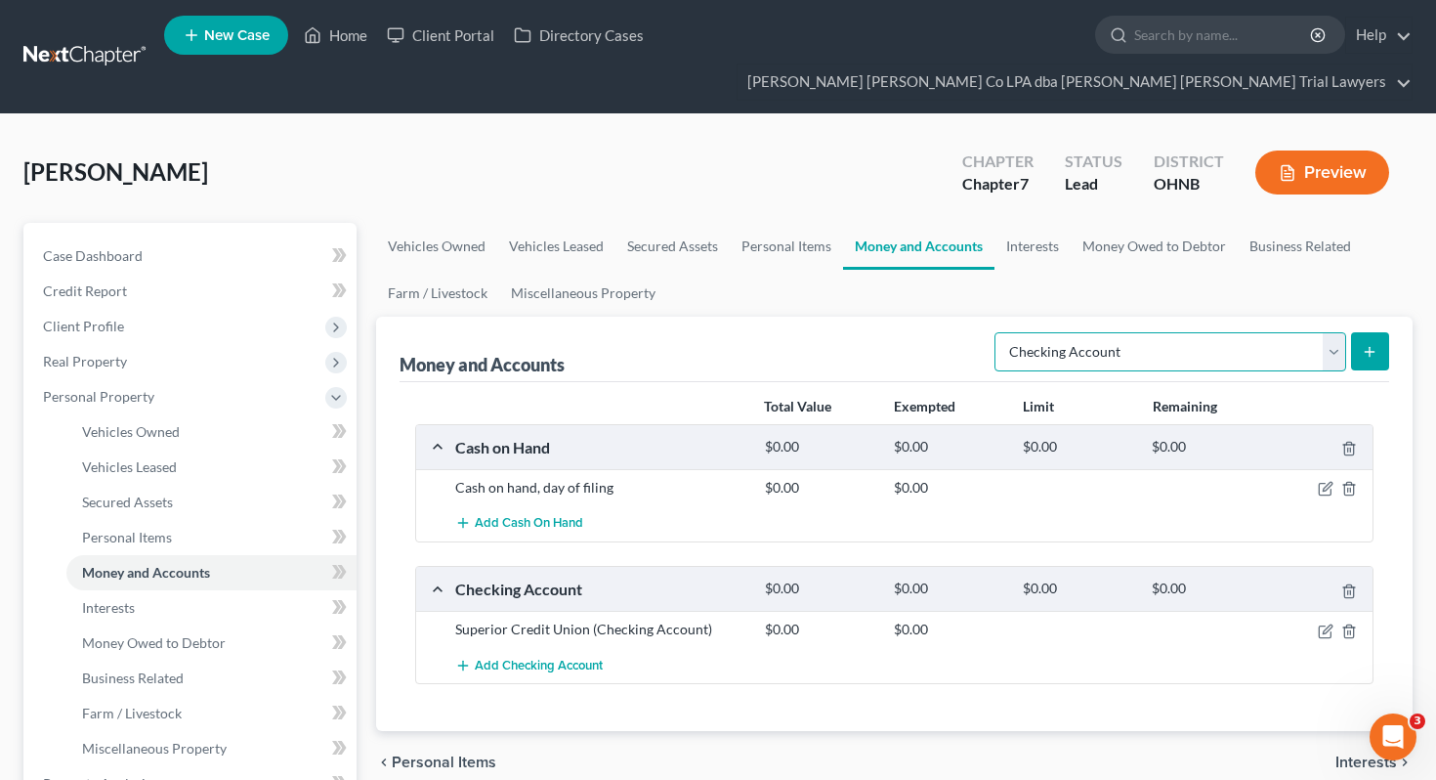
click at [1125, 332] on select "Select Account Type Brokerage Cash on Hand Certificates of Deposit Checking Acc…" at bounding box center [1171, 351] width 352 height 39
select select "savings"
click at [1379, 332] on button "submit" at bounding box center [1370, 351] width 38 height 38
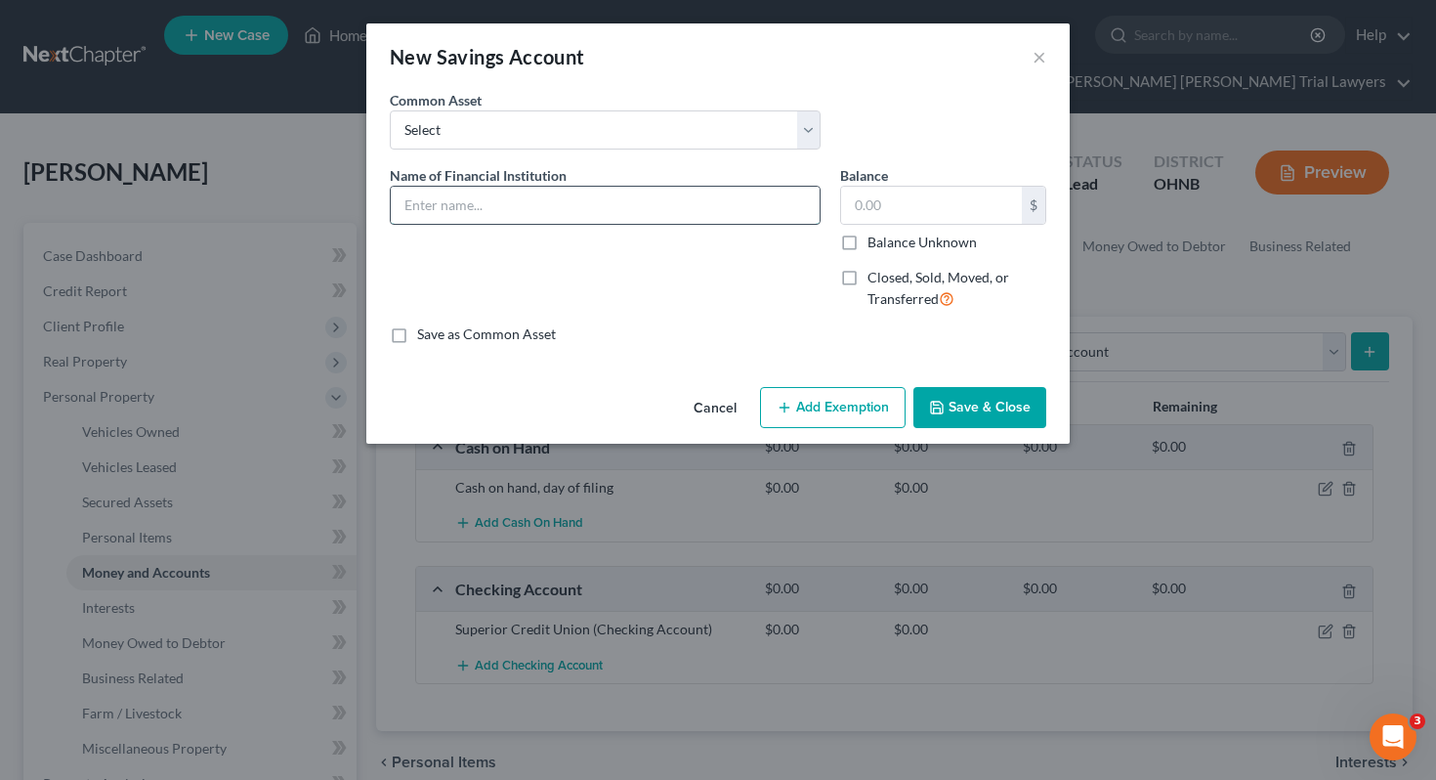
click at [688, 200] on input "text" at bounding box center [605, 205] width 429 height 37
type input "Superior Credit Union"
click at [929, 252] on div "Balance $ Balance Unknown Balance Undetermined $ Balance Unknown Closed, Sold, …" at bounding box center [943, 245] width 226 height 160
click at [919, 240] on label "Balance Unknown" at bounding box center [922, 243] width 109 height 20
click at [888, 240] on input "Balance Unknown" at bounding box center [881, 239] width 13 height 13
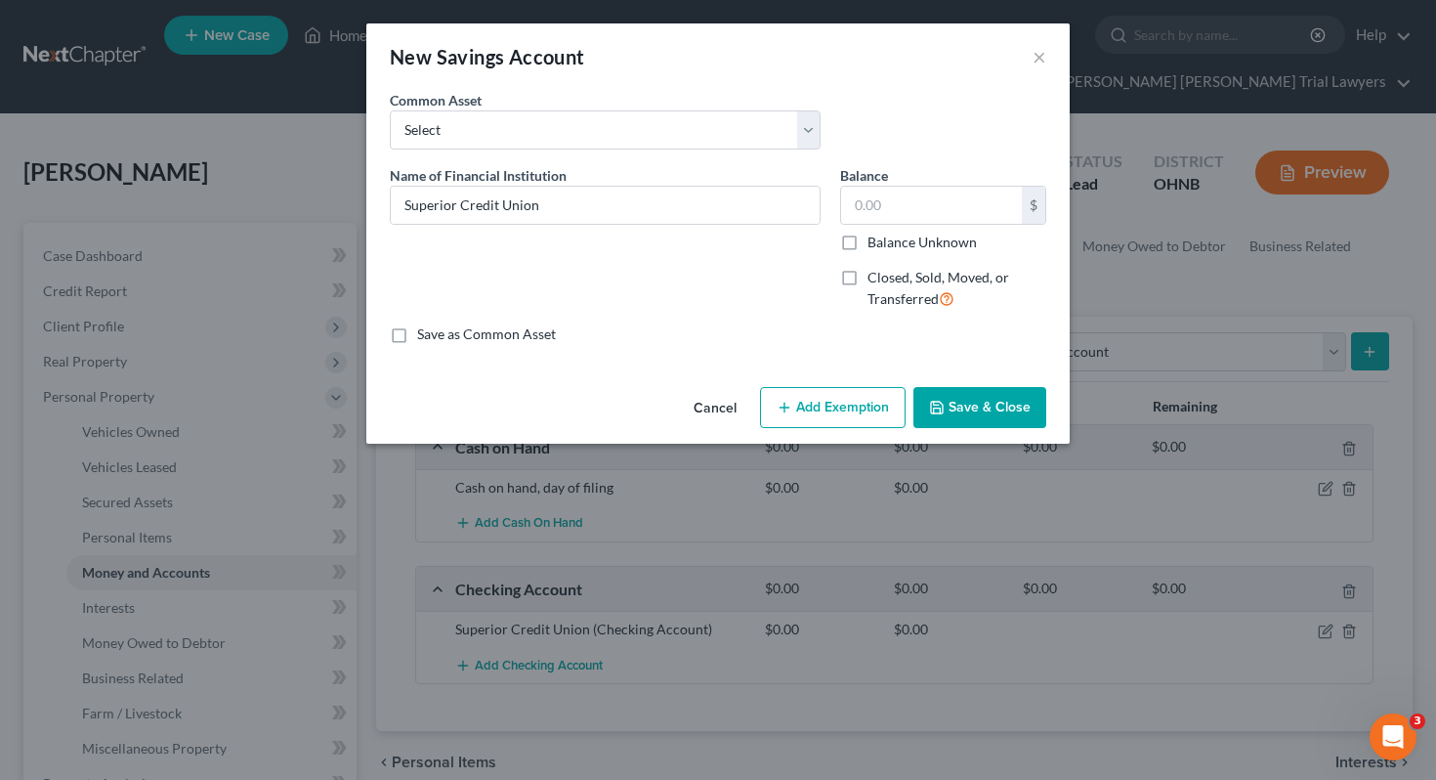
checkbox input "true"
type input "0.00"
click at [961, 411] on button "Save & Close" at bounding box center [980, 407] width 133 height 41
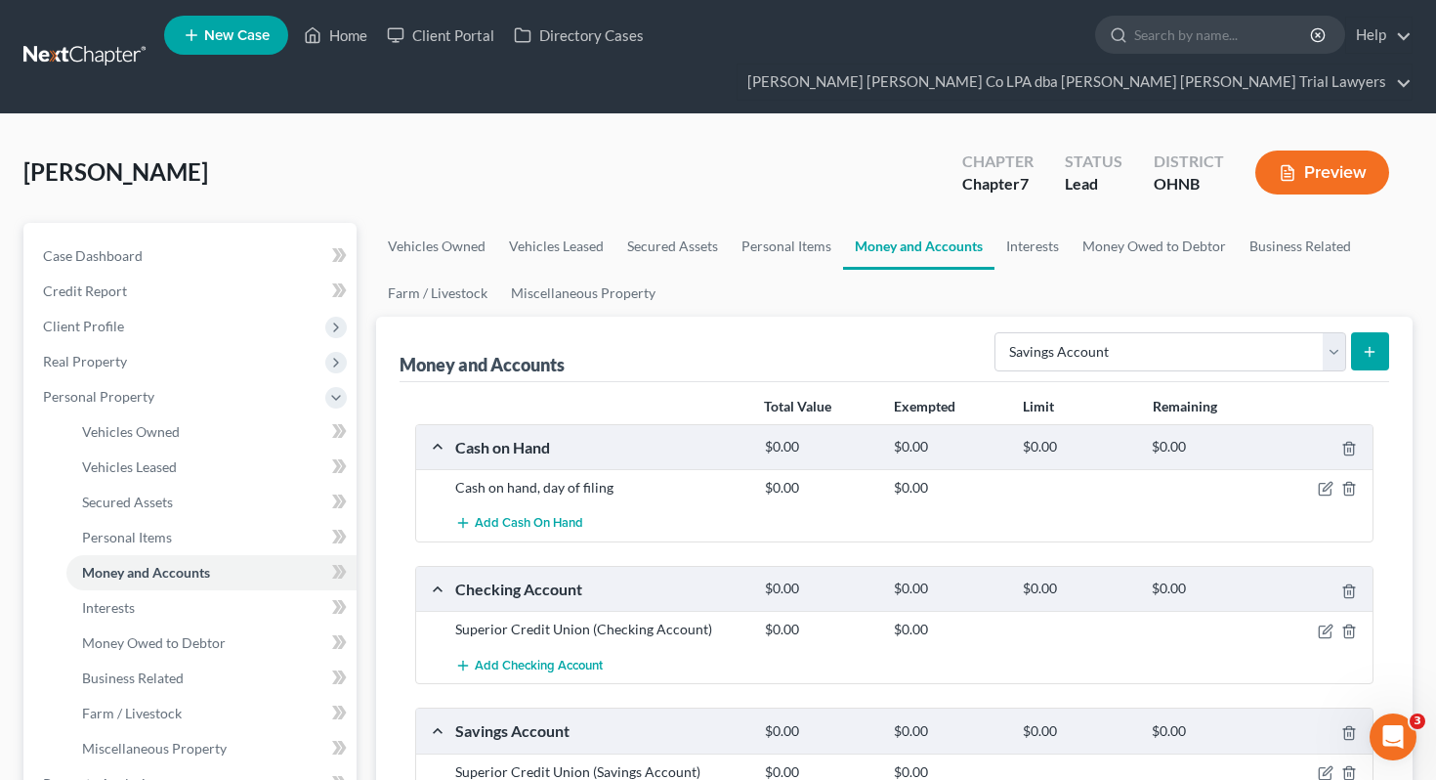
click at [1361, 332] on button "submit" at bounding box center [1370, 351] width 38 height 38
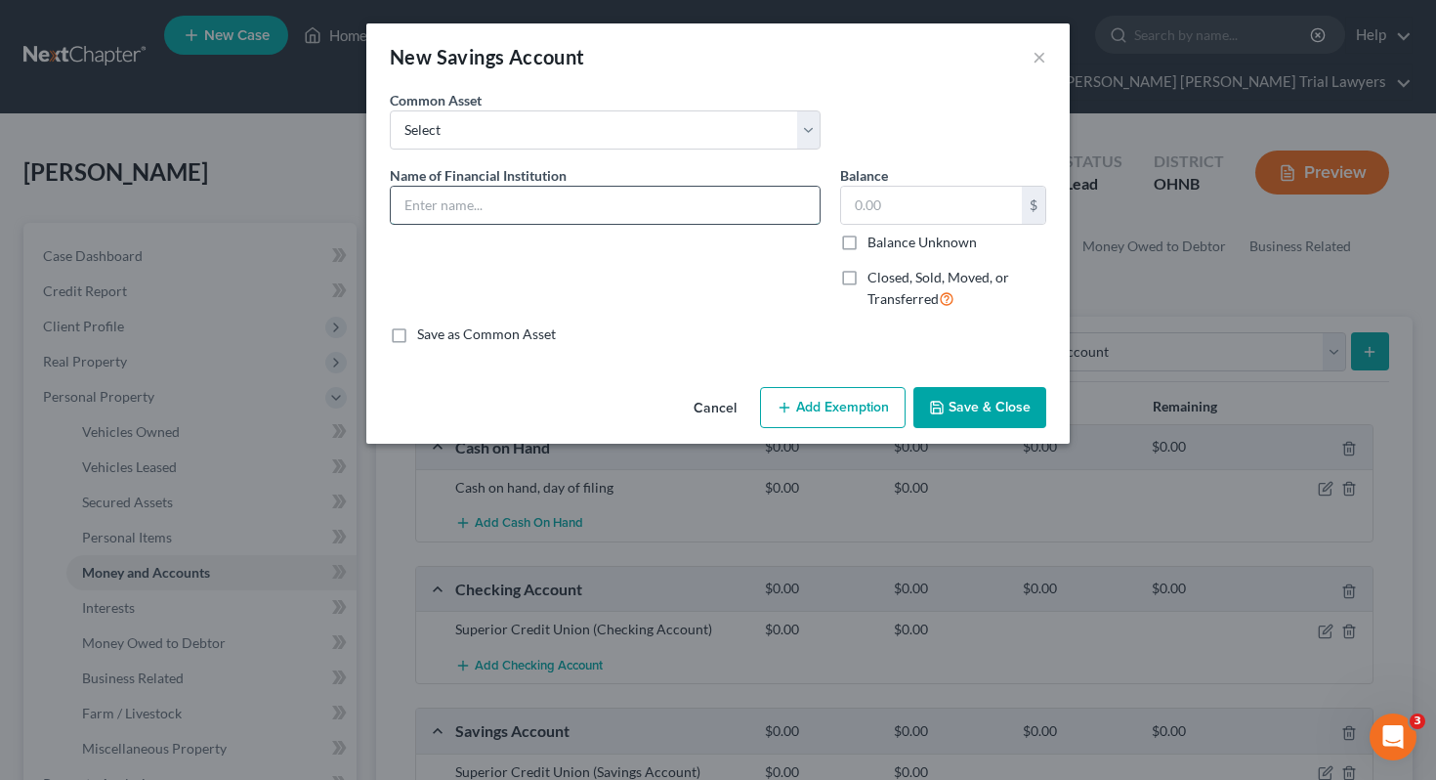
click at [612, 208] on input "text" at bounding box center [605, 205] width 429 height 37
type input "Superior Credit Union"
click at [918, 249] on label "Balance Unknown" at bounding box center [922, 243] width 109 height 20
click at [888, 245] on input "Balance Unknown" at bounding box center [881, 239] width 13 height 13
checkbox input "true"
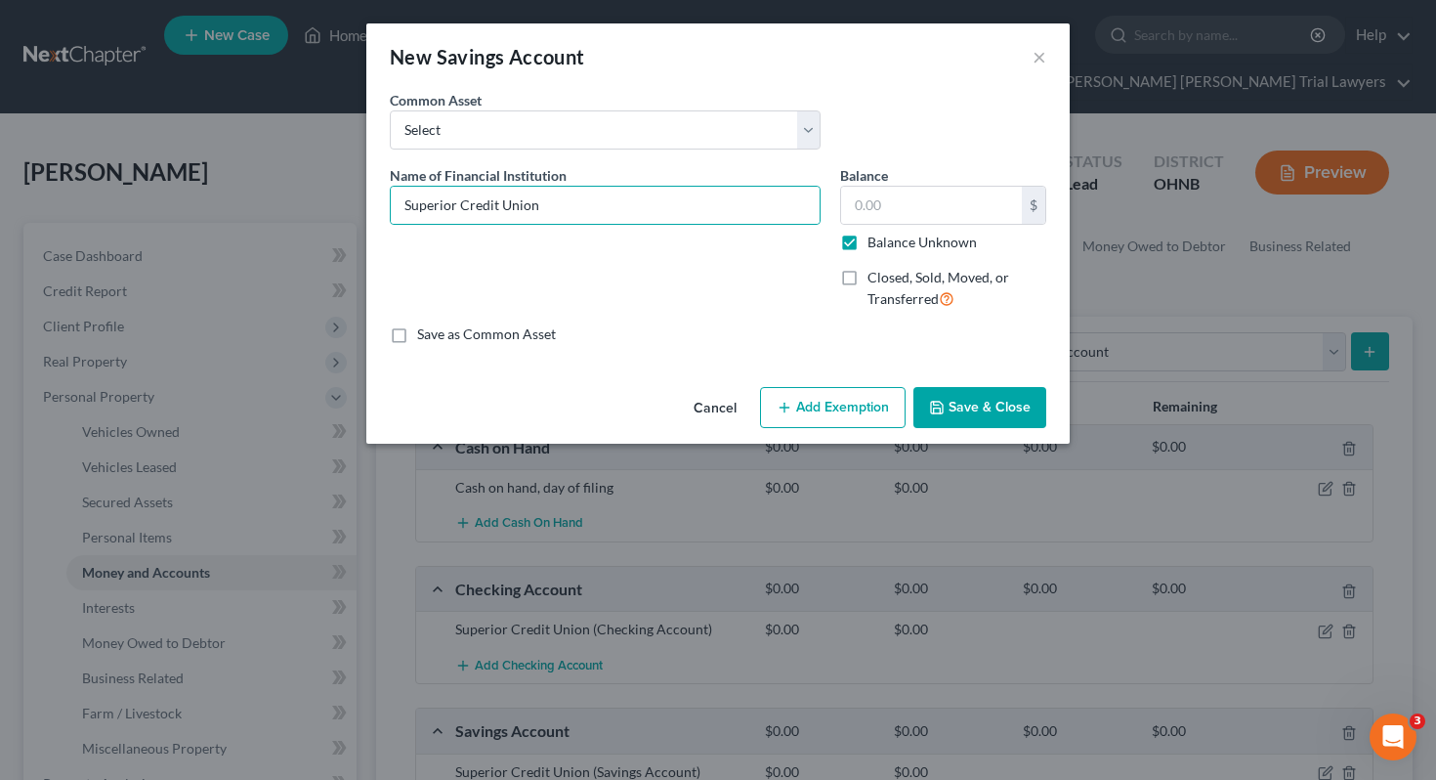
type input "0.00"
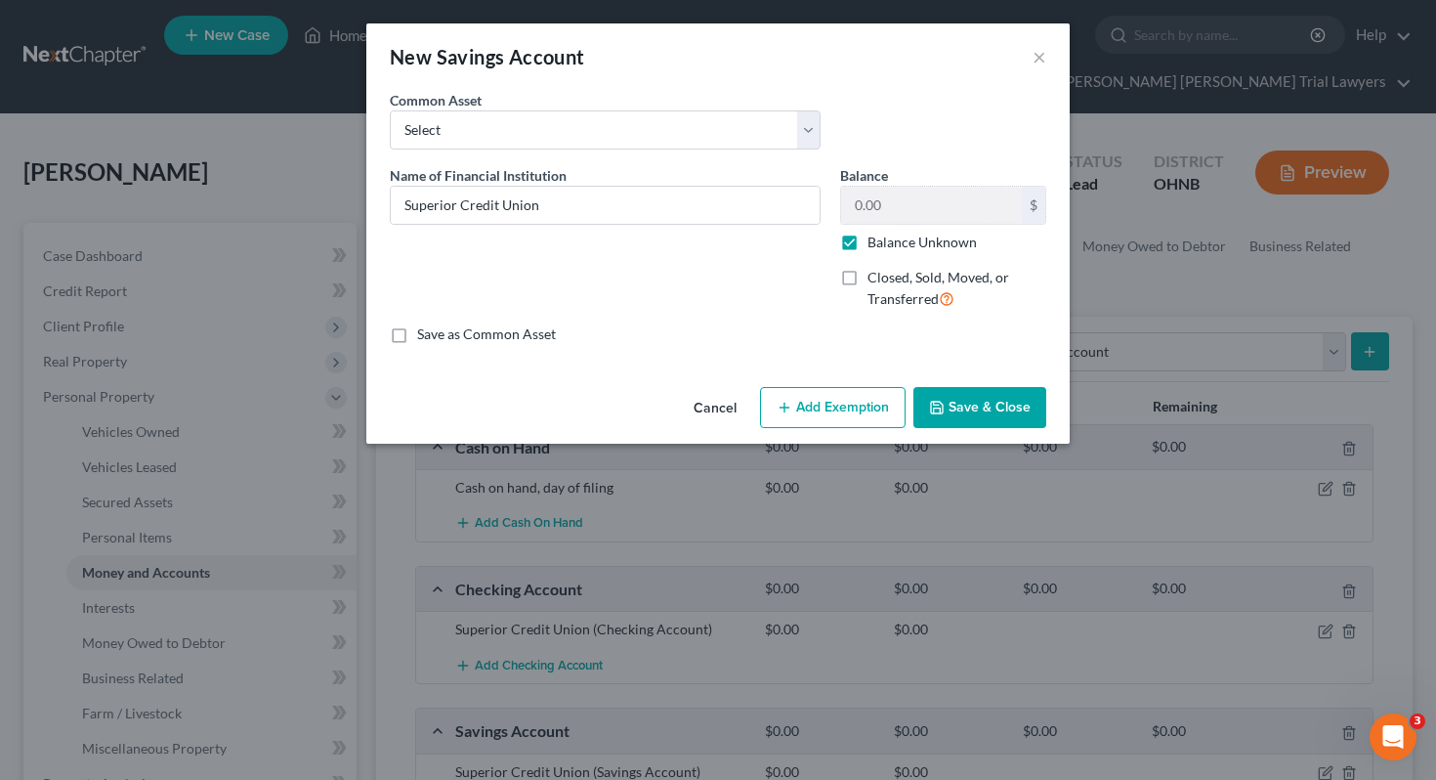
click at [971, 410] on button "Save & Close" at bounding box center [980, 407] width 133 height 41
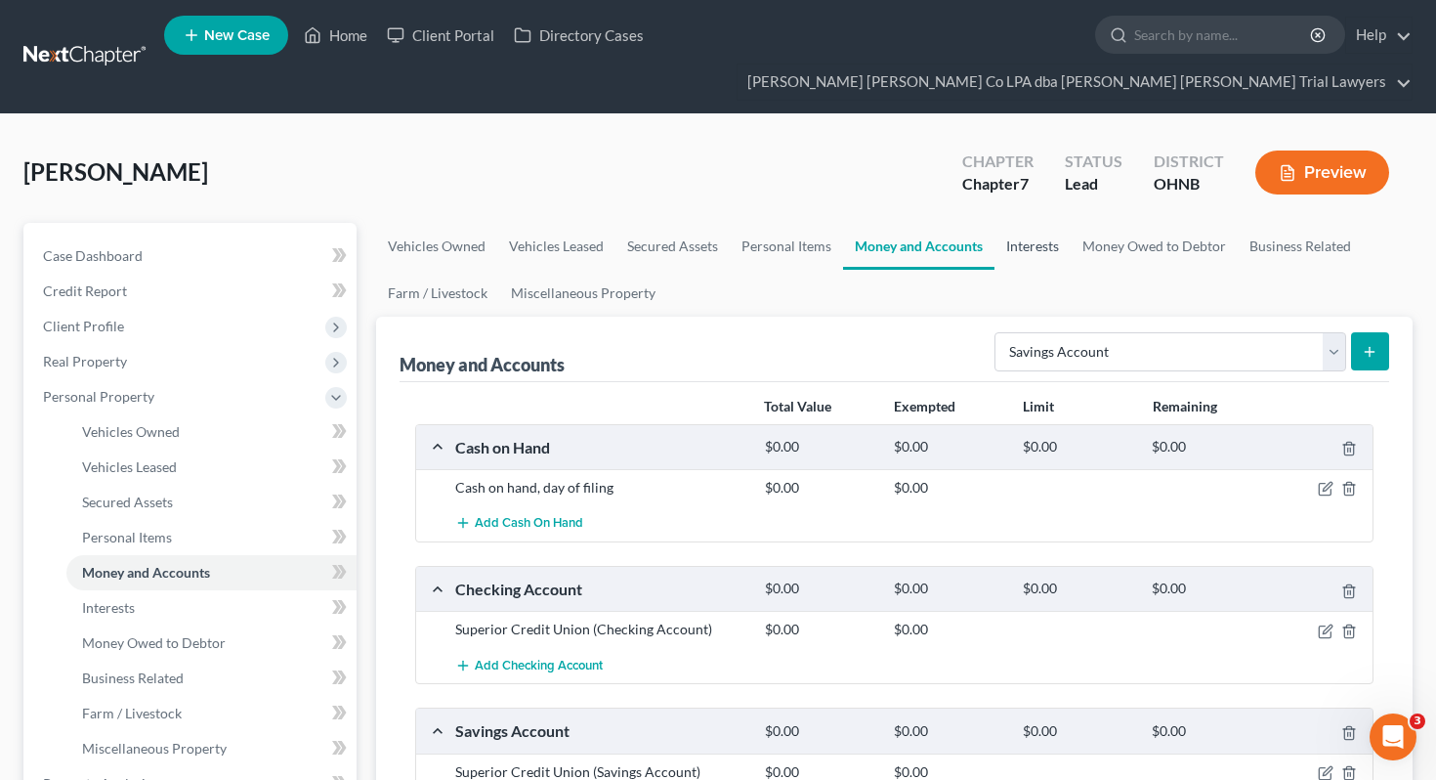
click at [1058, 223] on link "Interests" at bounding box center [1033, 246] width 76 height 47
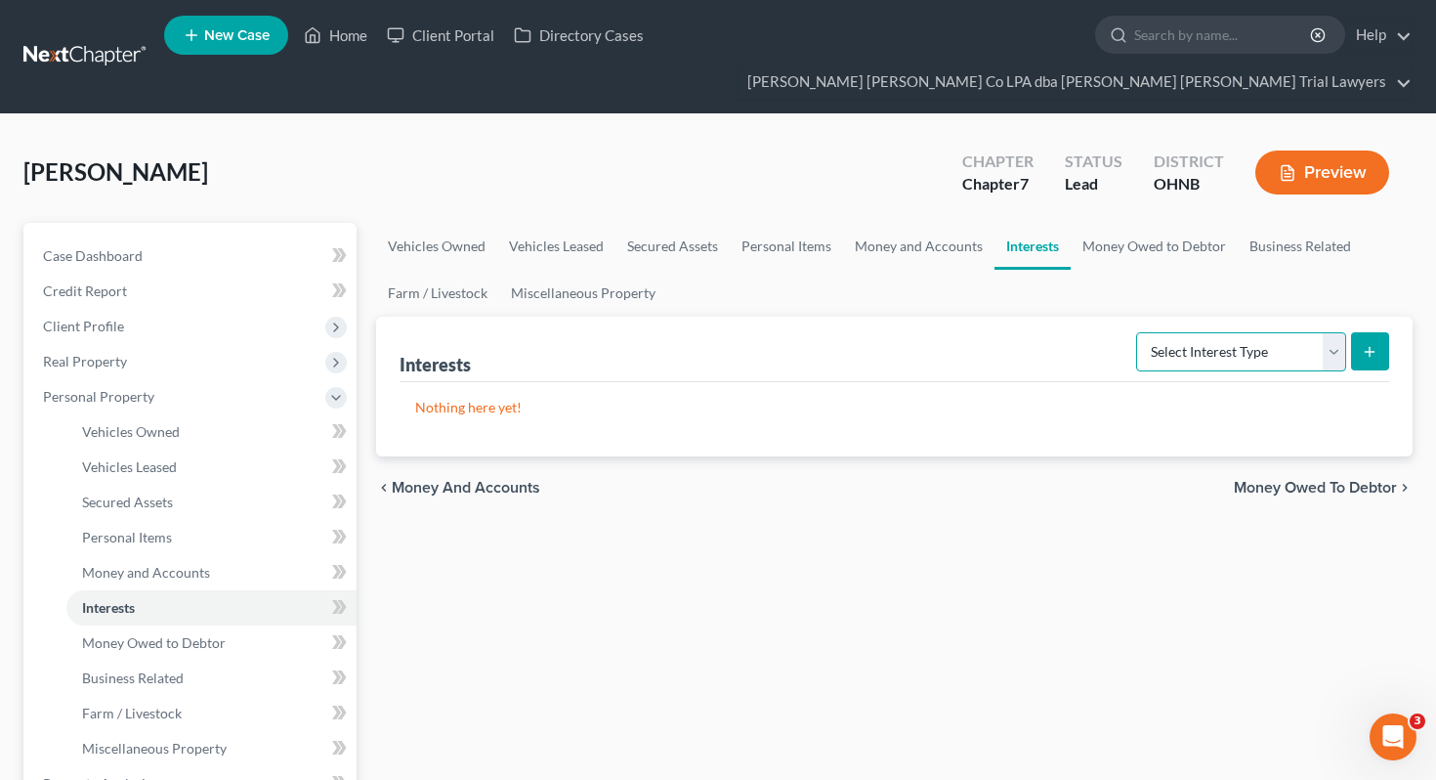
click at [1202, 332] on select "Select Interest Type 401K Annuity Bond Education IRA Government Bond Government…" at bounding box center [1241, 351] width 210 height 39
select select "401k"
click at [1387, 332] on button "submit" at bounding box center [1370, 351] width 38 height 38
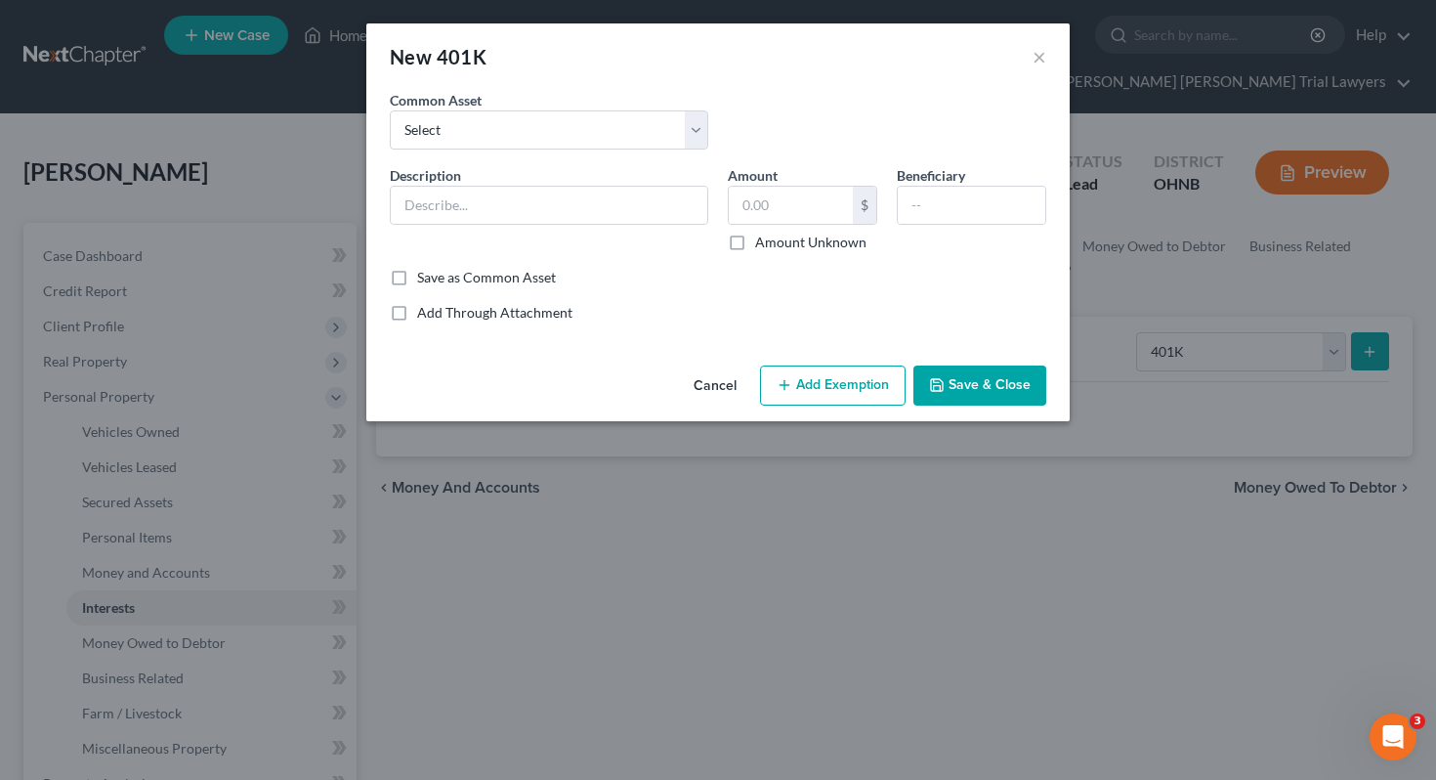
click at [645, 234] on div "Description *" at bounding box center [549, 208] width 338 height 87
click at [645, 217] on input "text" at bounding box center [549, 205] width 317 height 37
type input "American Funds"
click at [794, 212] on input "text" at bounding box center [791, 205] width 124 height 37
type input "48,697.42"
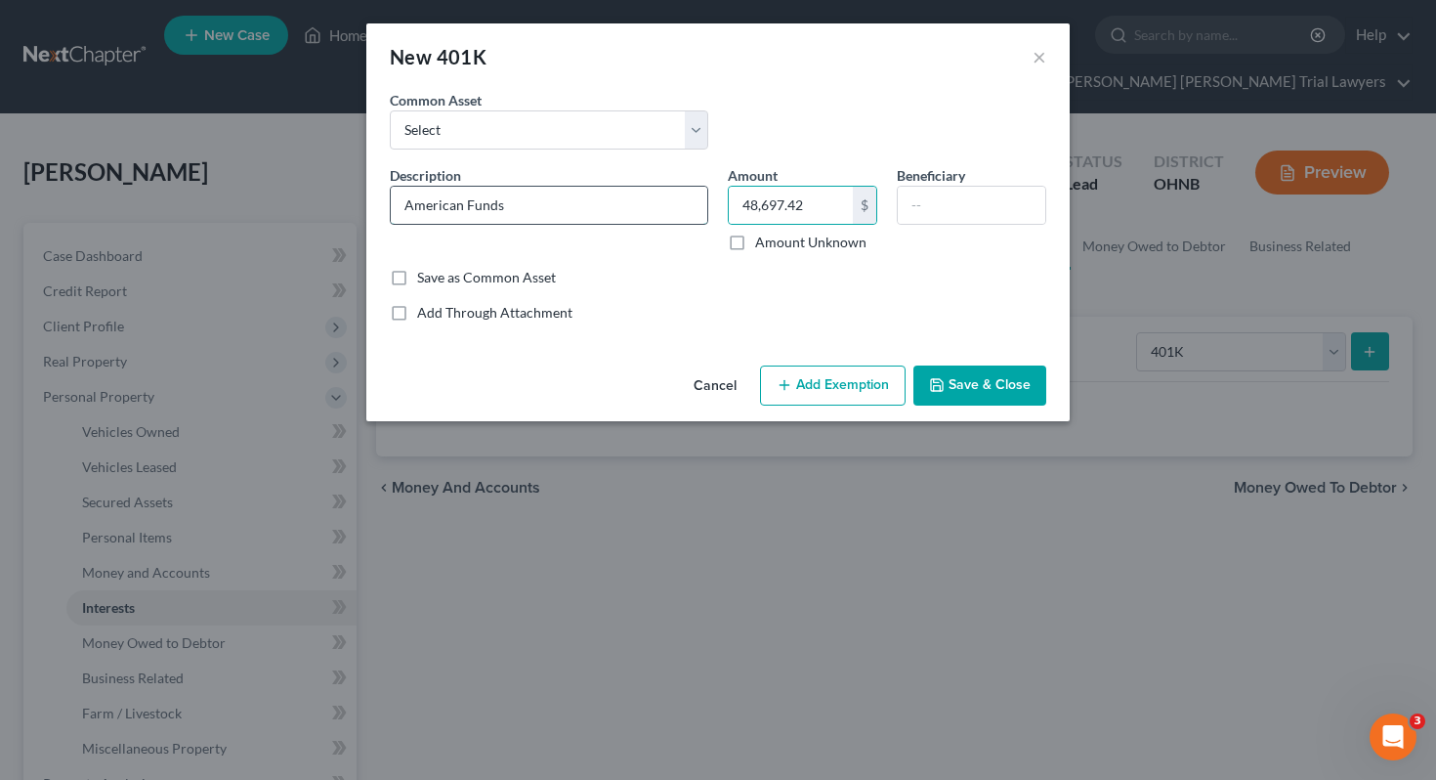
click at [635, 201] on input "American Funds" at bounding box center [549, 205] width 317 height 37
type input "American Funds through employer"
click at [805, 386] on button "Add Exemption" at bounding box center [833, 385] width 146 height 41
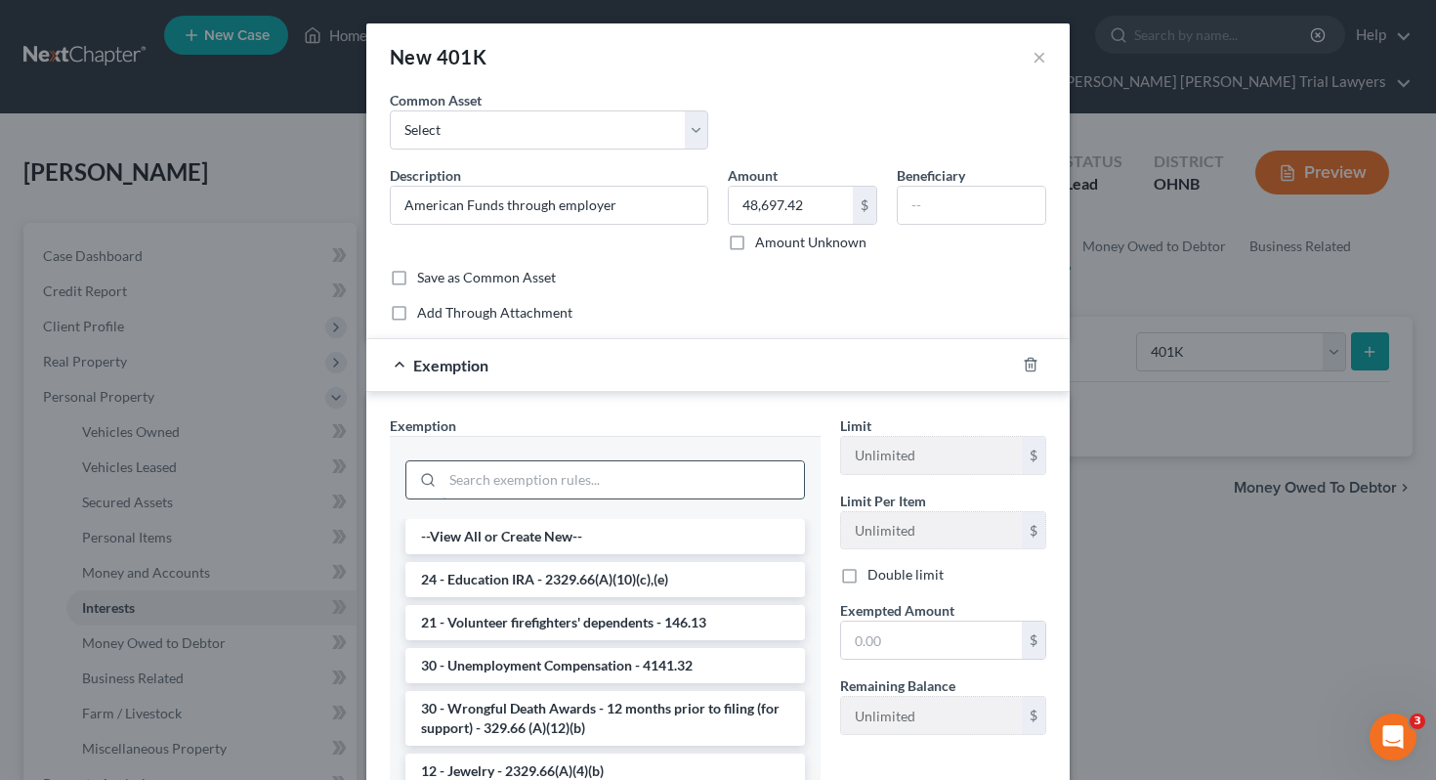
click at [658, 474] on input "search" at bounding box center [624, 479] width 362 height 37
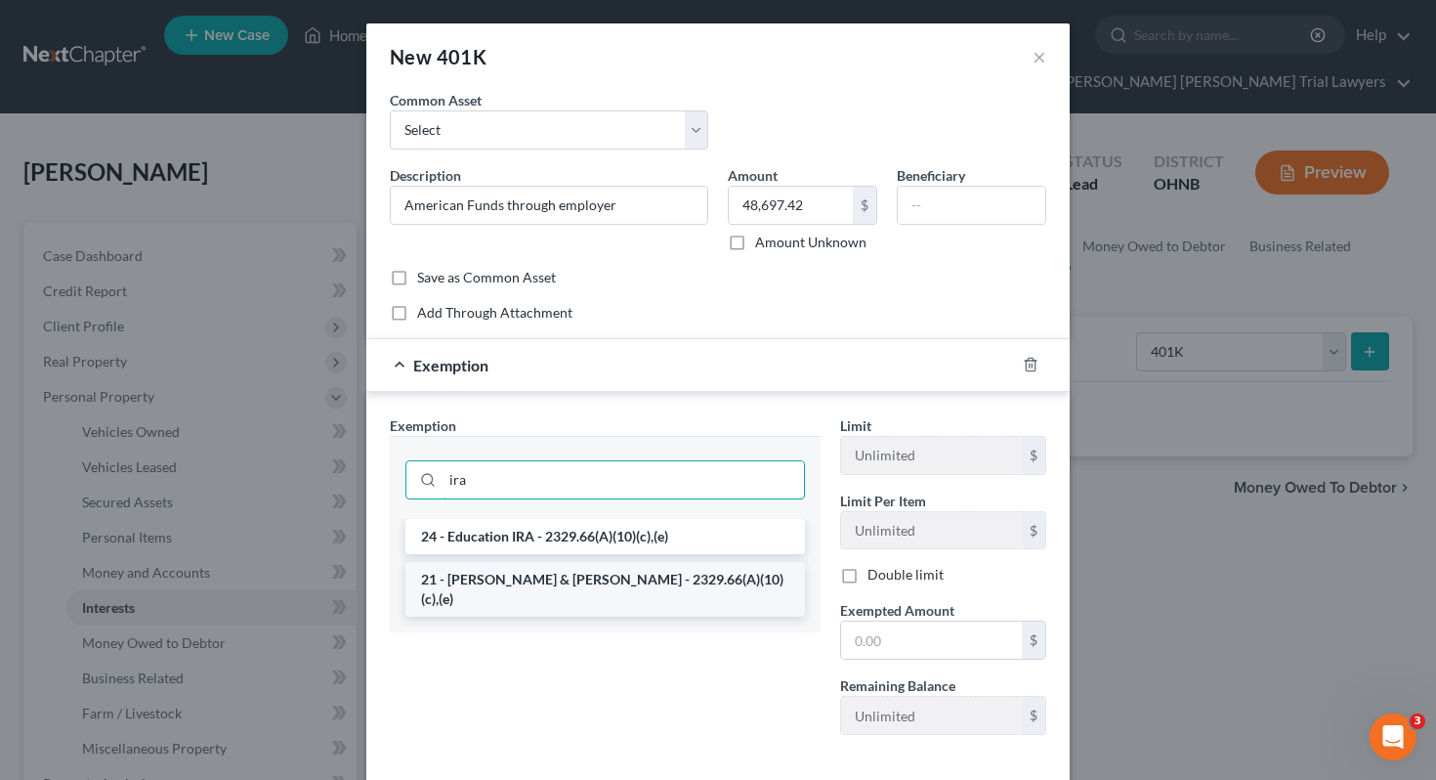
type input "ira"
click at [662, 575] on li "21 - [PERSON_NAME] & [PERSON_NAME] - 2329.66(A)(10)(c),(e)" at bounding box center [605, 589] width 400 height 55
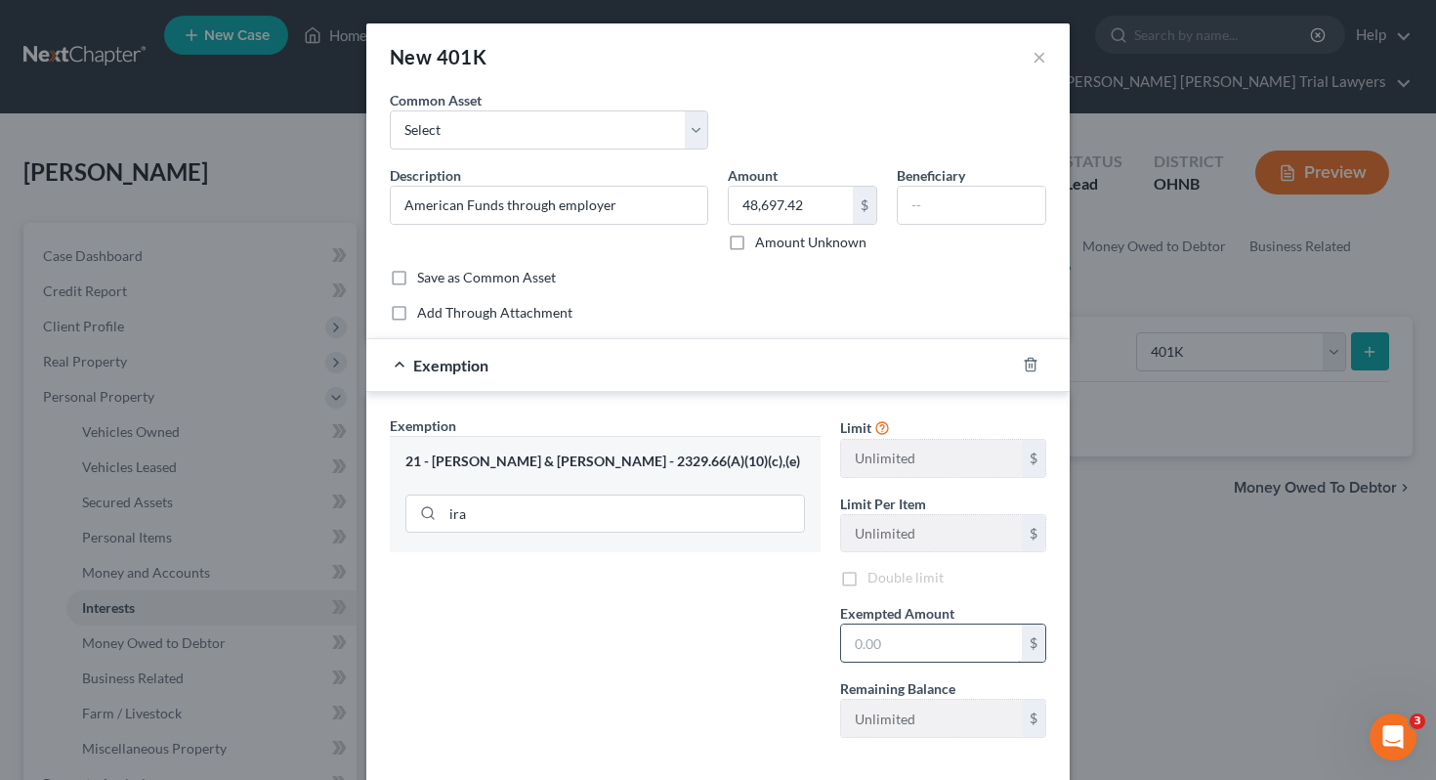
click at [860, 640] on input "text" at bounding box center [931, 642] width 181 height 37
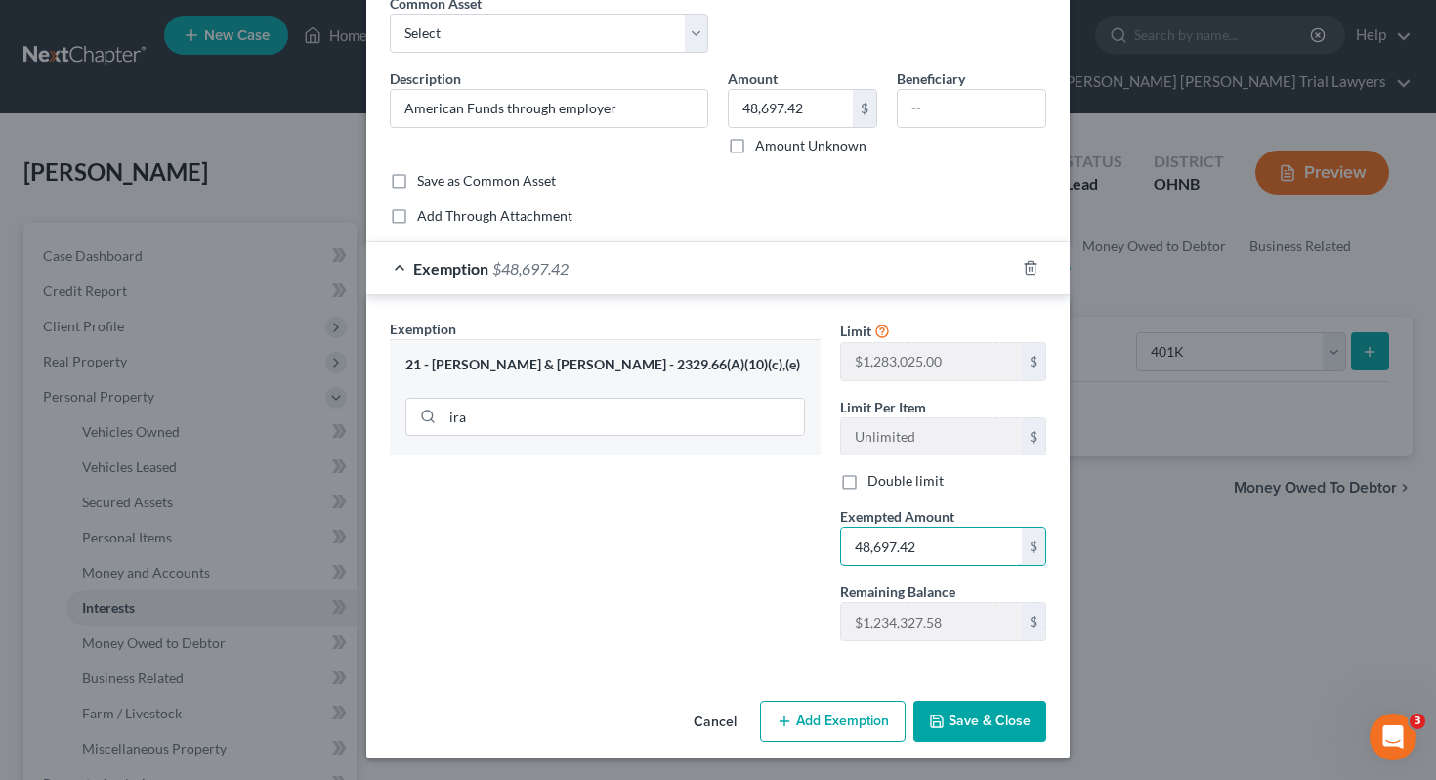
type input "48,697.42"
click at [952, 708] on button "Save & Close" at bounding box center [980, 721] width 133 height 41
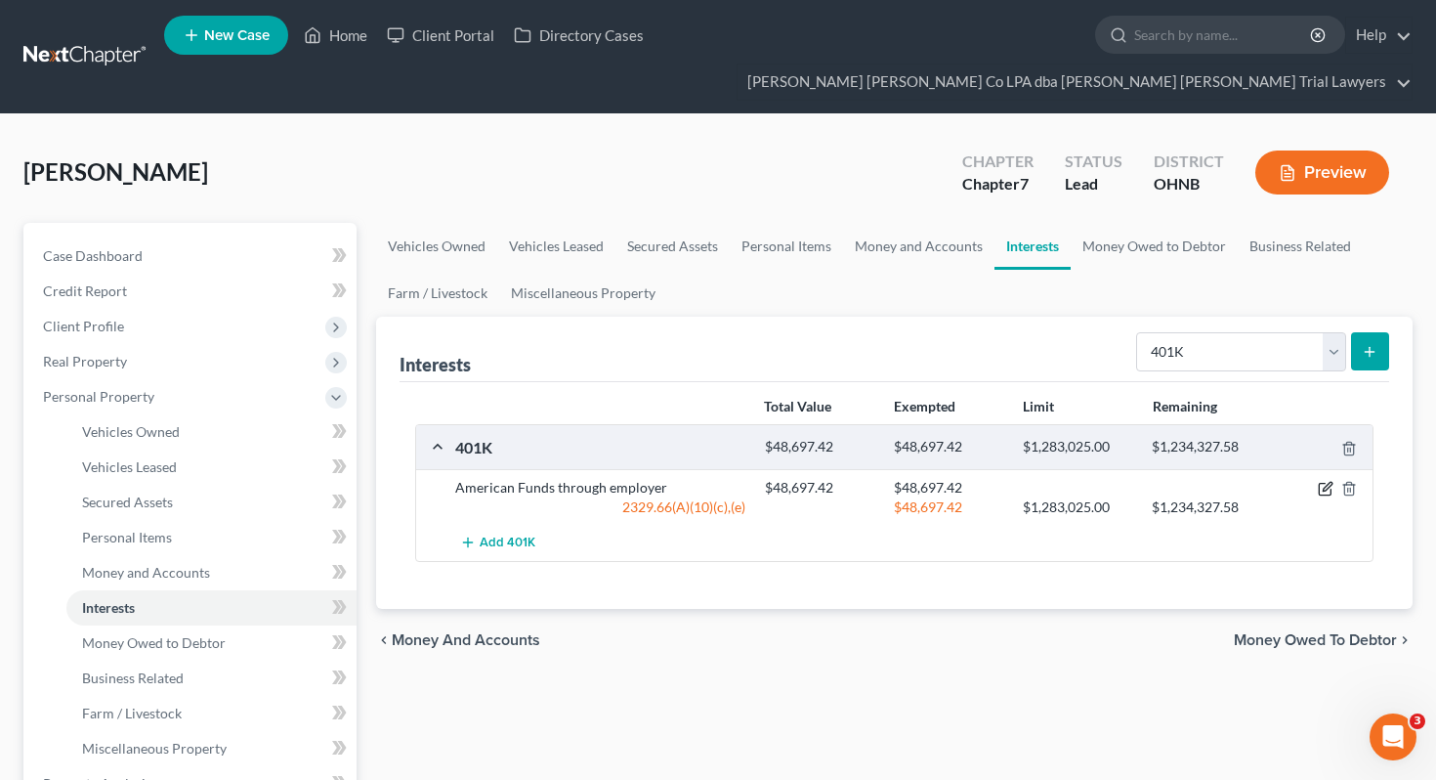
click at [1321, 481] on icon "button" at bounding box center [1326, 489] width 16 height 16
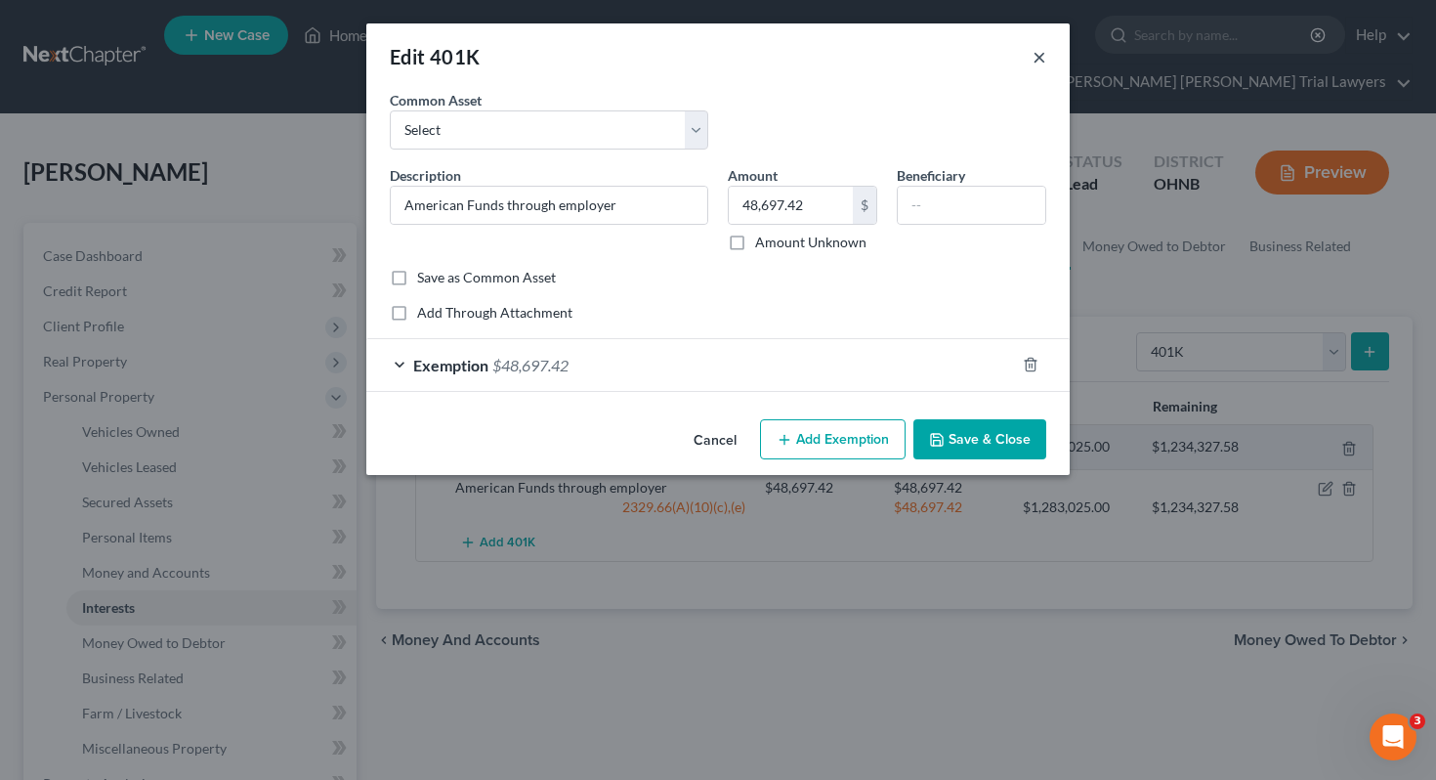
click at [1040, 58] on button "×" at bounding box center [1040, 56] width 14 height 23
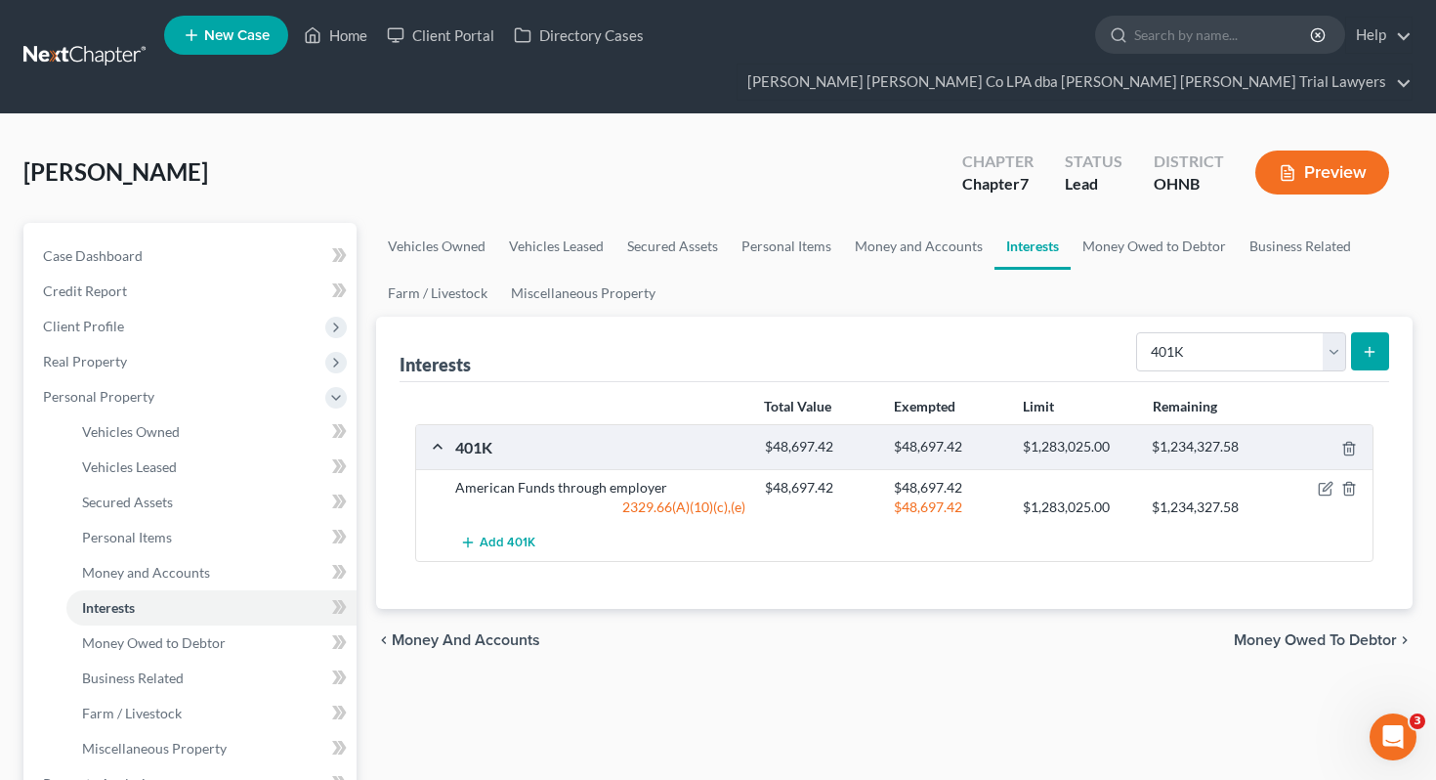
click at [1116, 264] on ul "Vehicles Owned Vehicles Leased Secured Assets Personal Items Money and Accounts…" at bounding box center [895, 270] width 1038 height 94
